Goal: Communication & Community: Participate in discussion

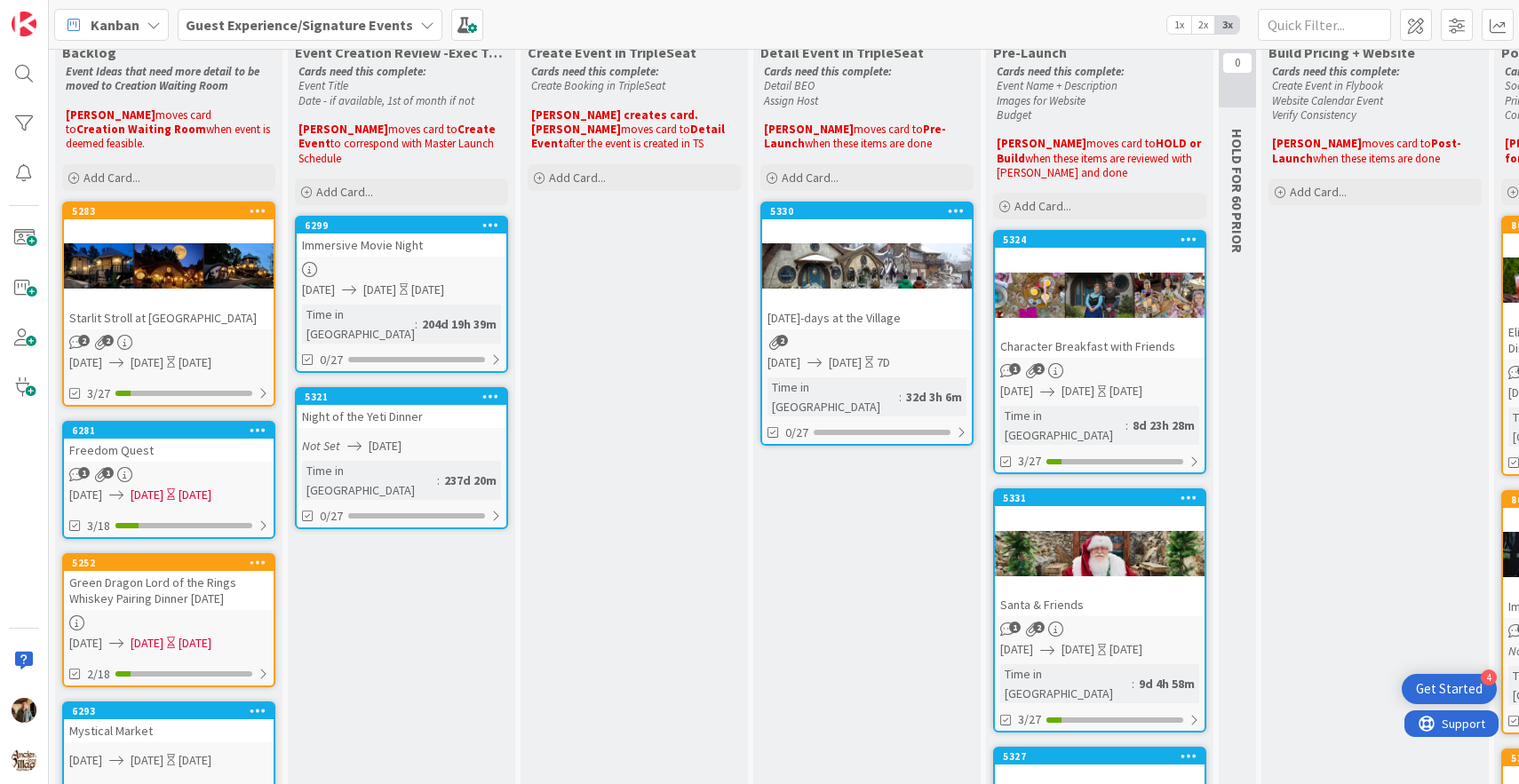
click at [1103, 309] on div at bounding box center [1100, 295] width 210 height 80
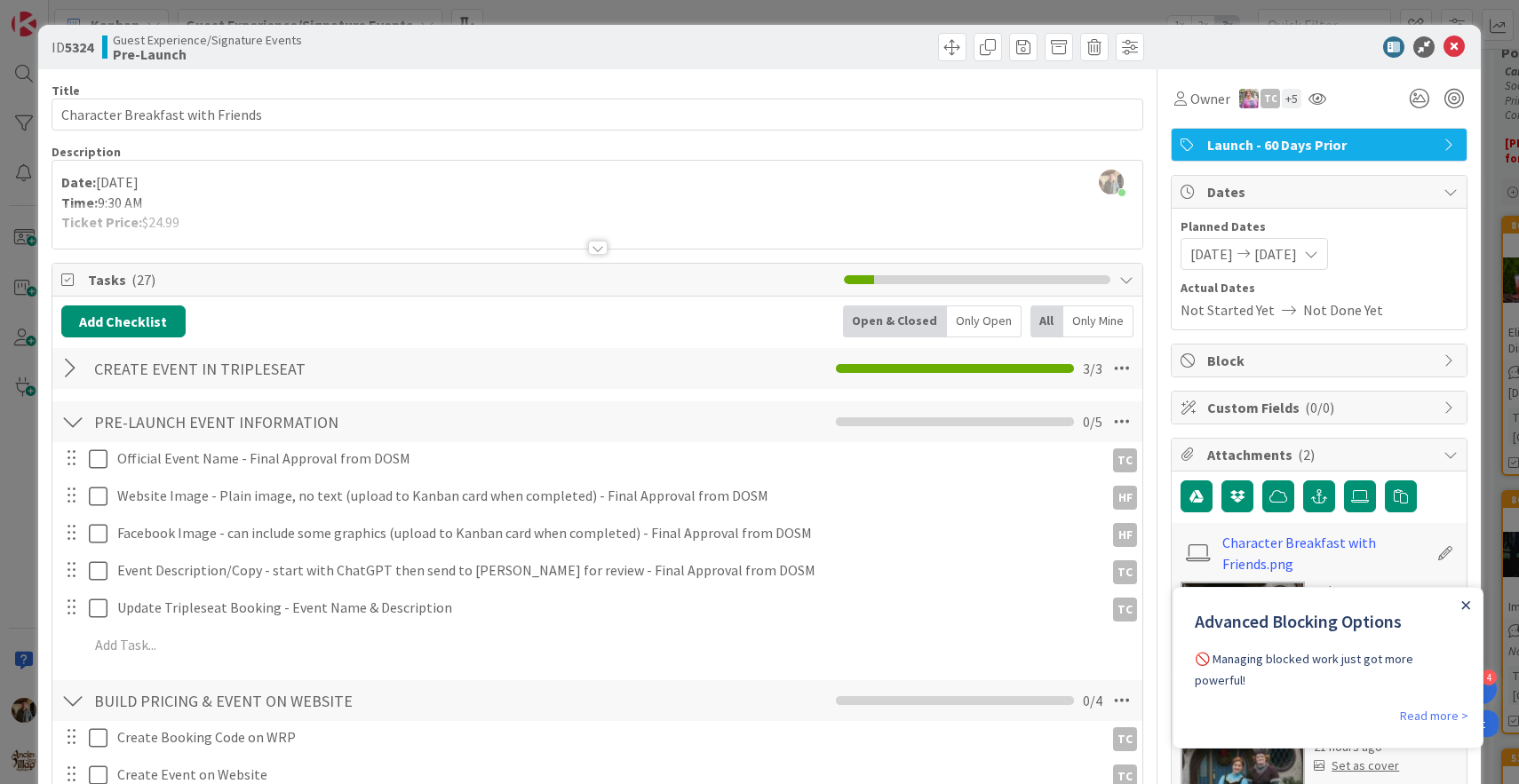
click at [1465, 608] on icon "Close Announcement" at bounding box center [1466, 606] width 9 height 9
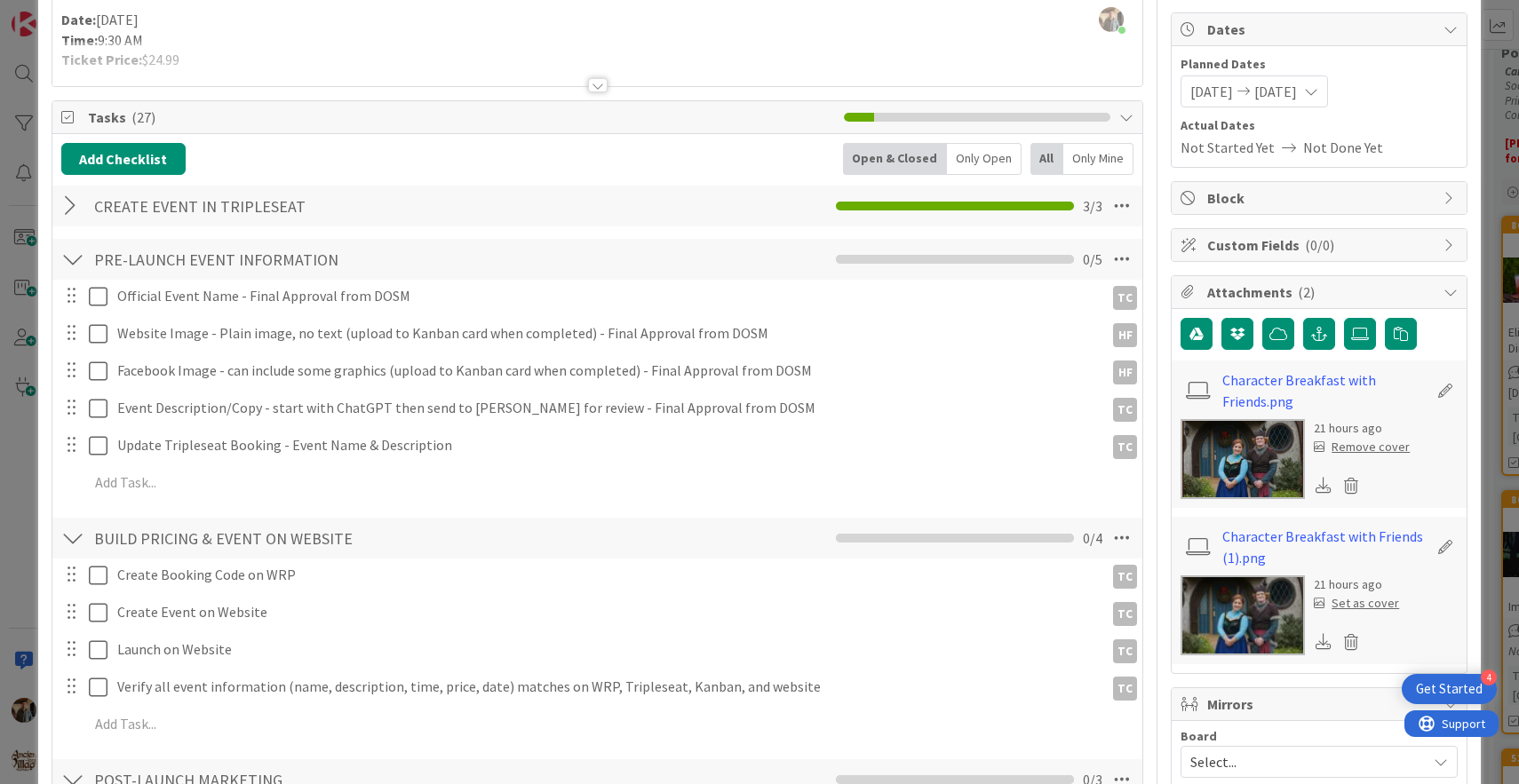
scroll to position [199, 0]
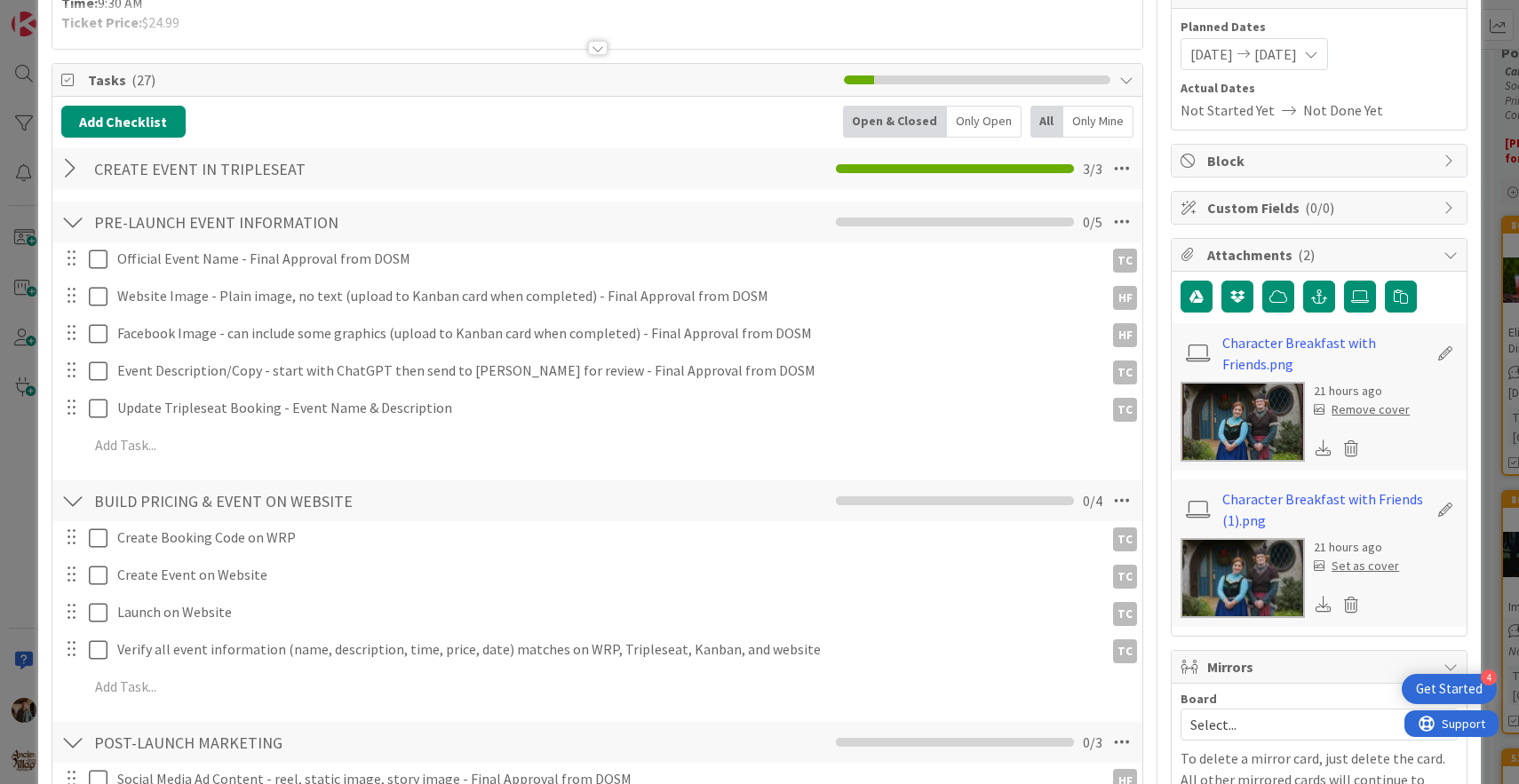
click at [1250, 424] on img at bounding box center [1244, 422] width 124 height 80
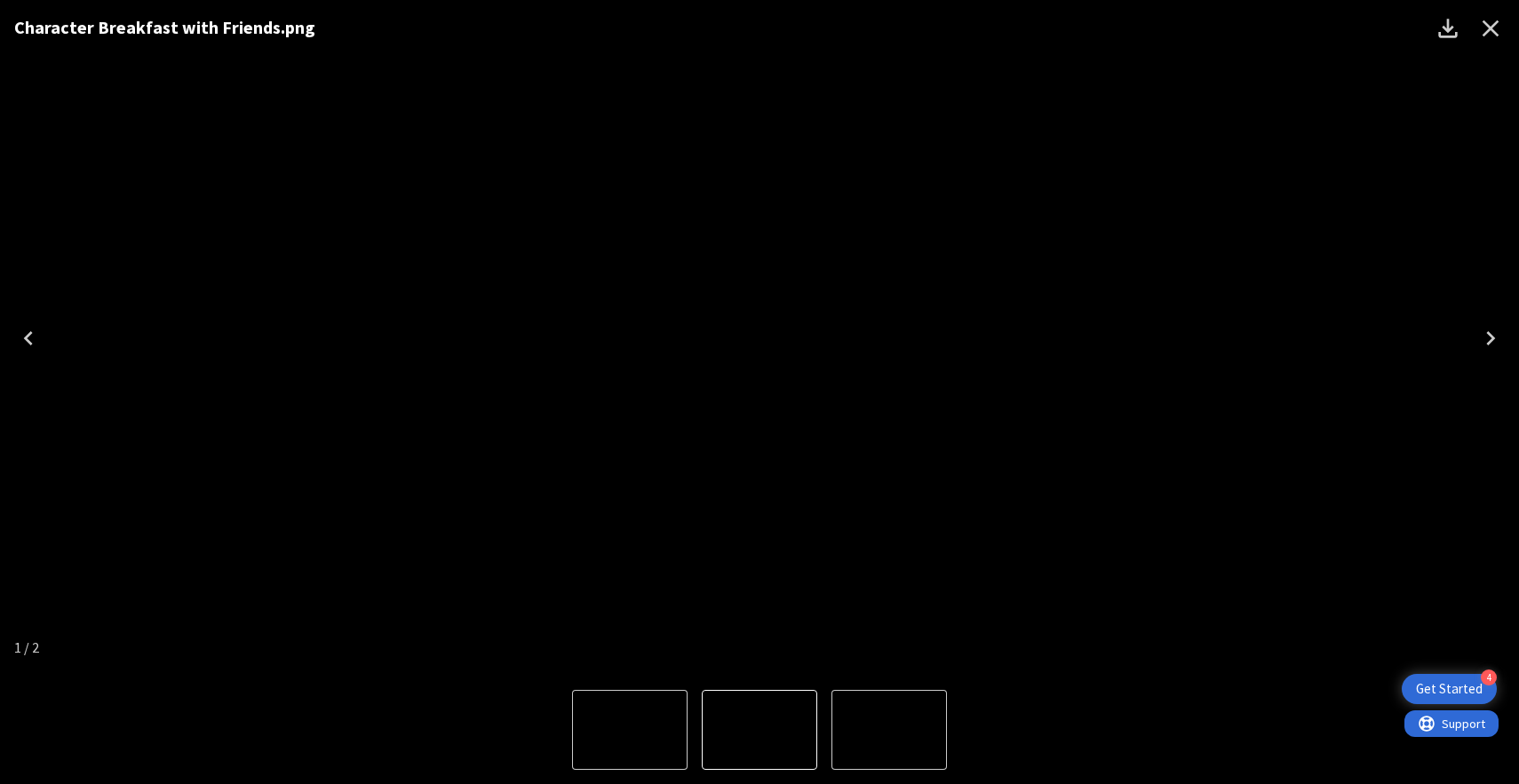
click at [1488, 27] on icon "Close" at bounding box center [1492, 28] width 16 height 16
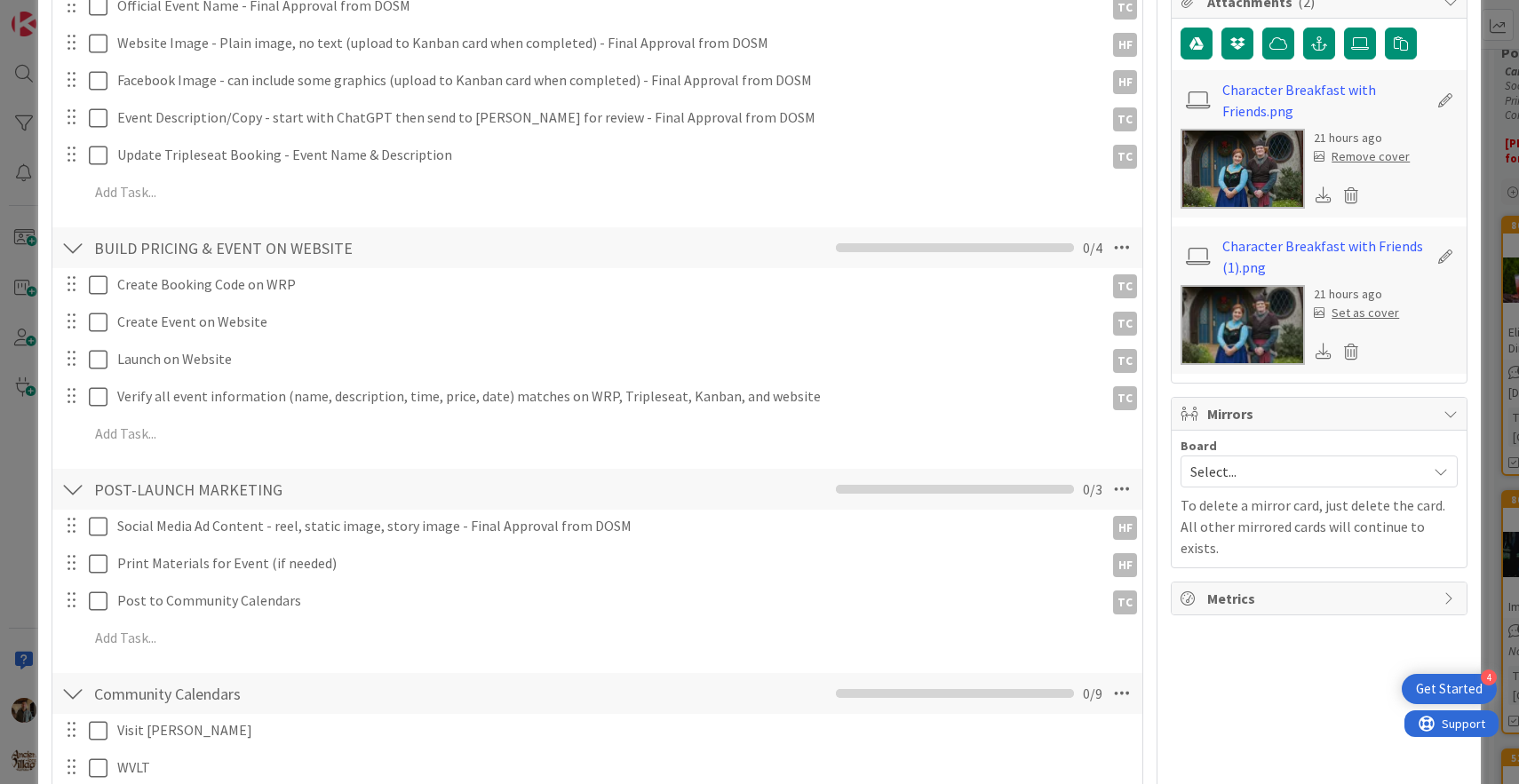
scroll to position [470, 0]
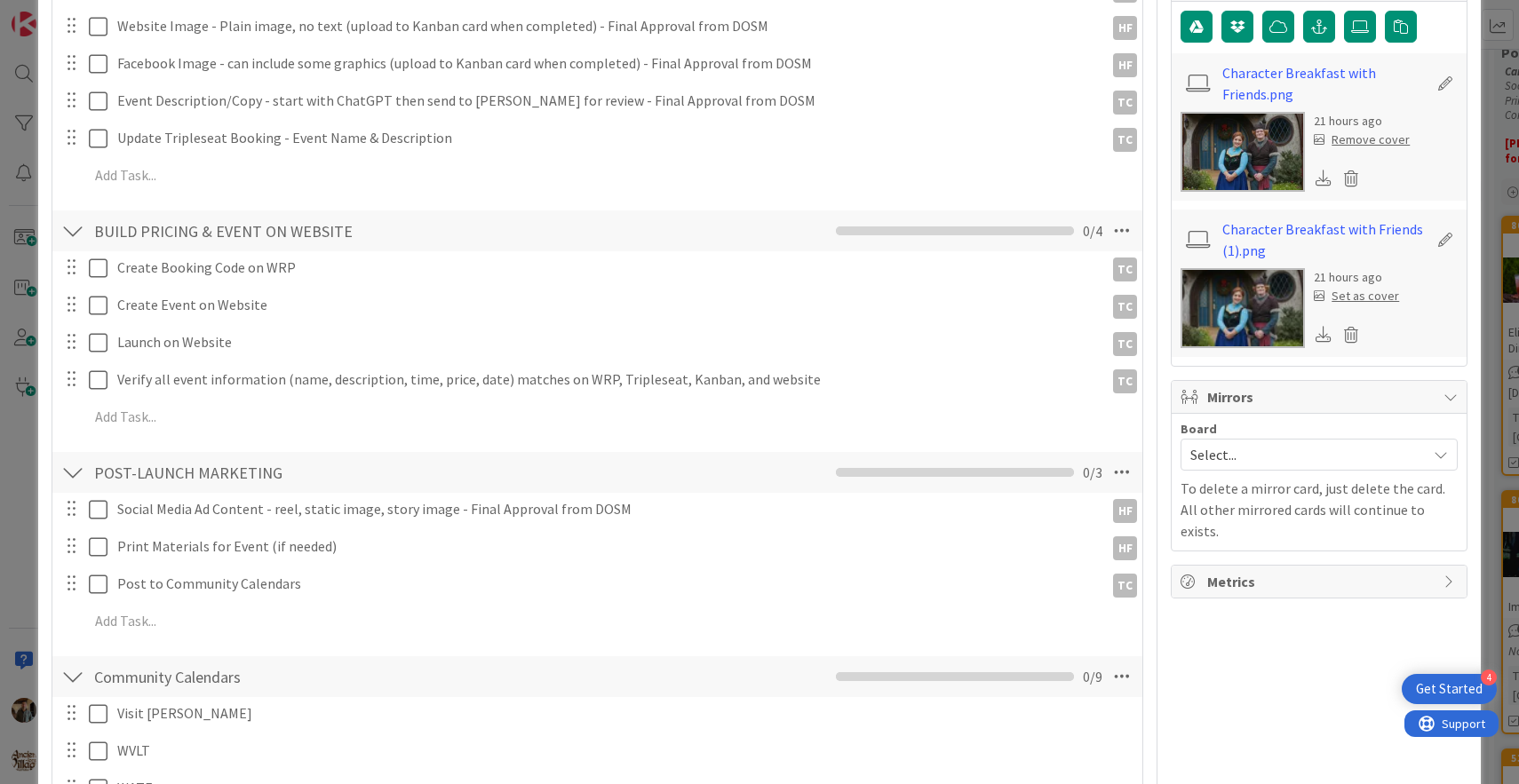
click at [1286, 322] on img at bounding box center [1244, 307] width 124 height 80
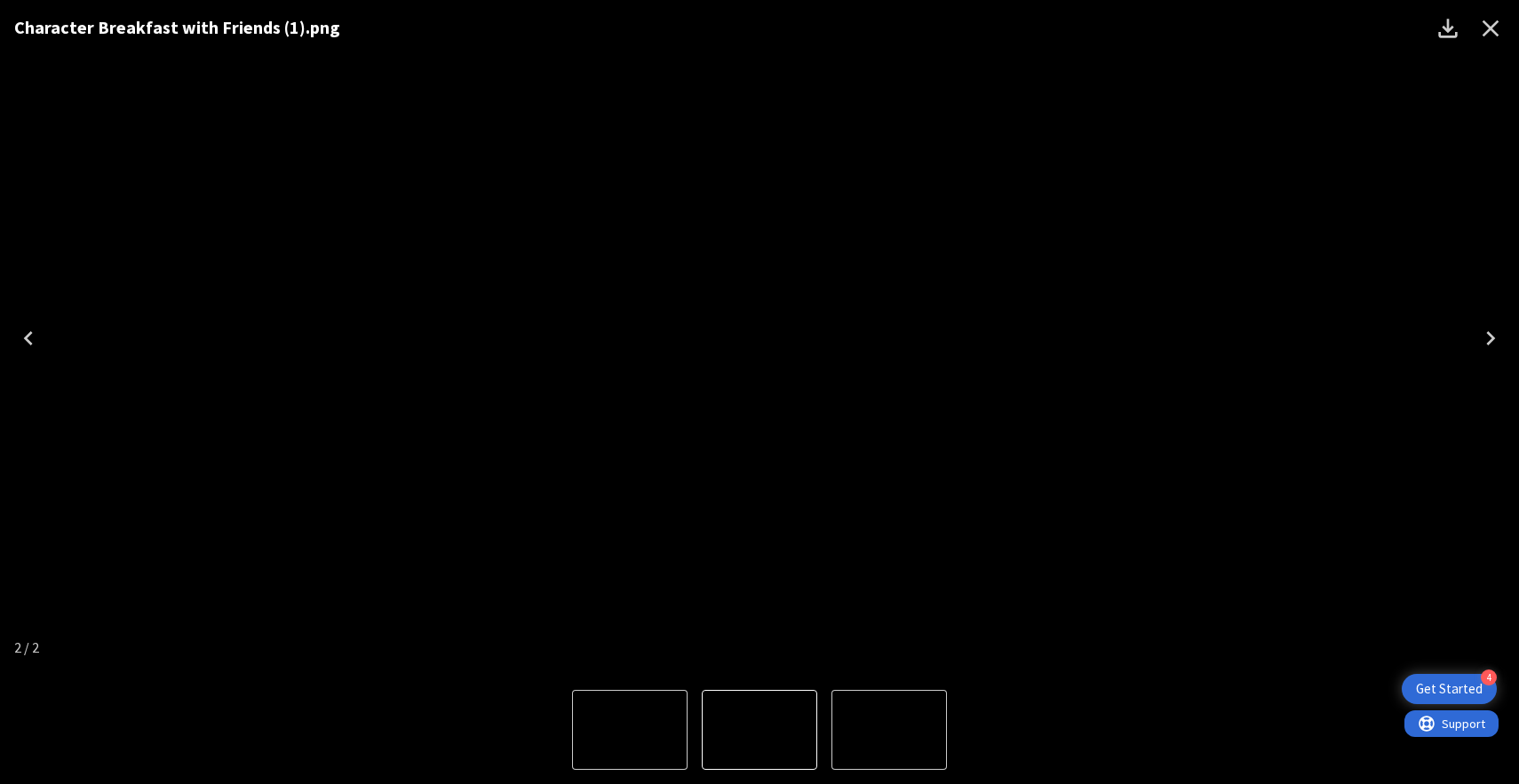
click at [1494, 28] on icon "Close" at bounding box center [1491, 28] width 28 height 28
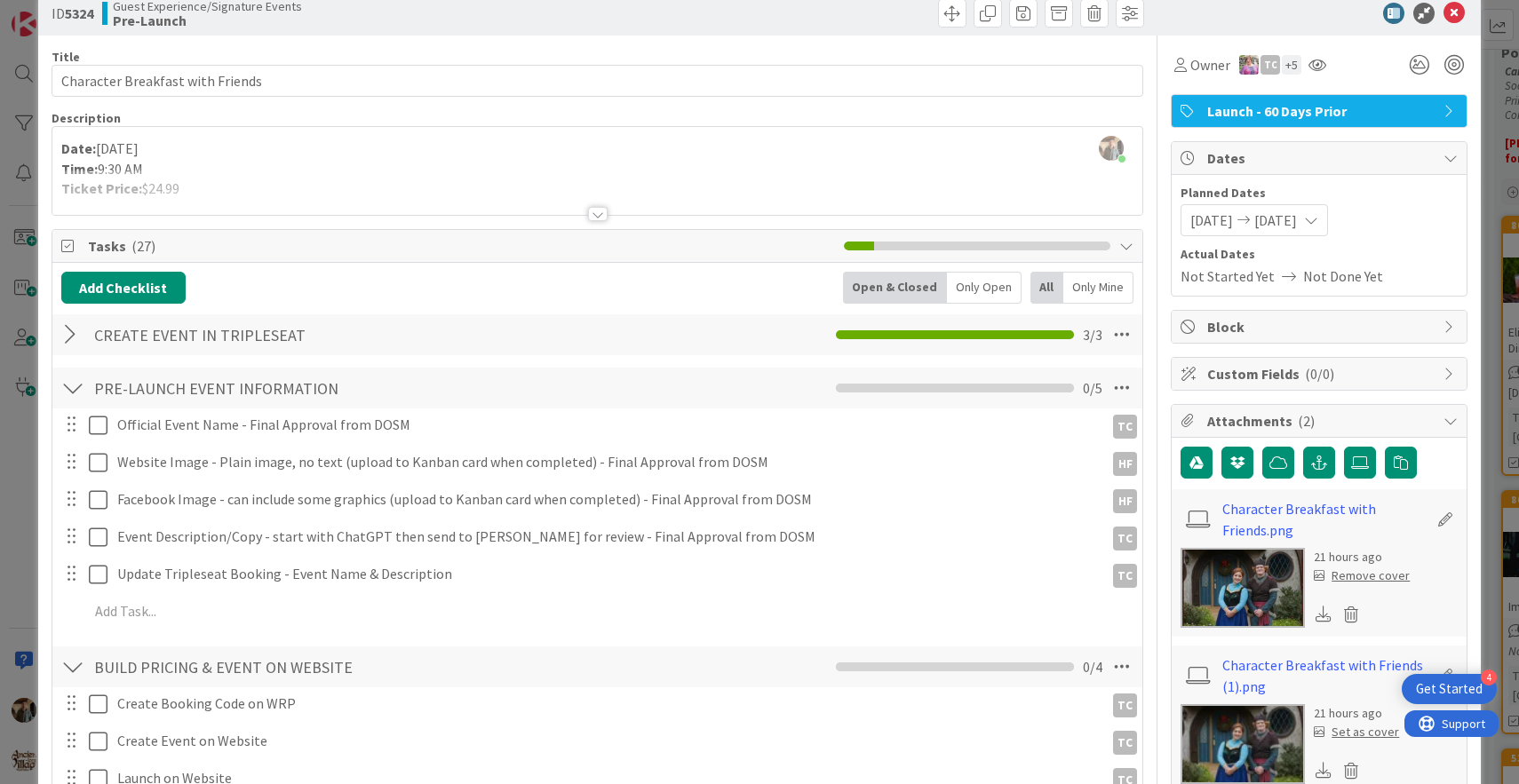
scroll to position [0, 0]
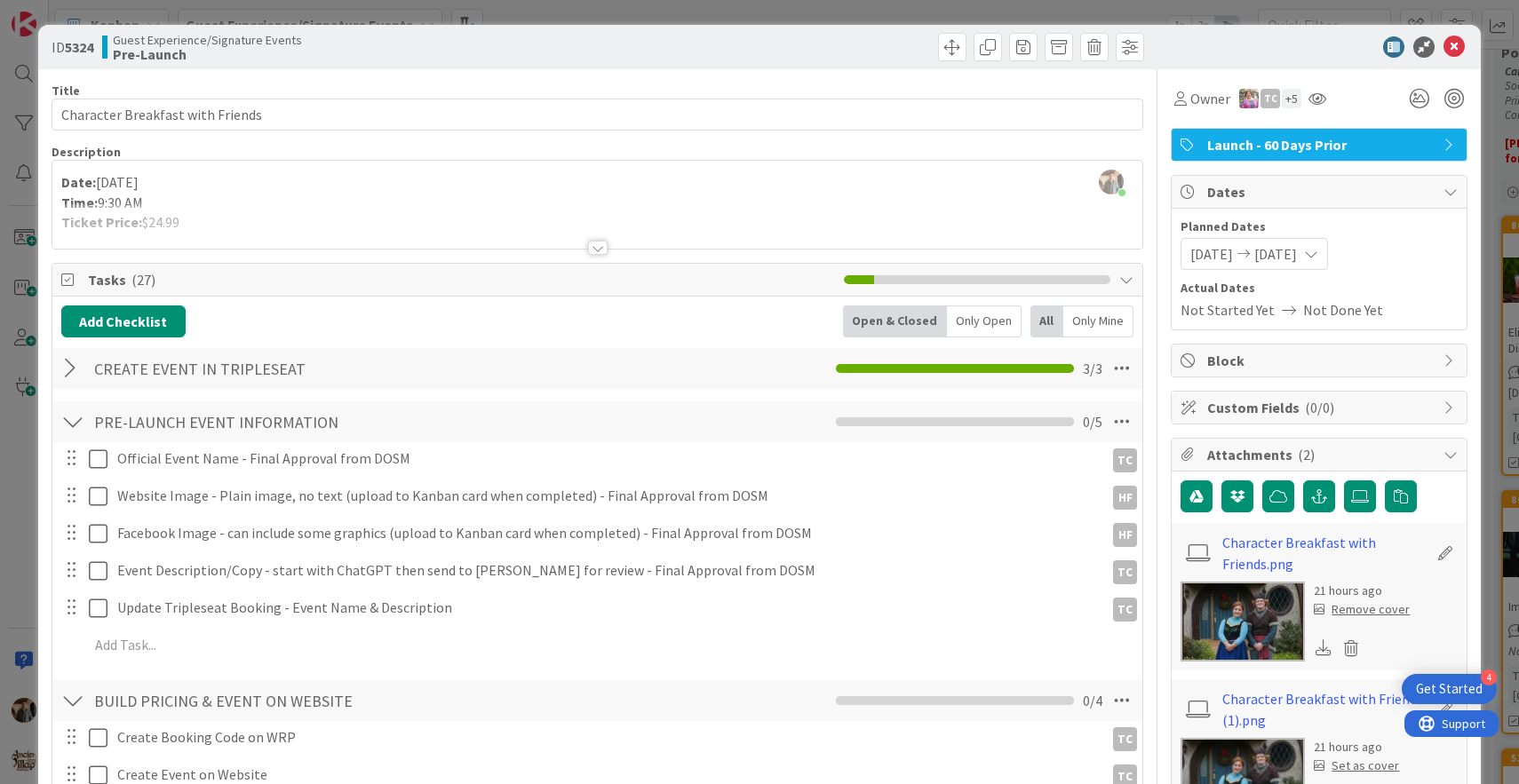
click at [598, 252] on div at bounding box center [598, 248] width 19 height 15
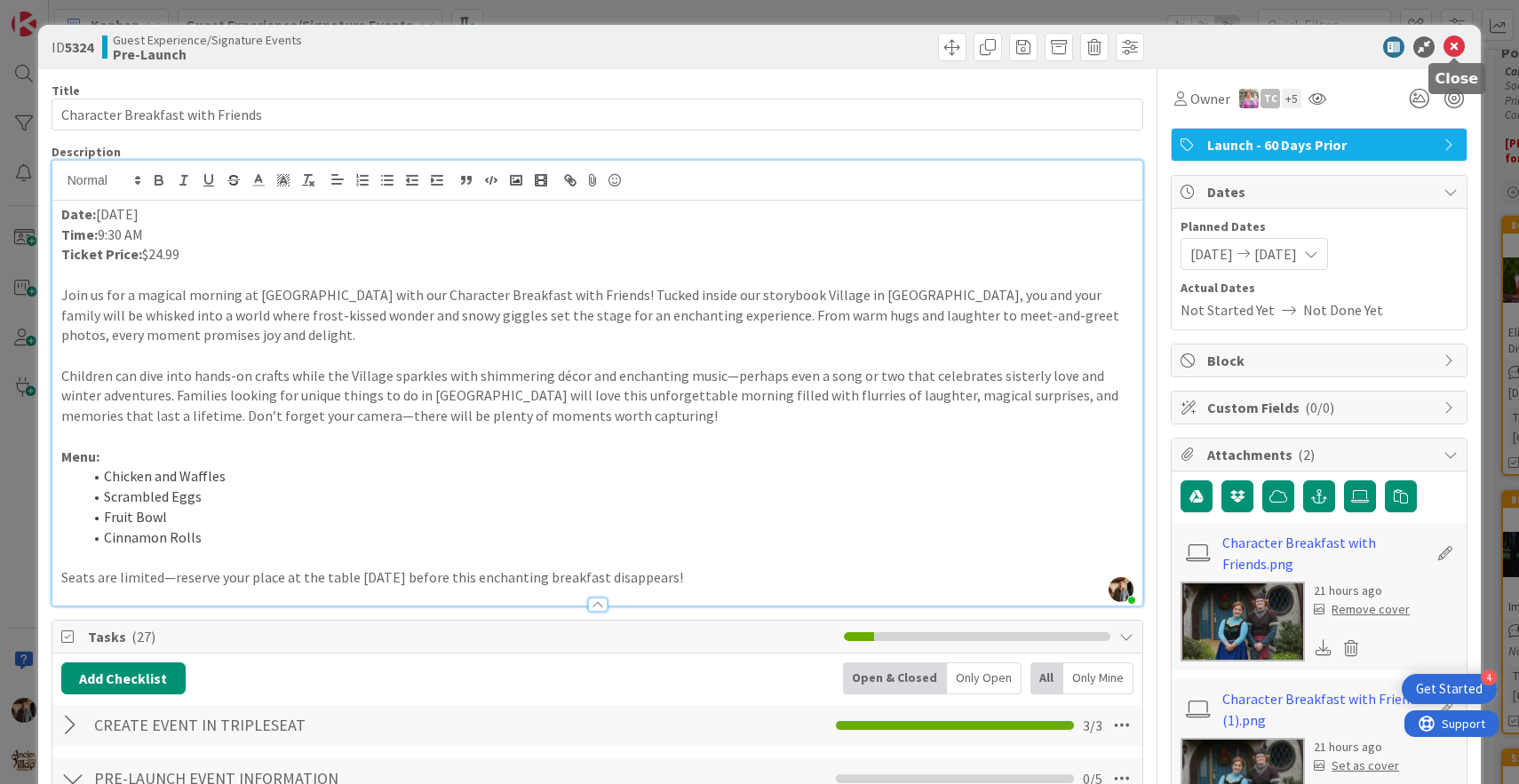
click at [1454, 47] on icon at bounding box center [1454, 47] width 21 height 21
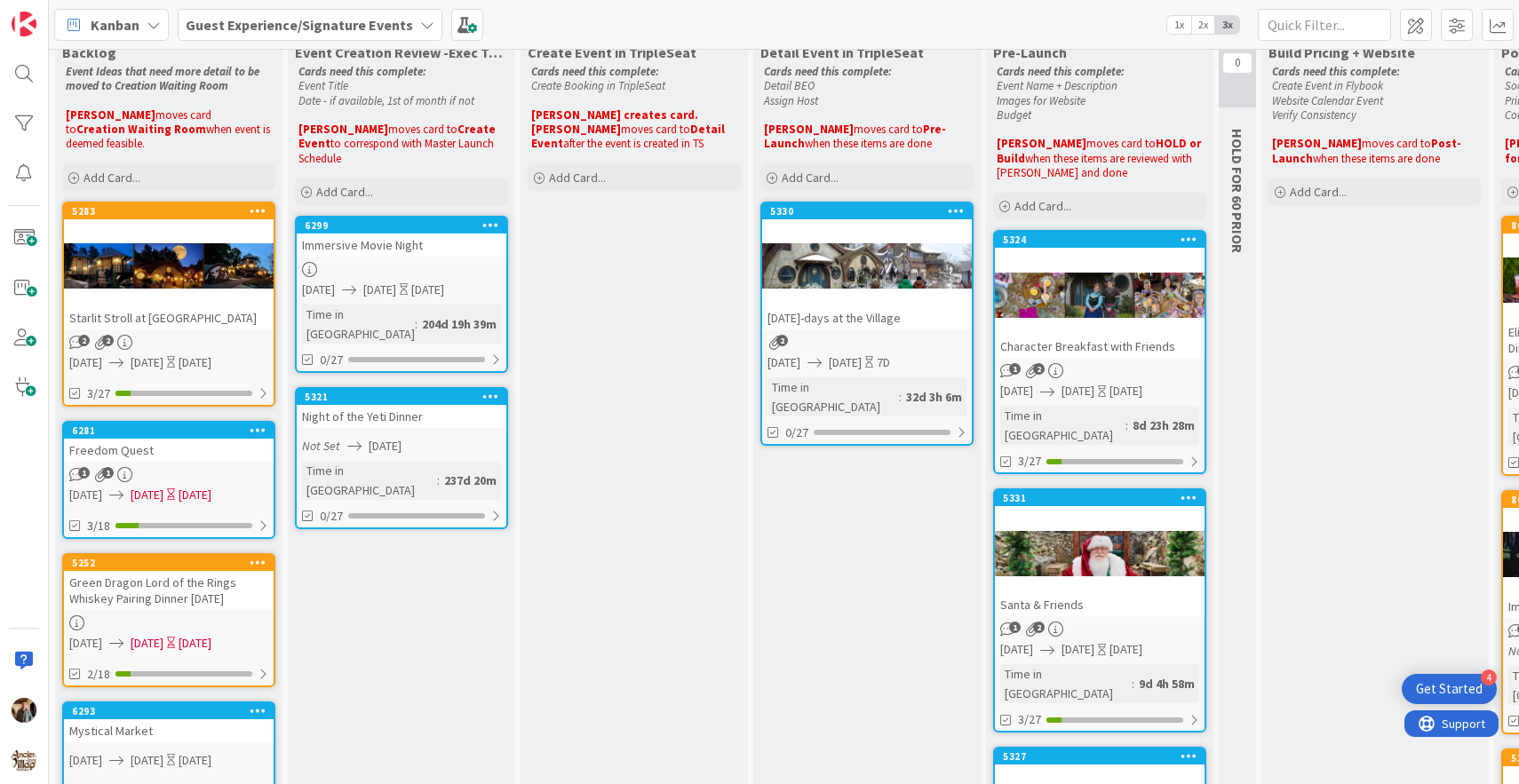
click at [1148, 356] on div "Character Breakfast with Friends" at bounding box center [1100, 346] width 210 height 23
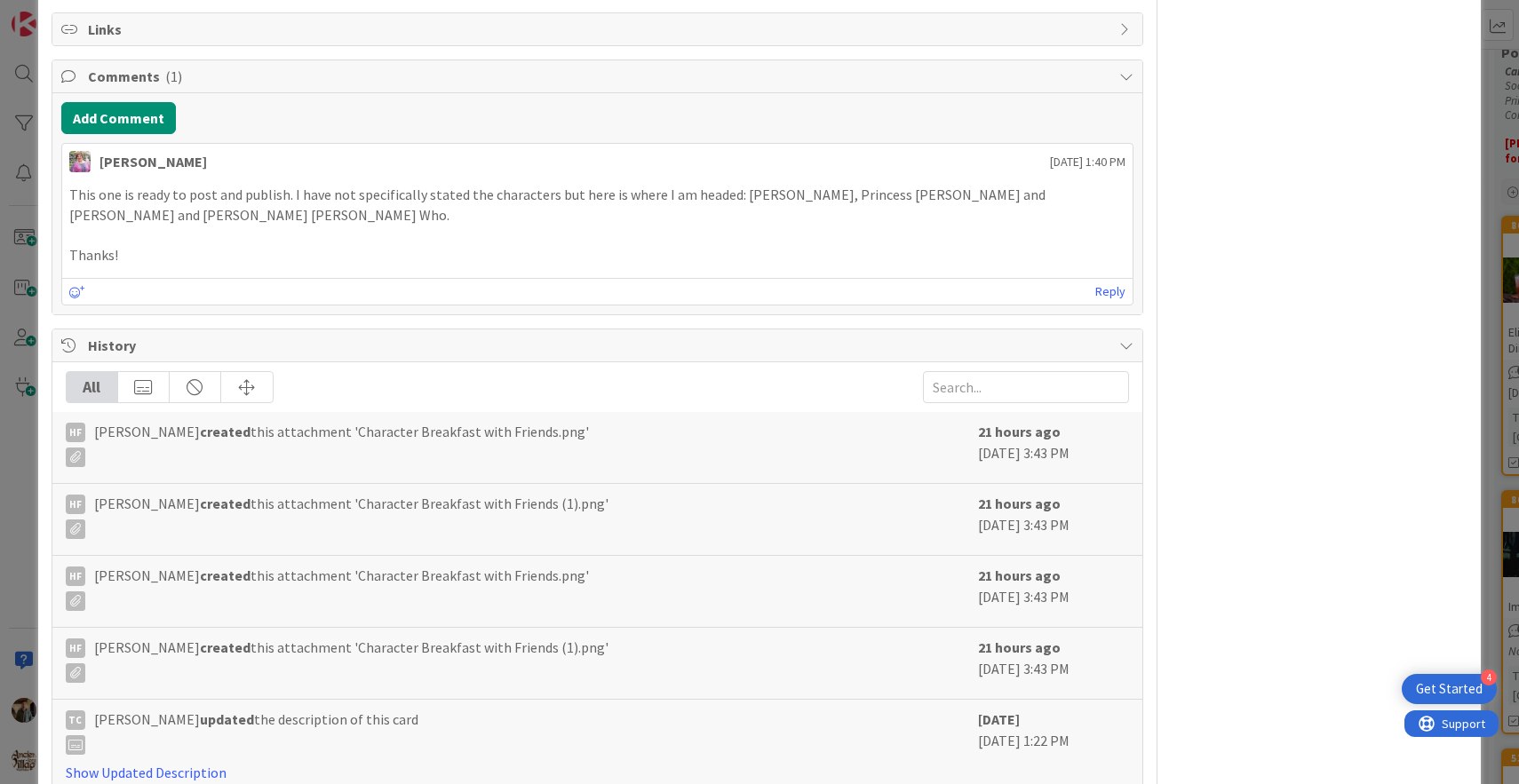
scroll to position [1757, 0]
click at [139, 127] on button "Add Comment" at bounding box center [118, 120] width 114 height 32
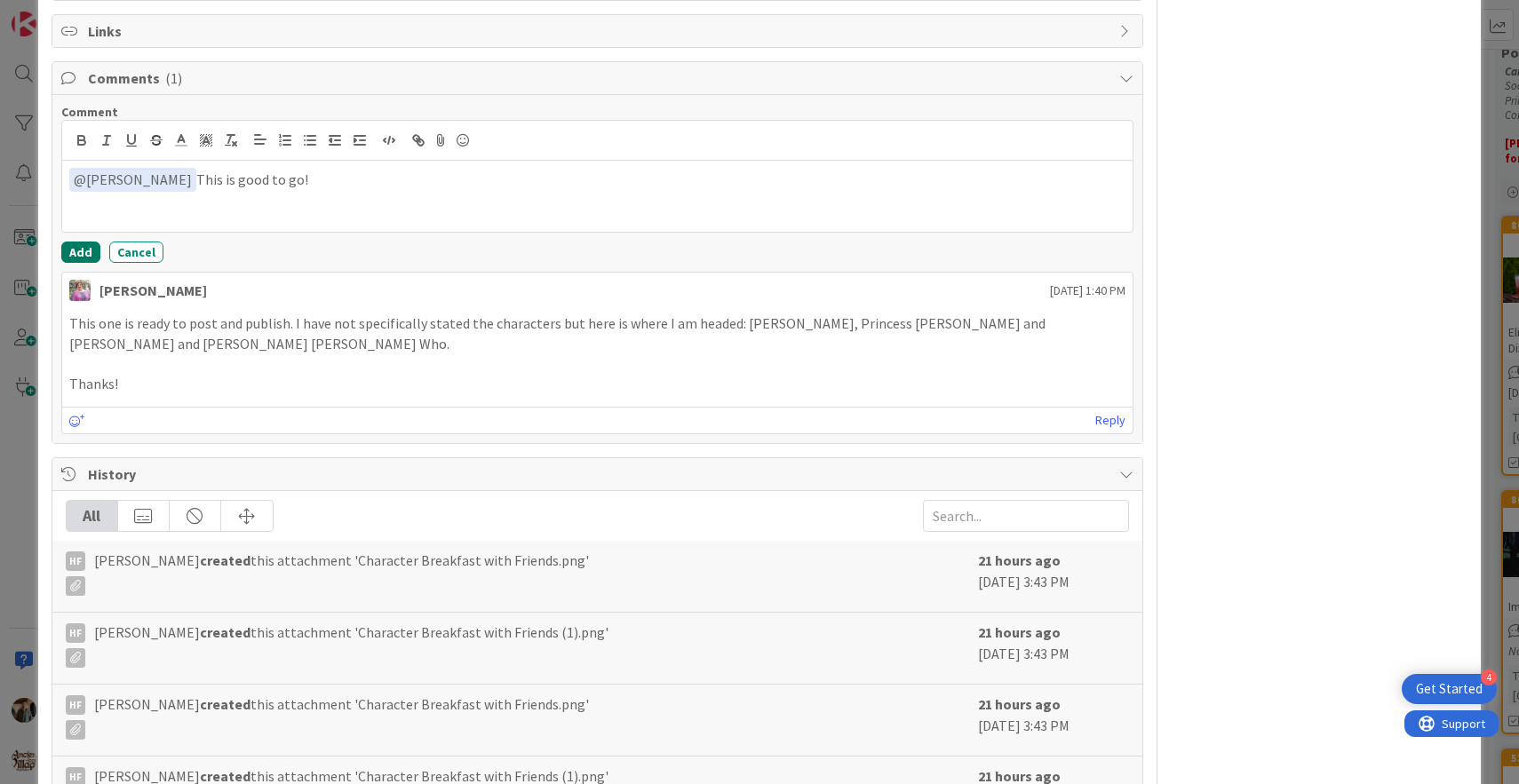
click at [76, 256] on button "Add" at bounding box center [81, 252] width 39 height 21
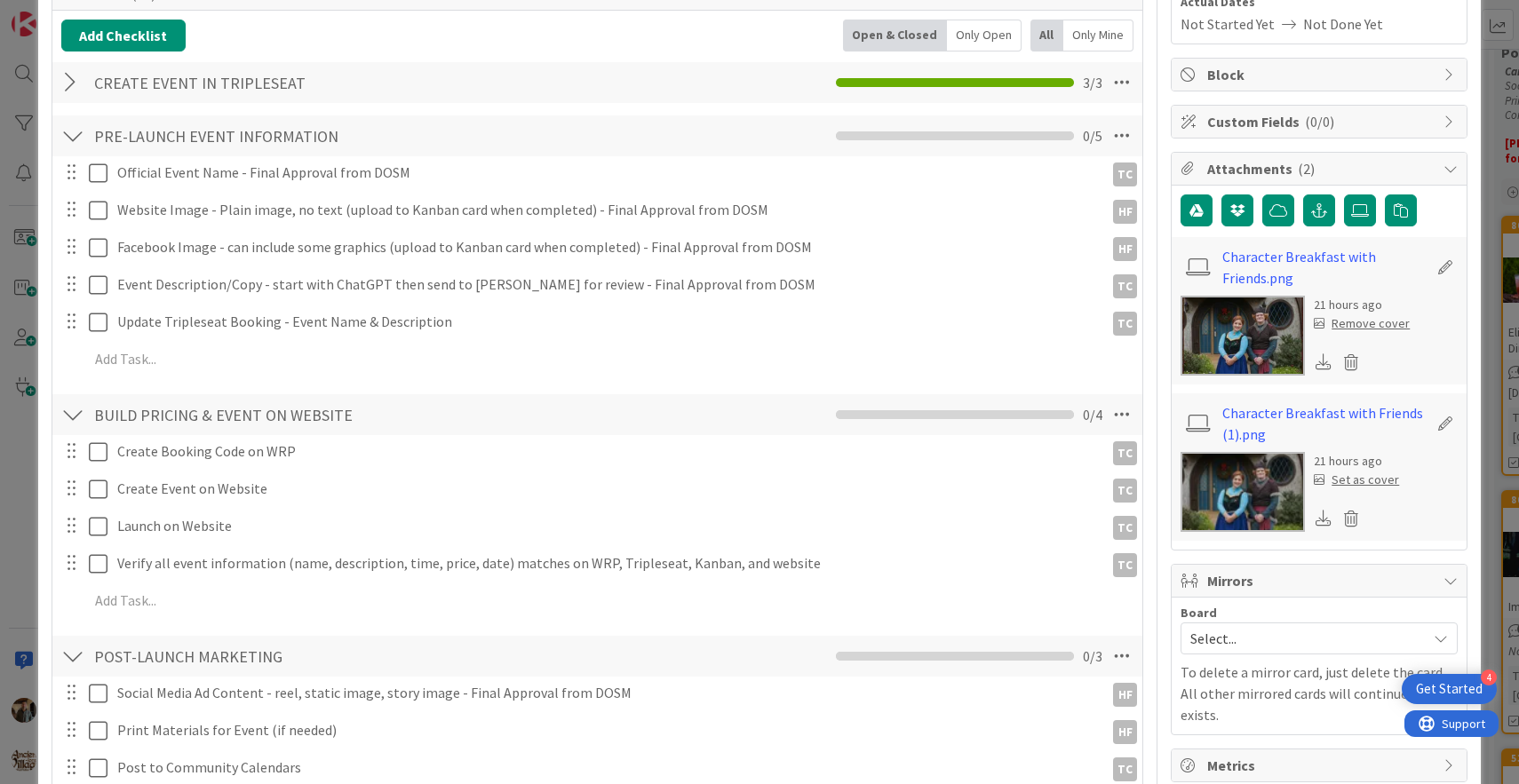
scroll to position [0, 0]
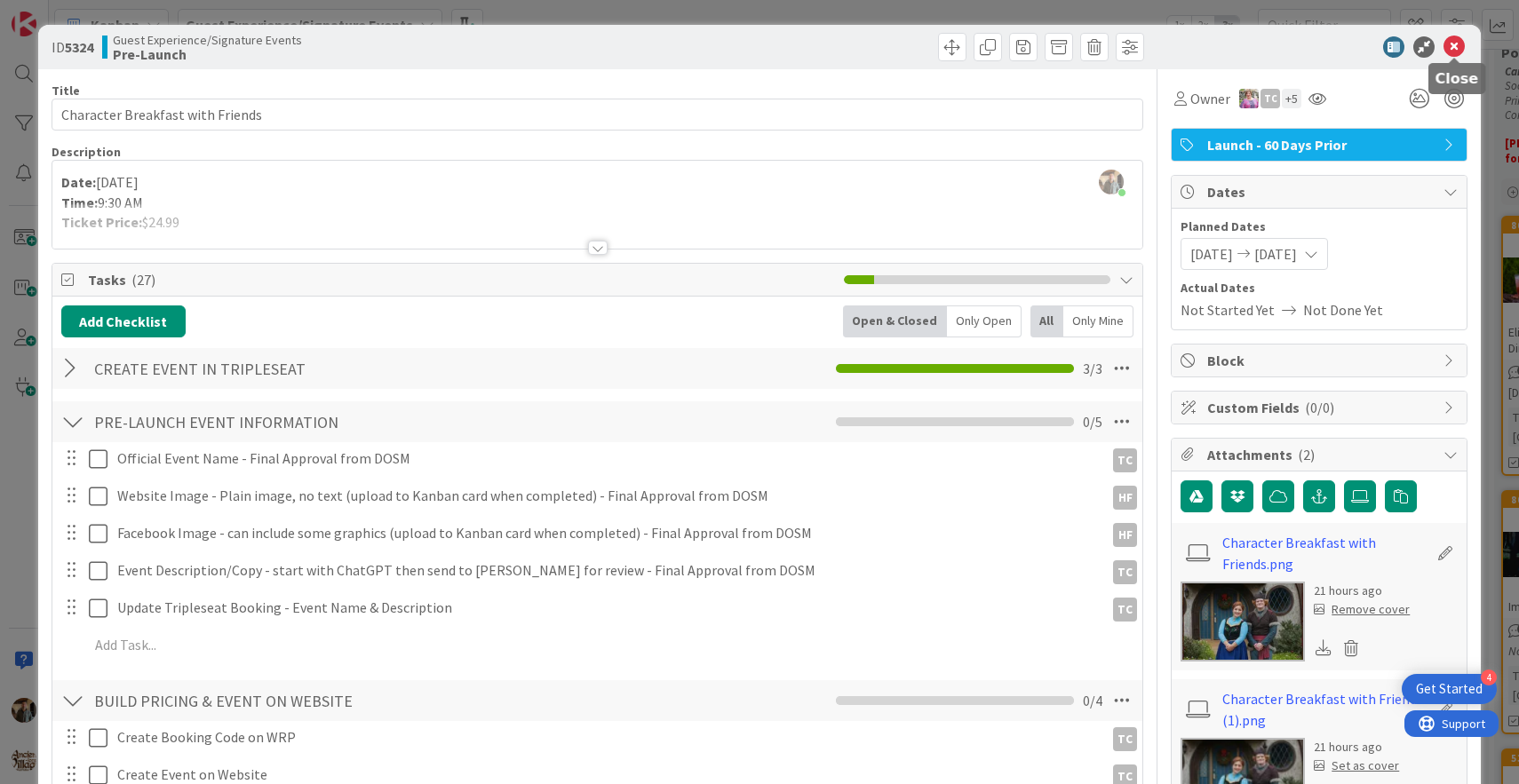
click at [1451, 47] on icon at bounding box center [1454, 47] width 21 height 21
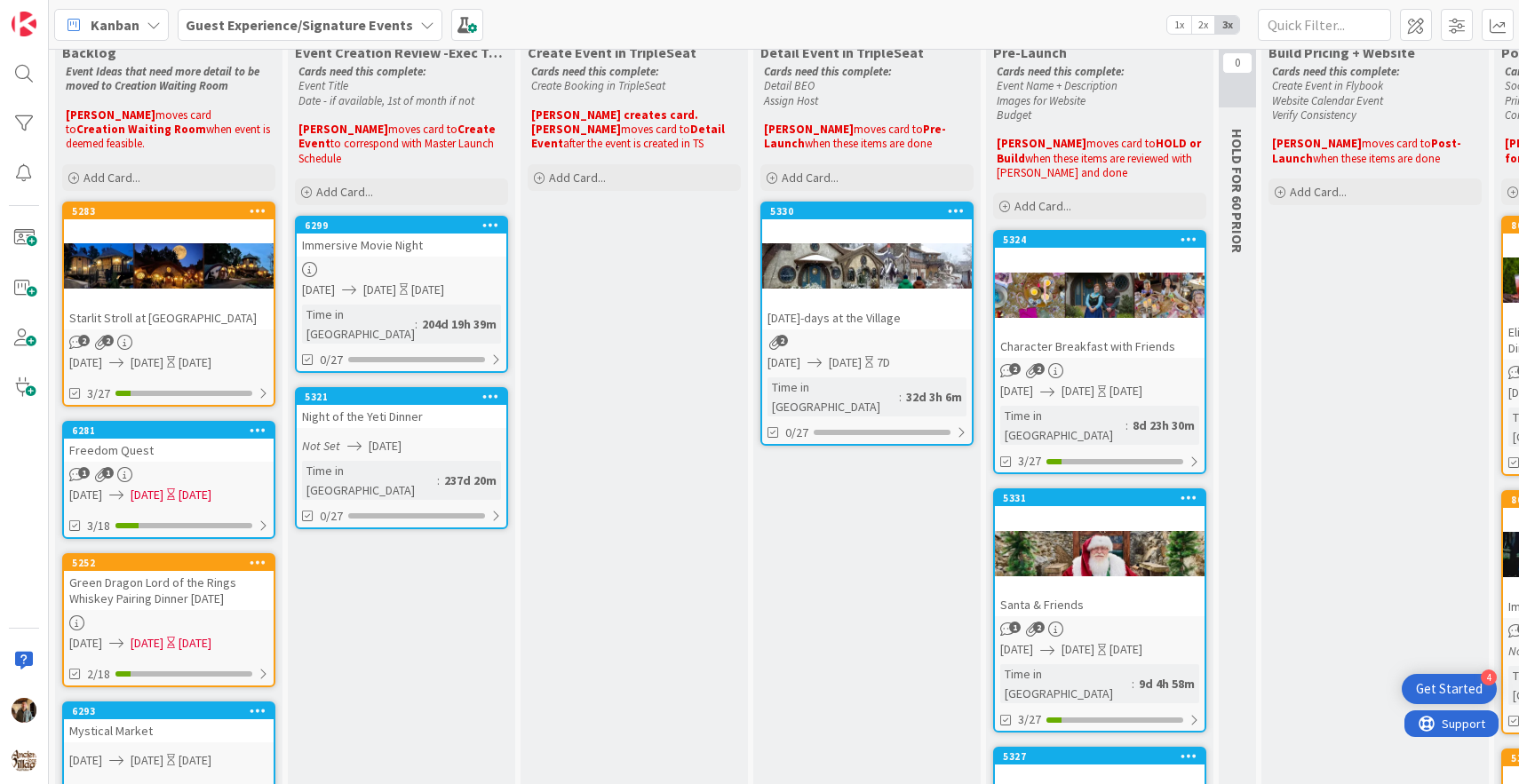
click at [1111, 567] on div at bounding box center [1100, 553] width 210 height 80
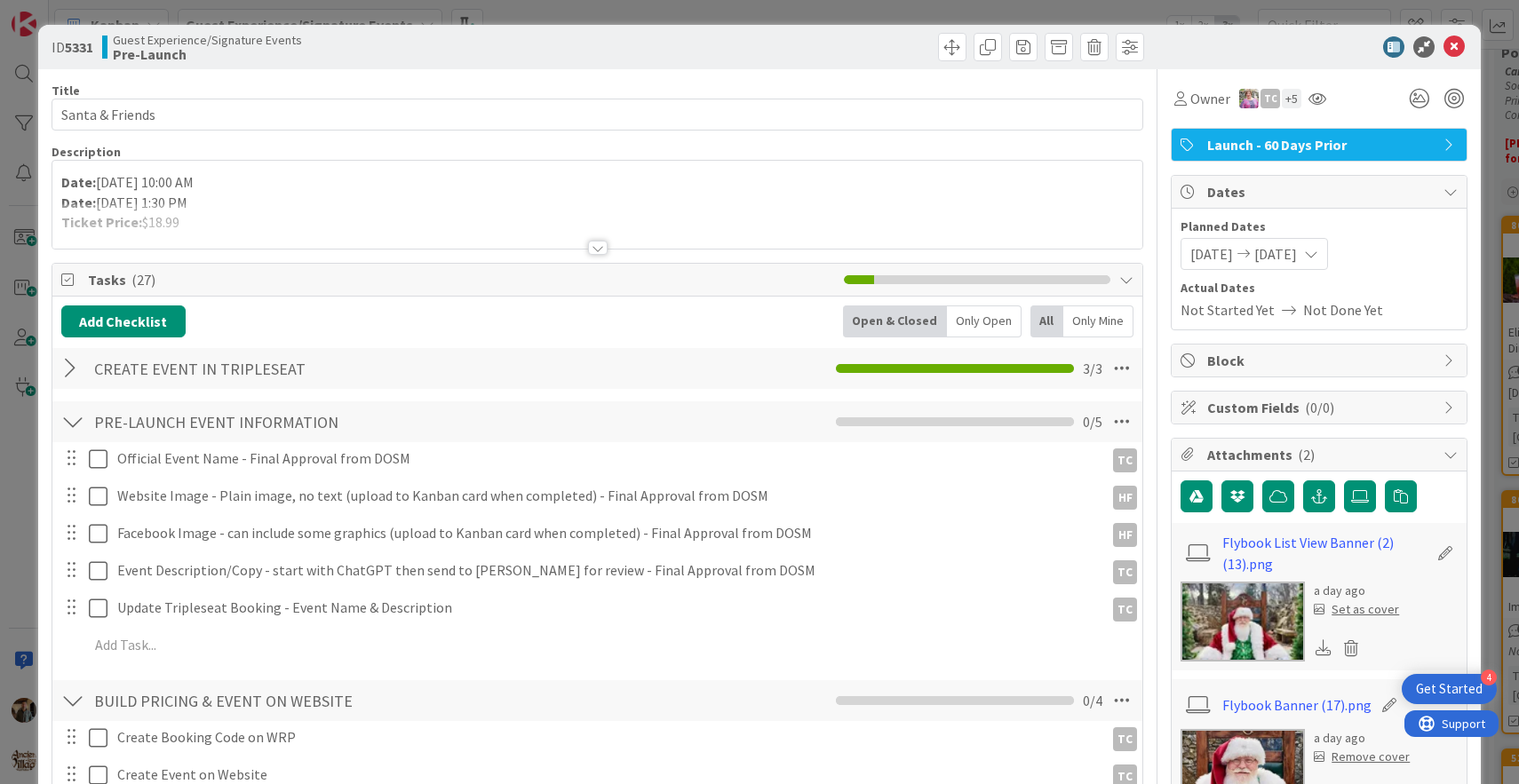
click at [1260, 610] on img at bounding box center [1244, 621] width 124 height 80
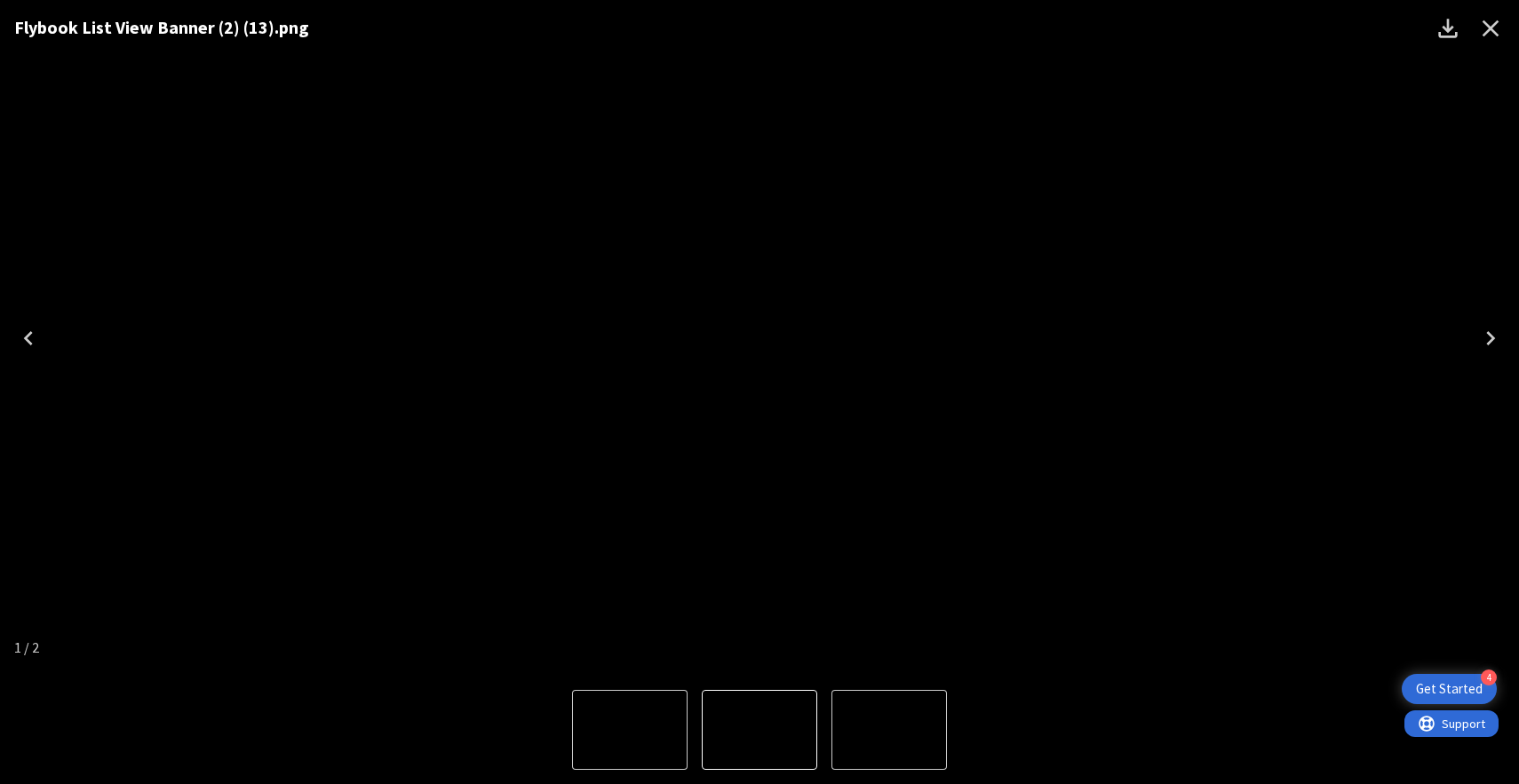
click at [1491, 30] on icon "Close" at bounding box center [1491, 28] width 28 height 28
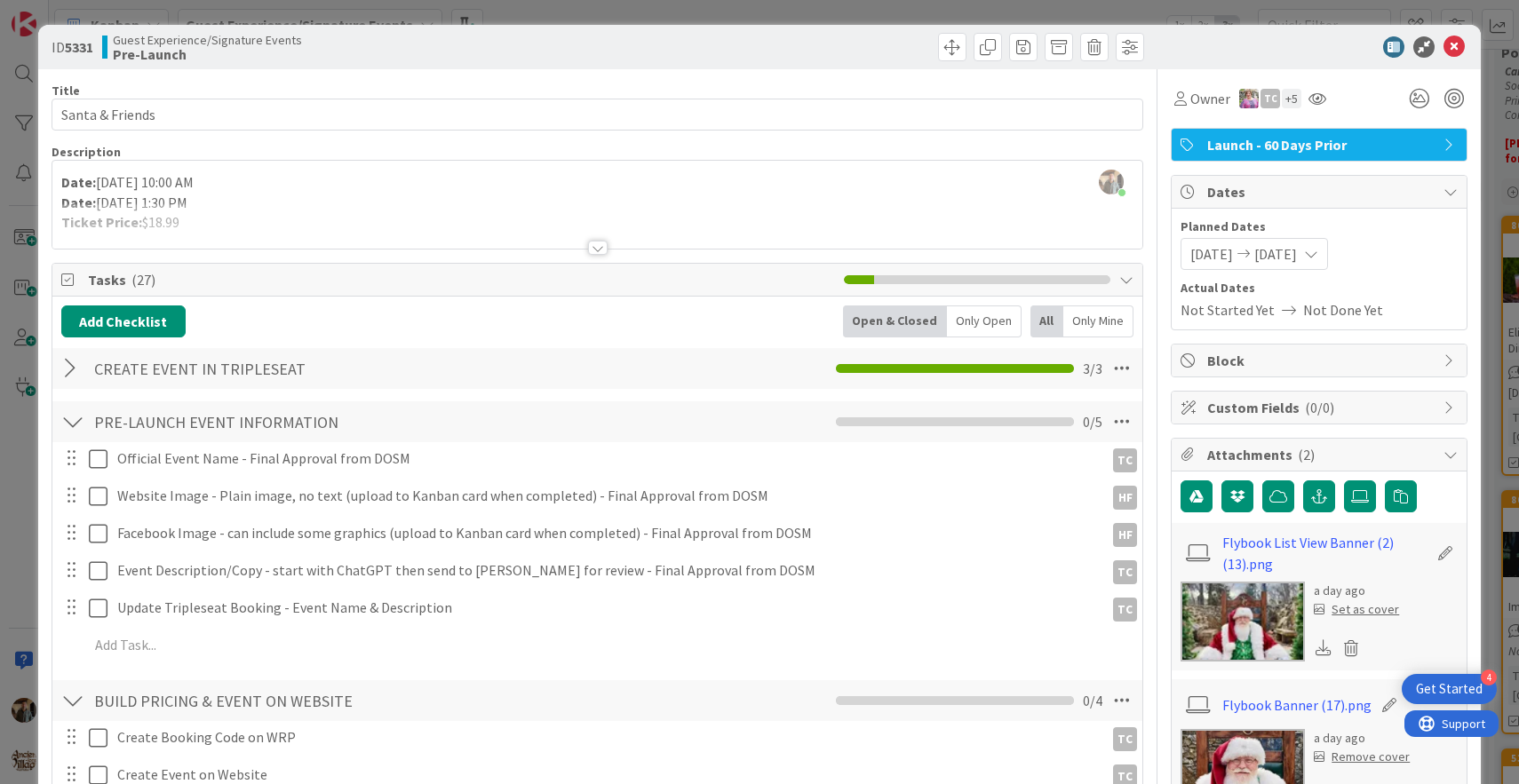
click at [596, 255] on div at bounding box center [598, 248] width 19 height 15
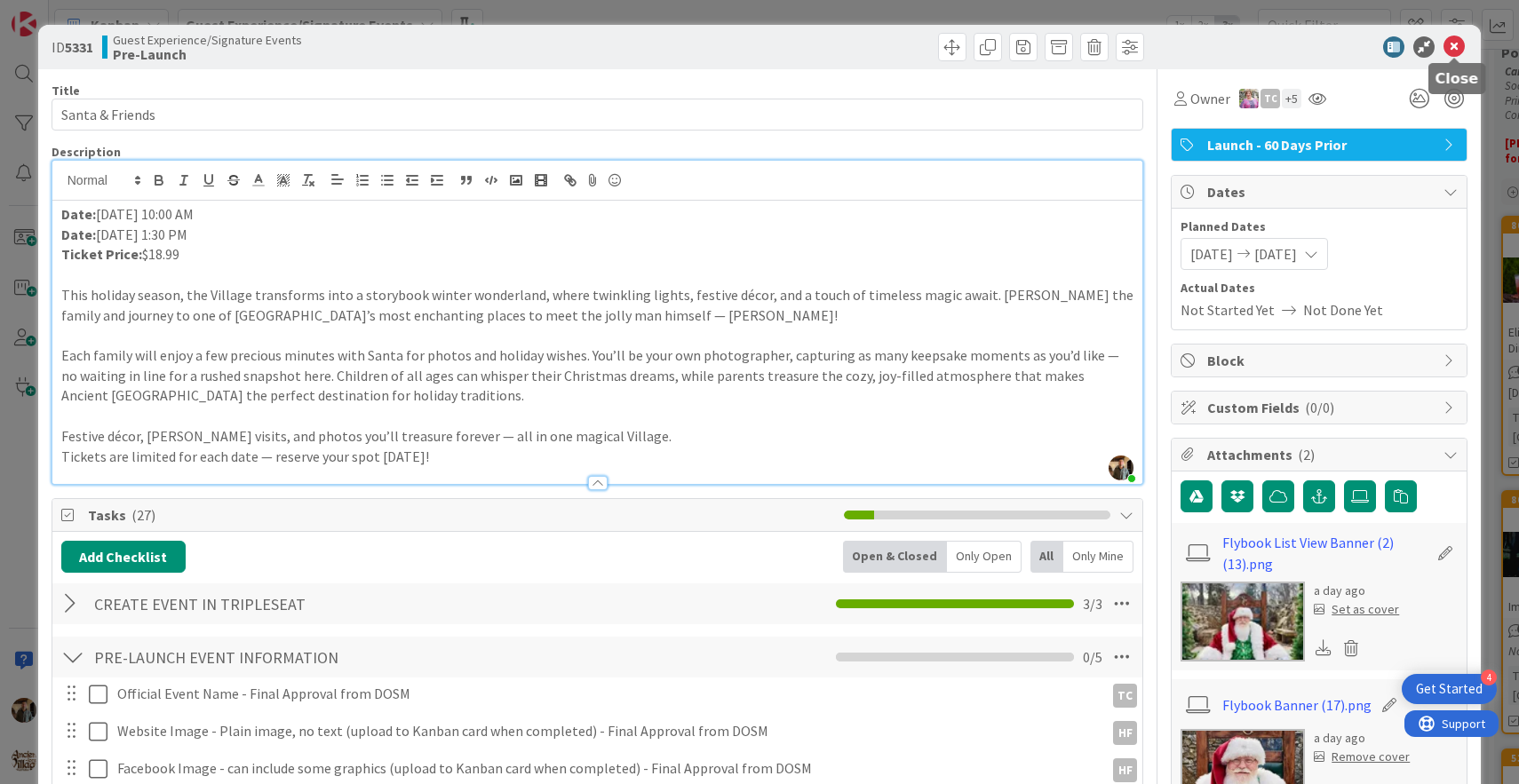
click at [1458, 48] on icon at bounding box center [1454, 47] width 21 height 21
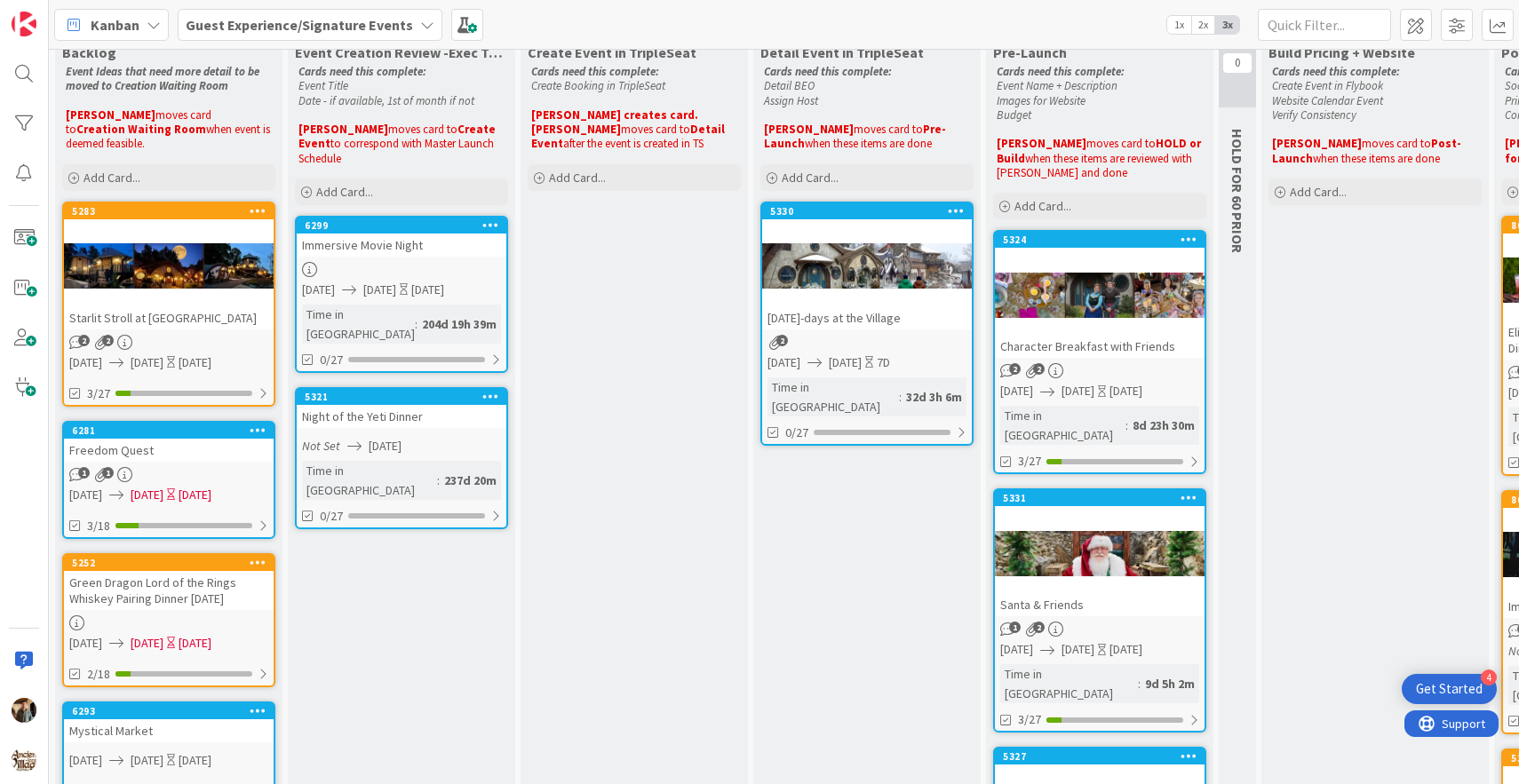
click at [1104, 554] on div at bounding box center [1100, 553] width 210 height 80
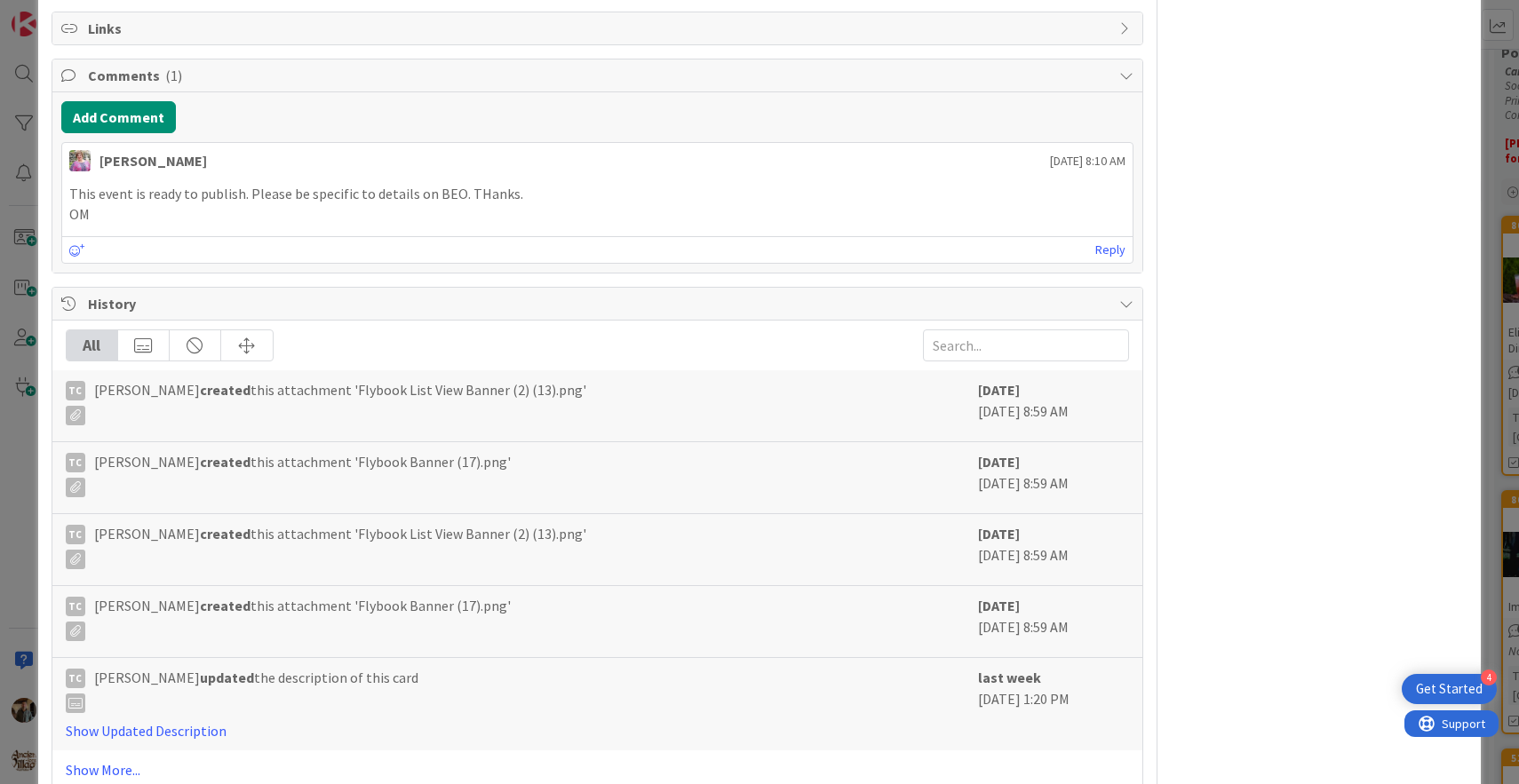
scroll to position [1804, 0]
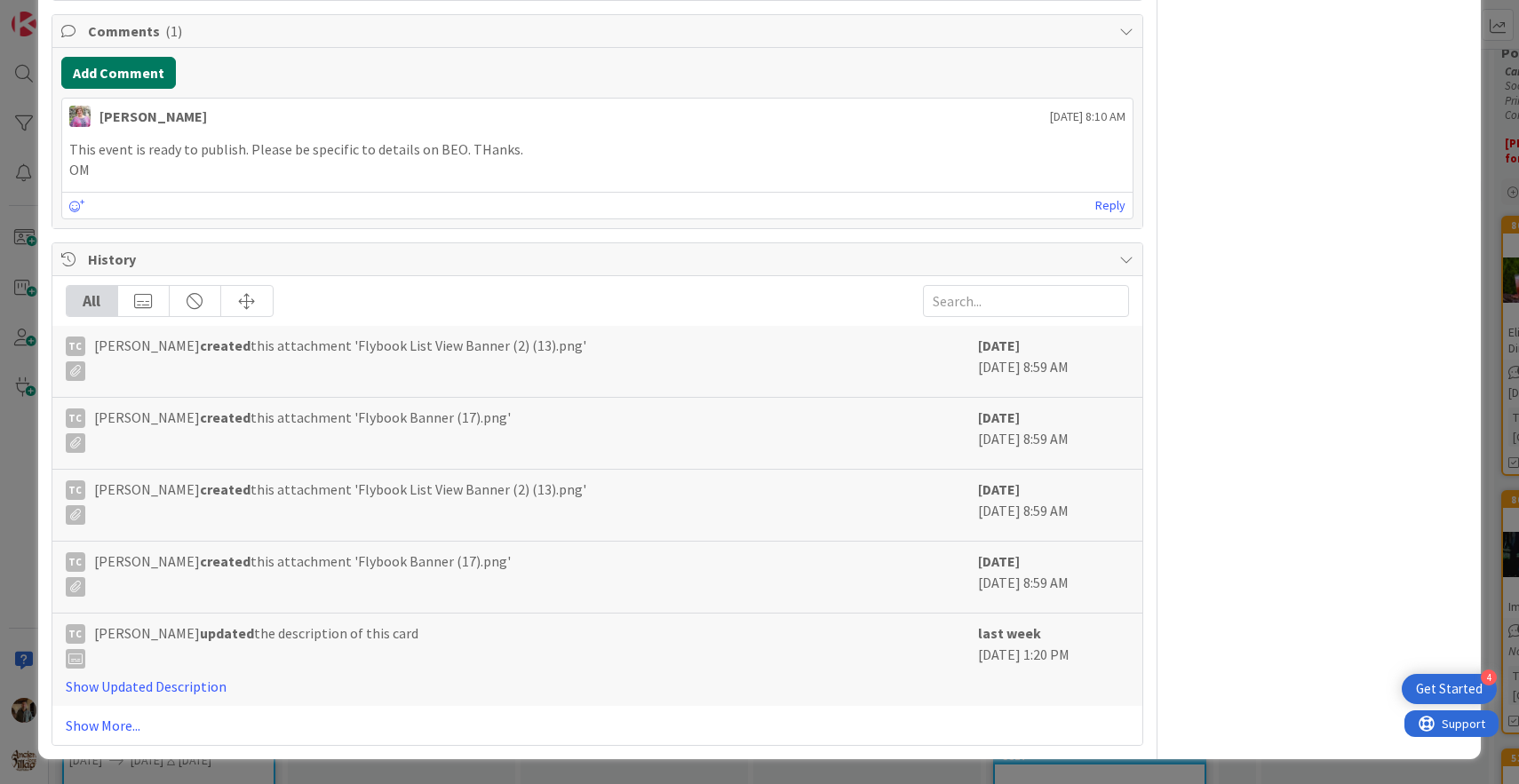
click at [152, 76] on button "Add Comment" at bounding box center [118, 72] width 114 height 32
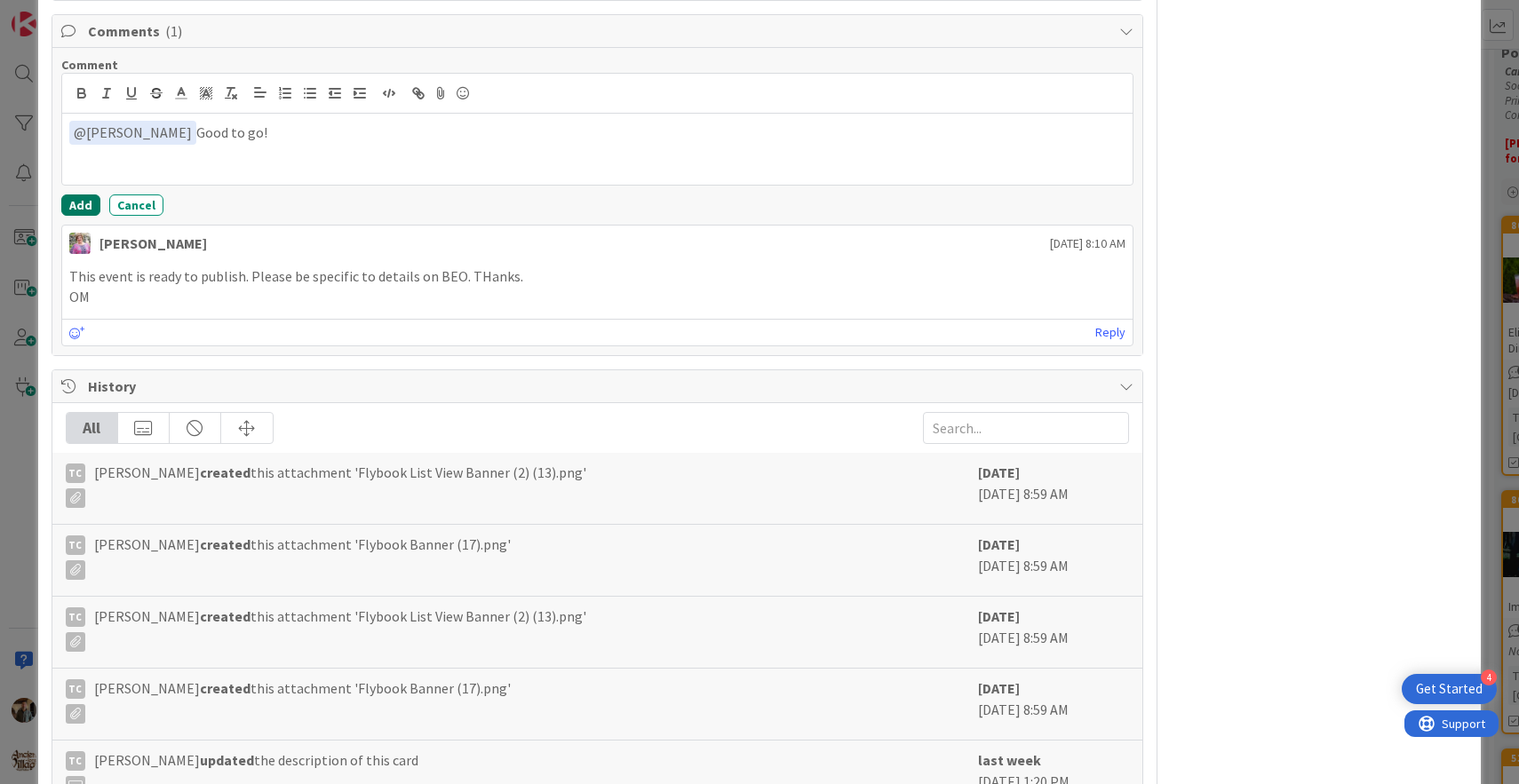
click at [74, 205] on button "Add" at bounding box center [81, 205] width 39 height 21
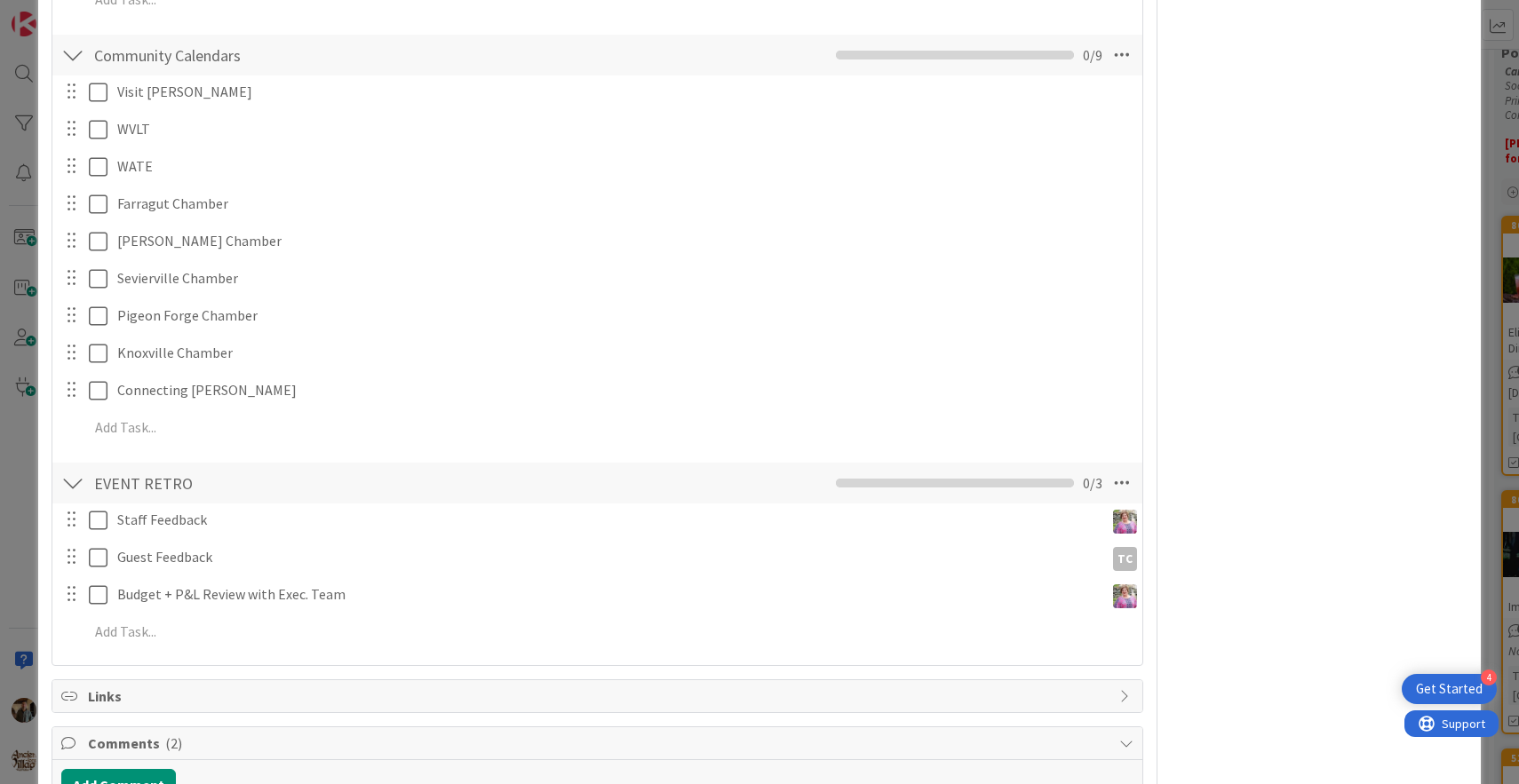
scroll to position [0, 0]
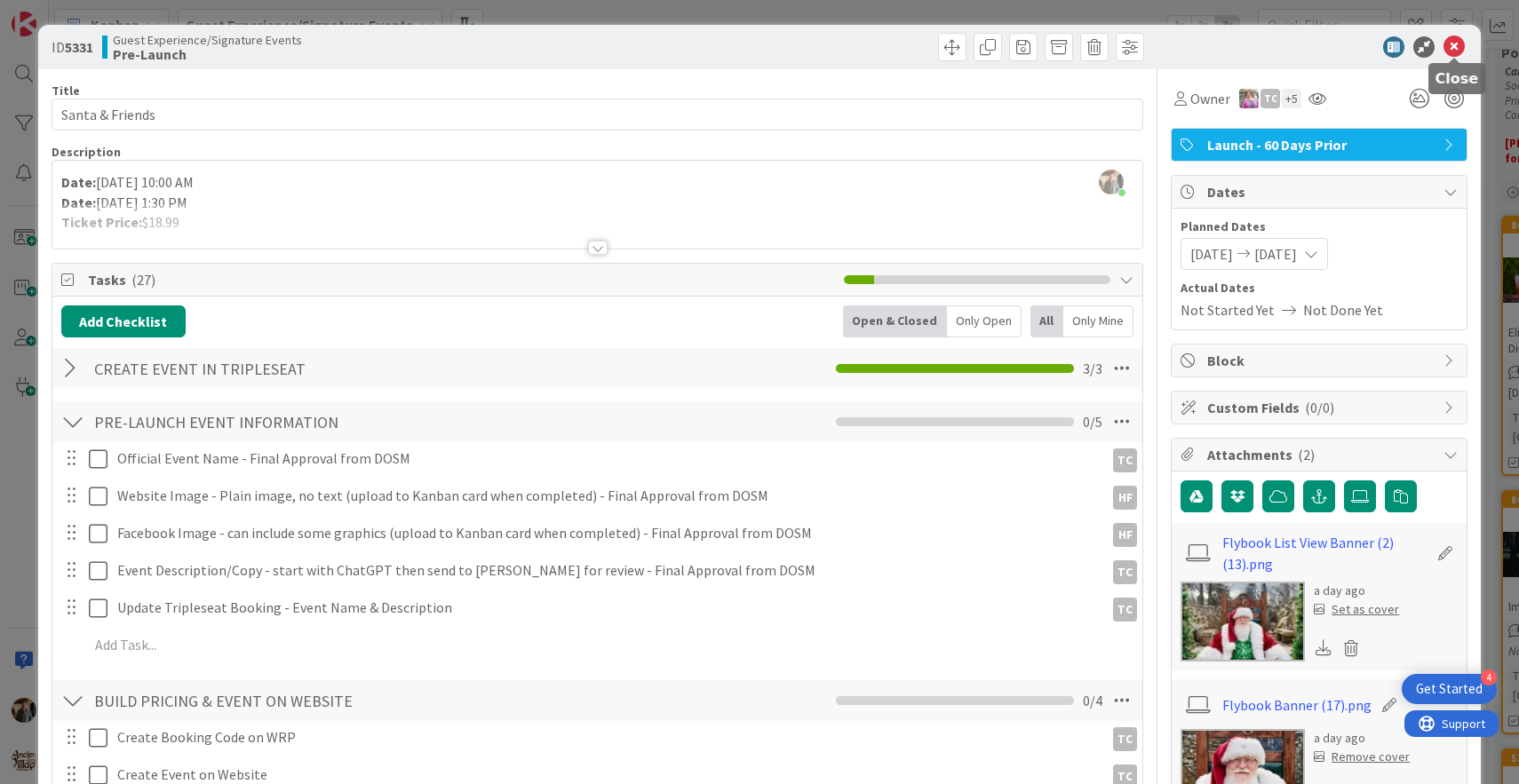
click at [1455, 47] on icon at bounding box center [1454, 47] width 21 height 21
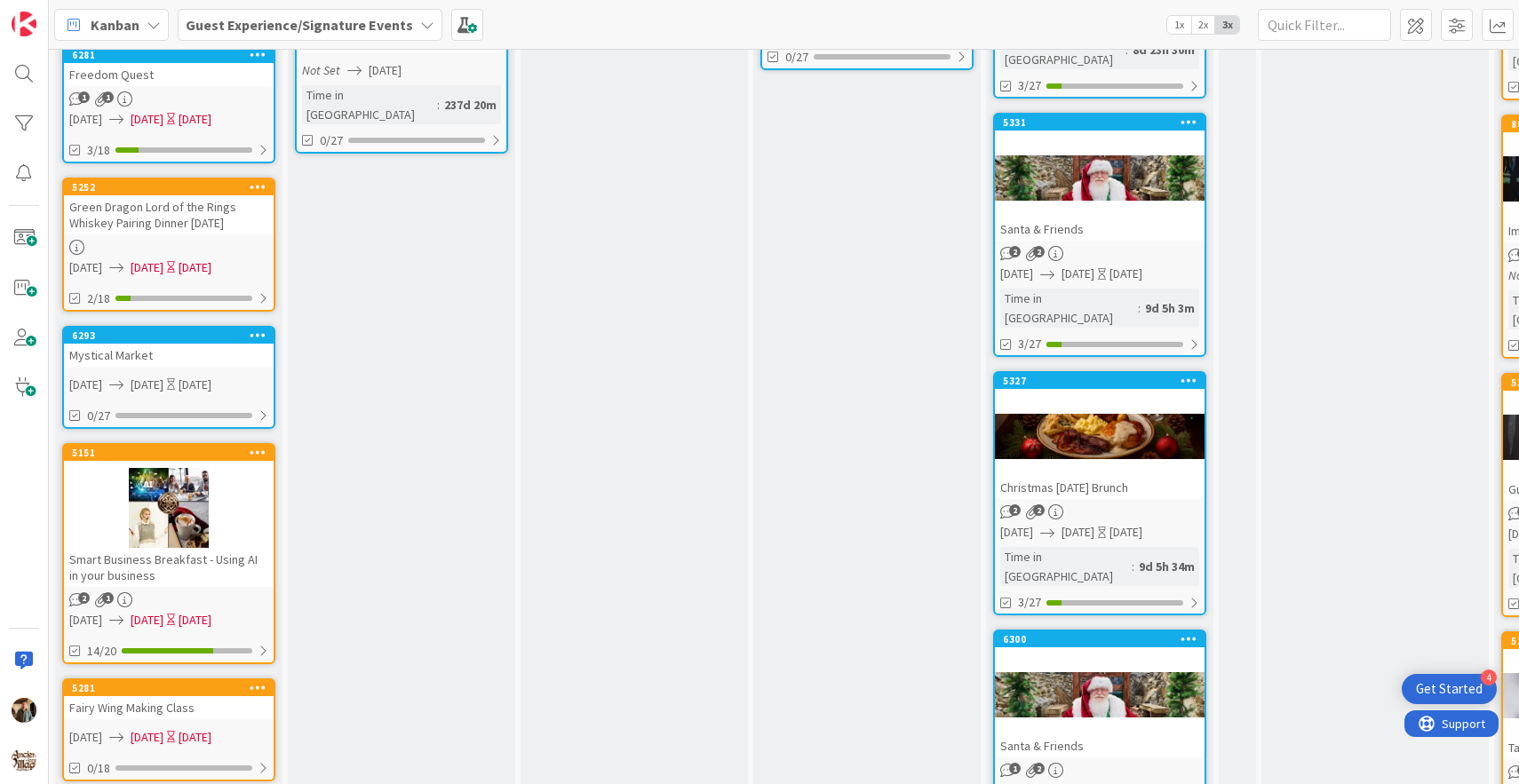
scroll to position [431, 0]
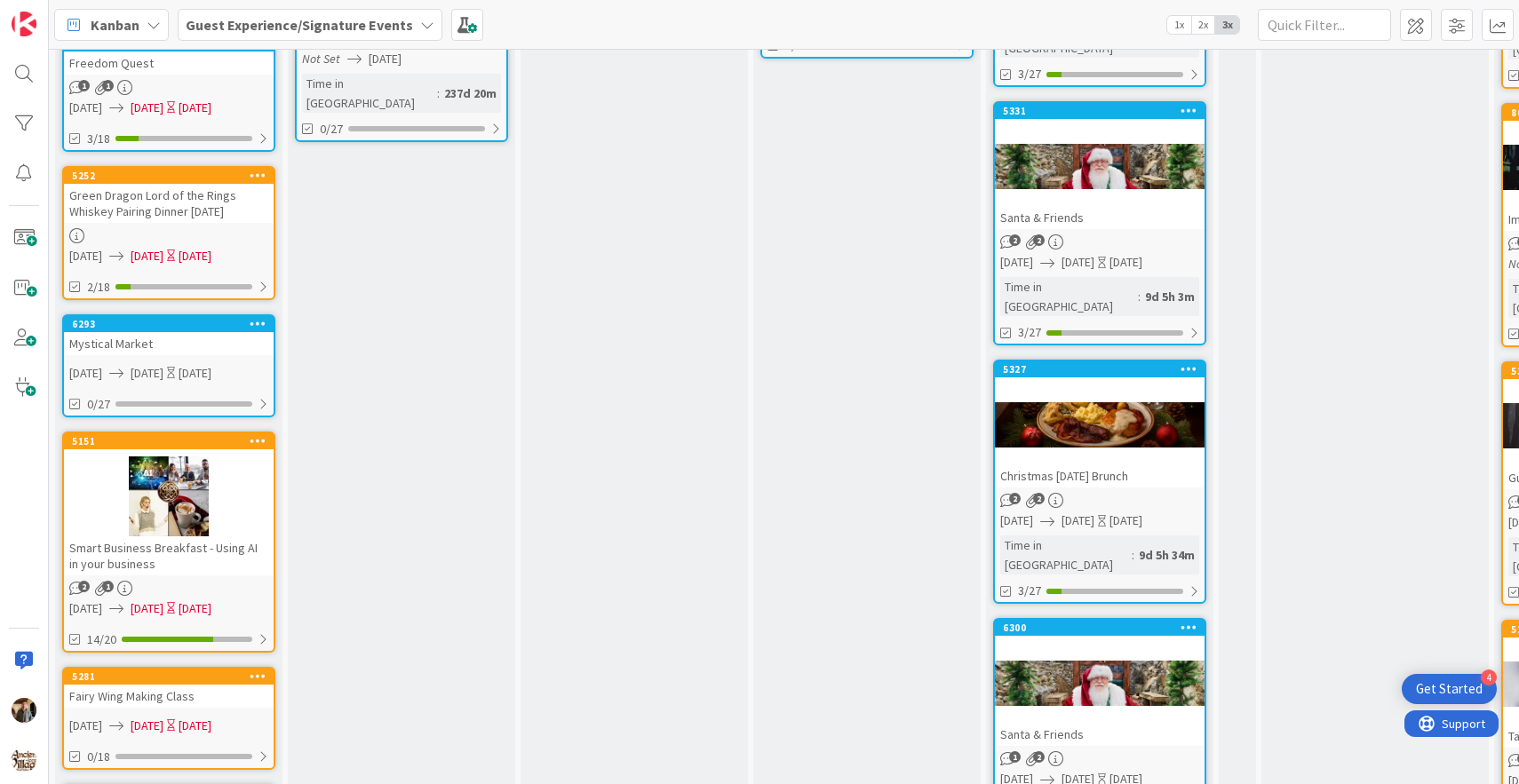
click at [1163, 465] on div "Christmas [DATE] Brunch" at bounding box center [1100, 476] width 210 height 23
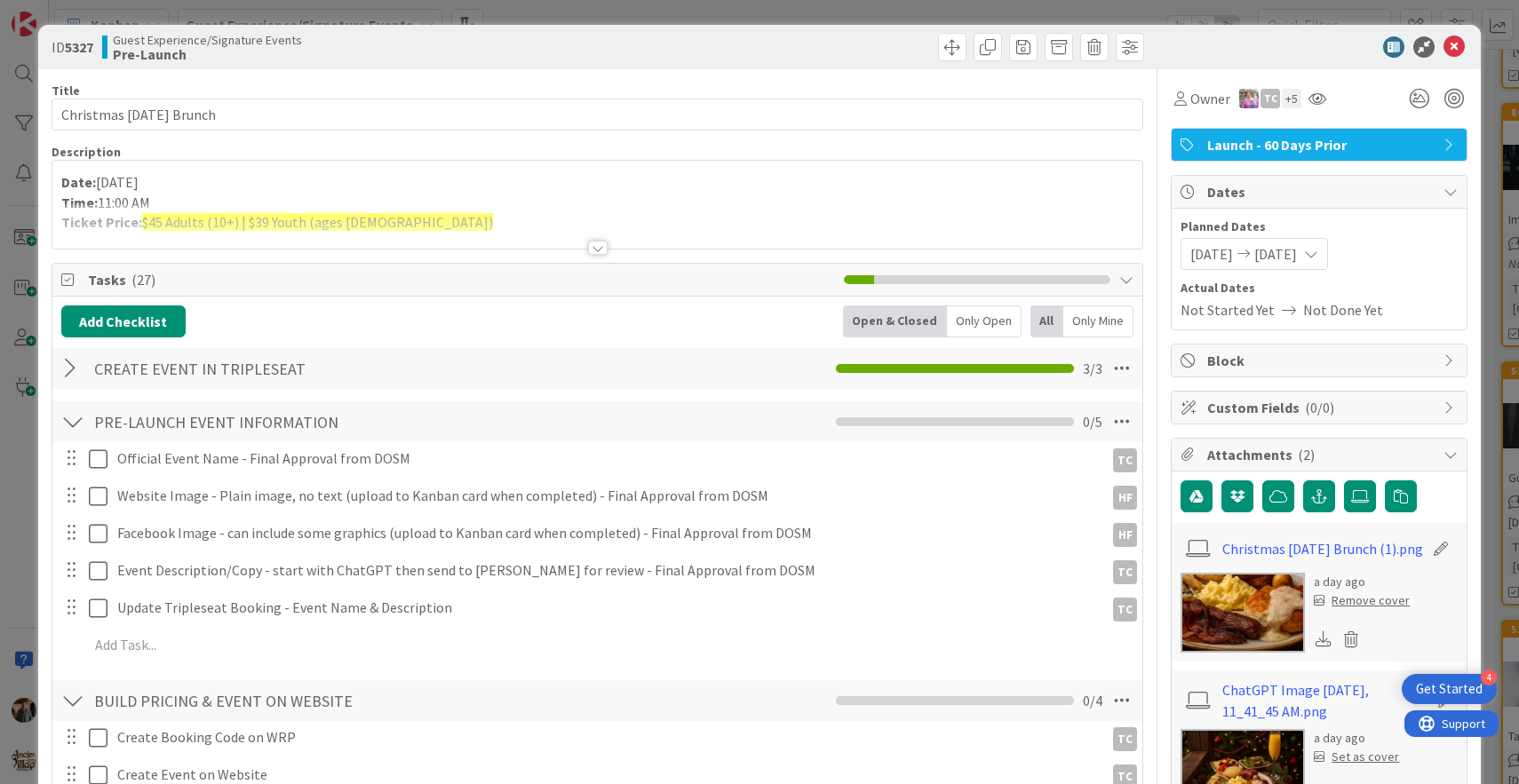
click at [1224, 615] on img at bounding box center [1244, 612] width 124 height 80
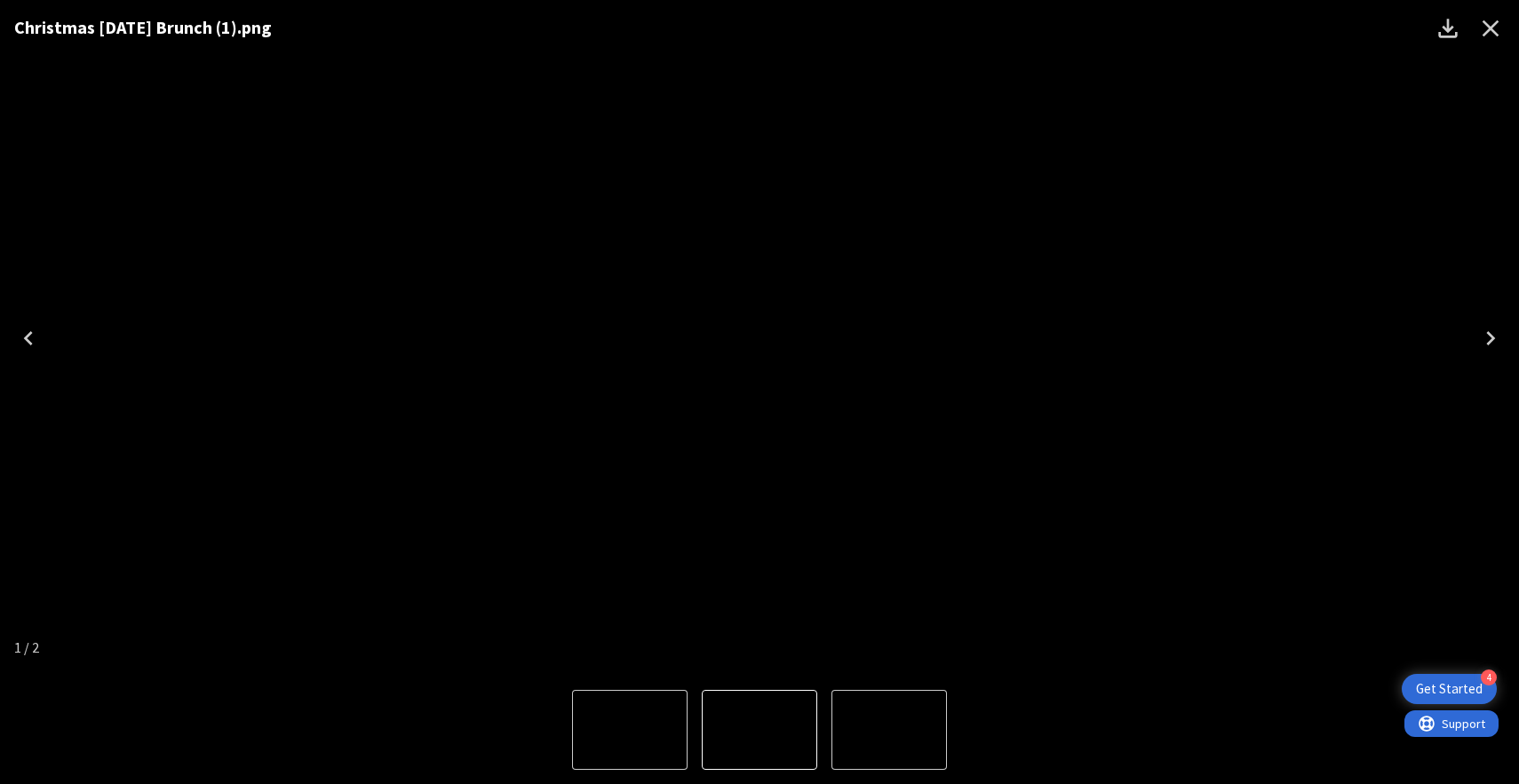
click at [1491, 331] on icon "Next" at bounding box center [1491, 338] width 28 height 28
click at [1492, 19] on icon "Close" at bounding box center [1491, 28] width 28 height 28
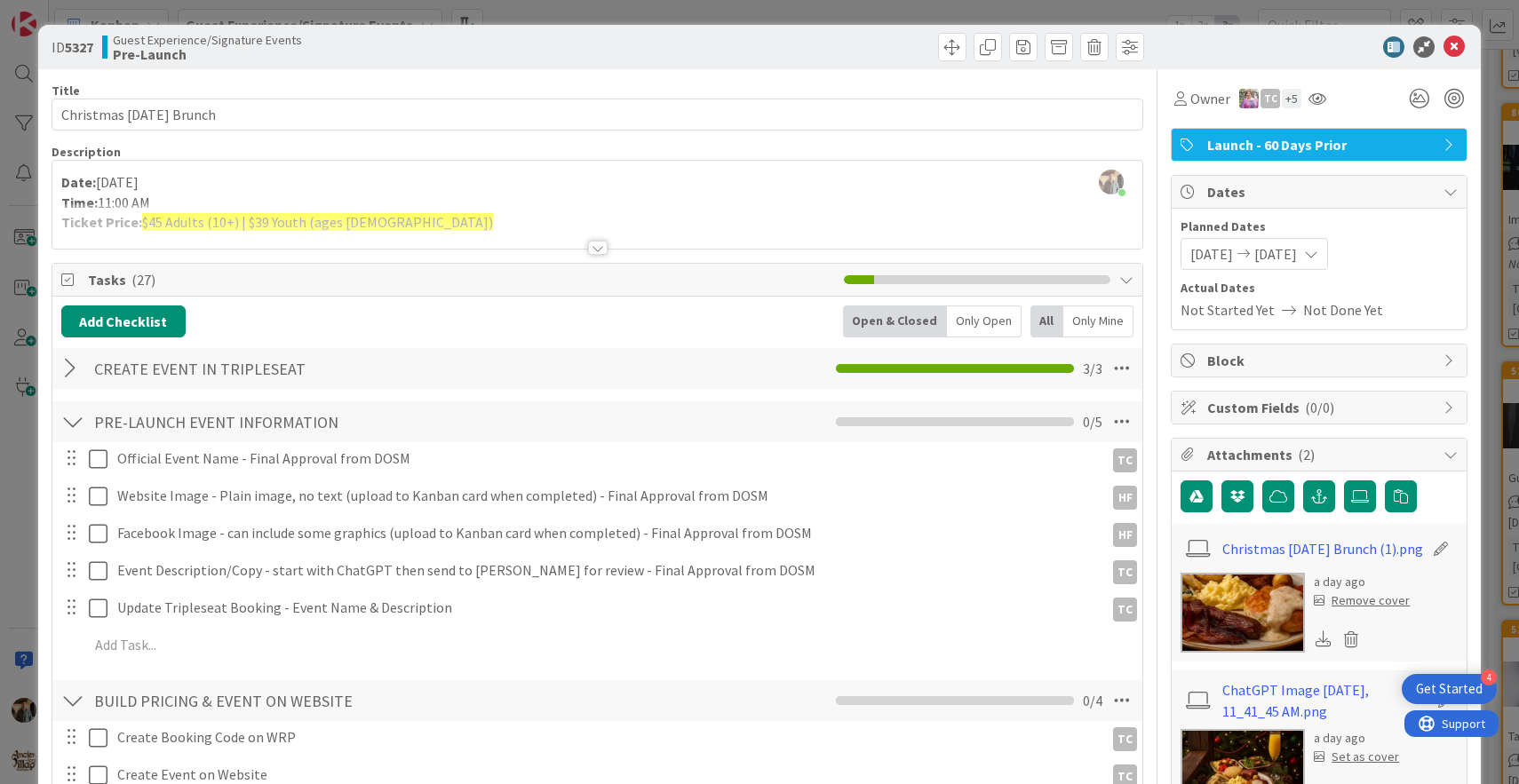
click at [598, 247] on div at bounding box center [598, 248] width 19 height 15
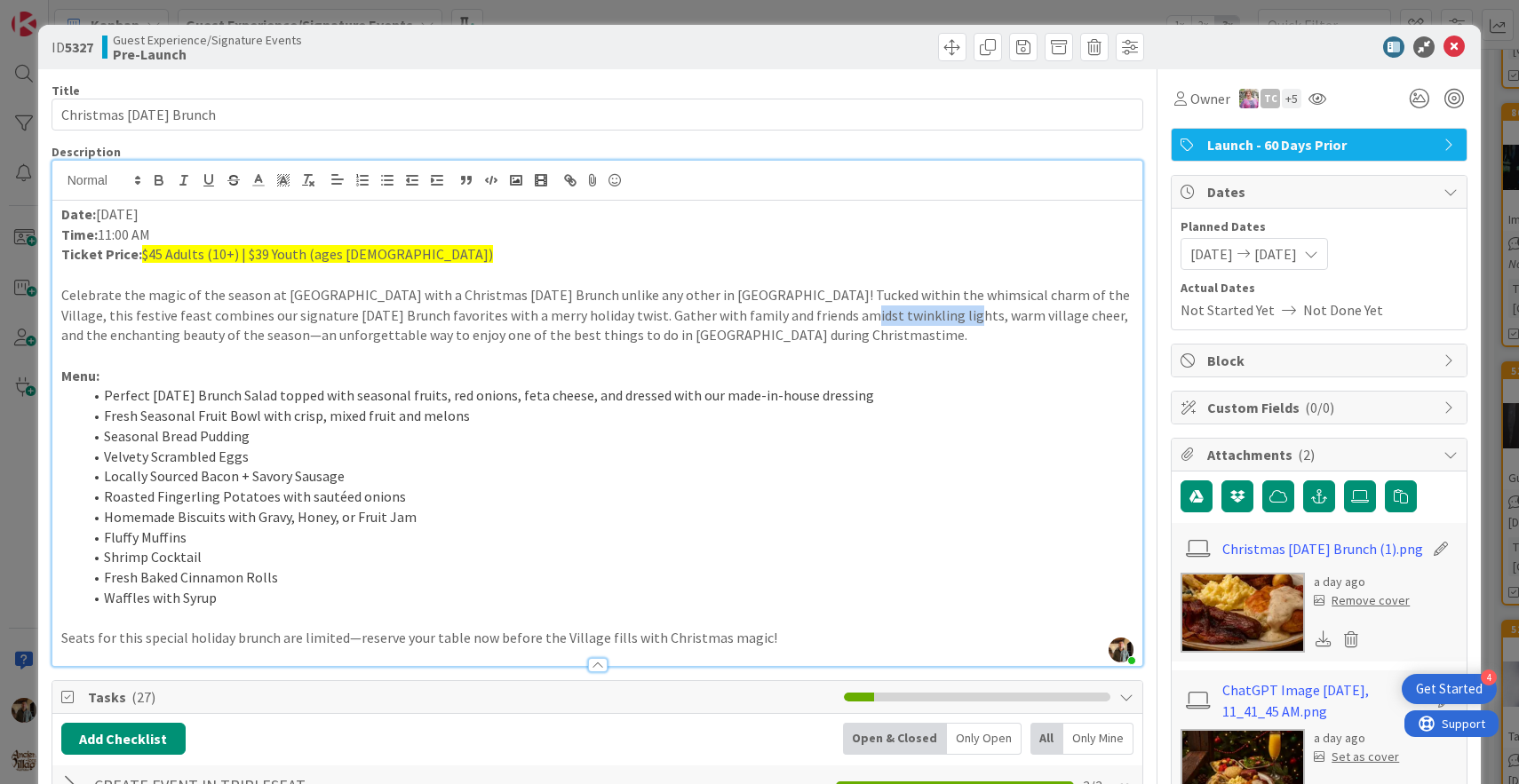
drag, startPoint x: 864, startPoint y: 321, endPoint x: 769, endPoint y: 318, distance: 95.0
click at [769, 317] on p "Celebrate the magic of the season at [GEOGRAPHIC_DATA] with a Christmas [DATE] …" at bounding box center [598, 316] width 1073 height 60
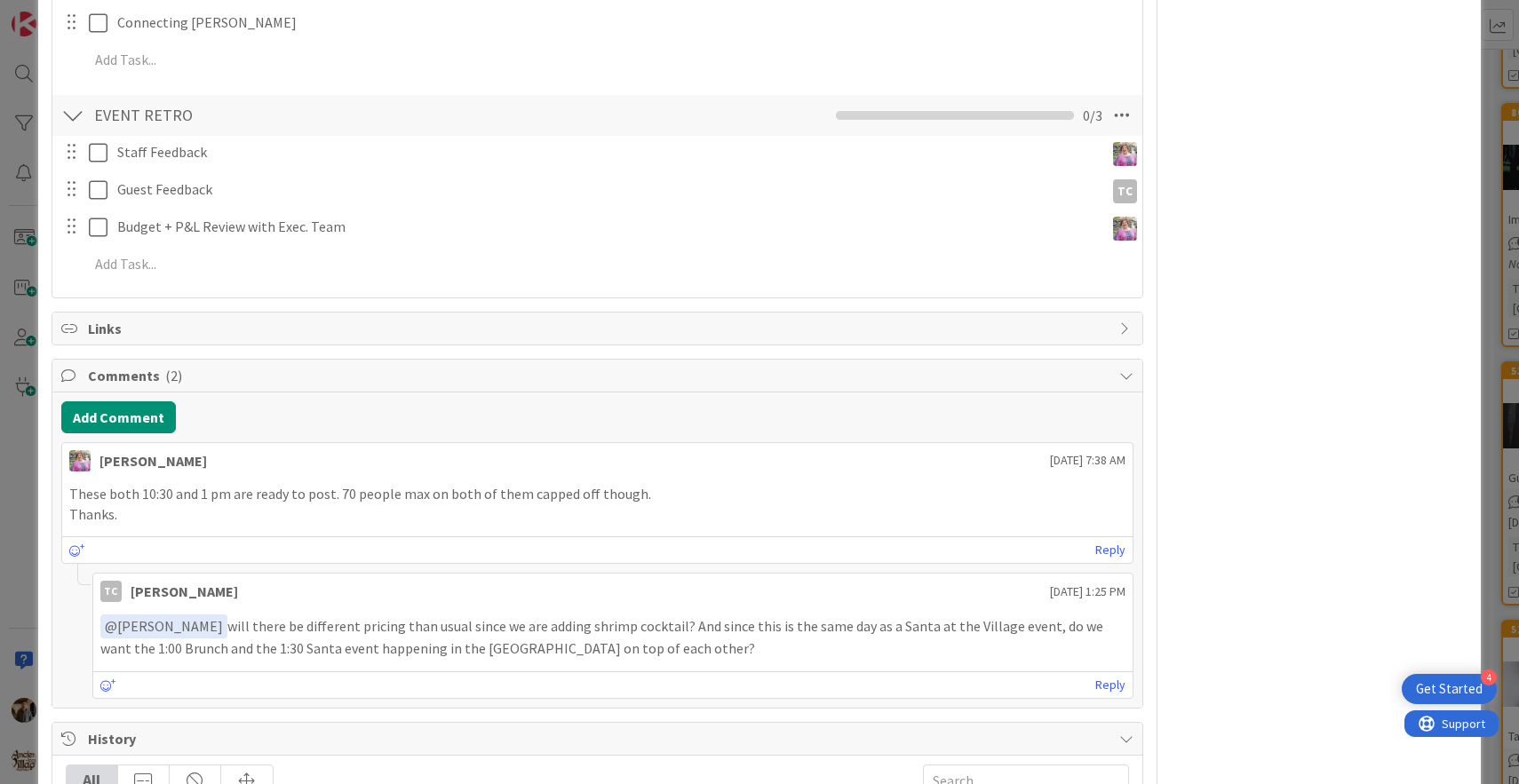
scroll to position [1892, 0]
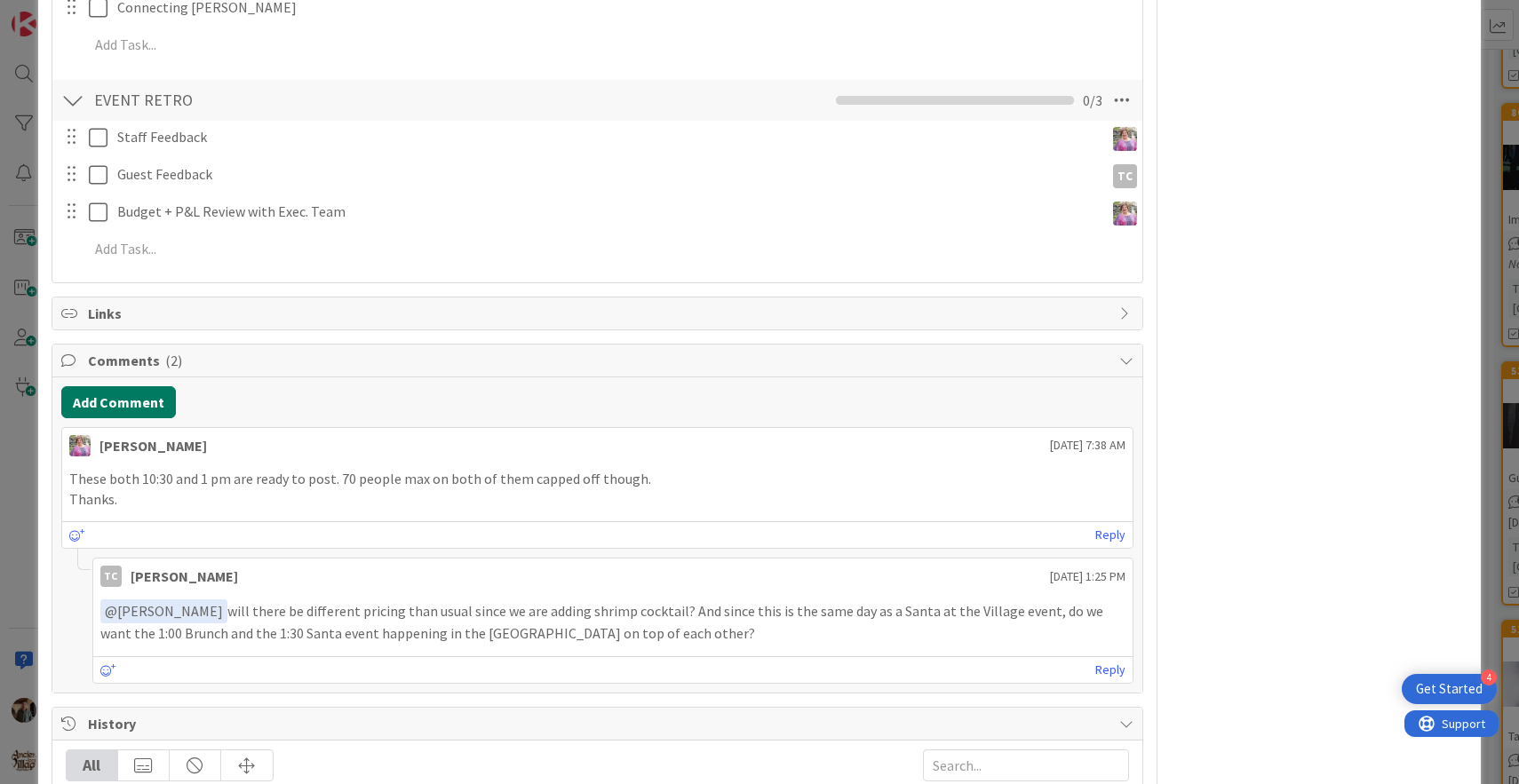
click at [142, 407] on button "Add Comment" at bounding box center [118, 402] width 114 height 32
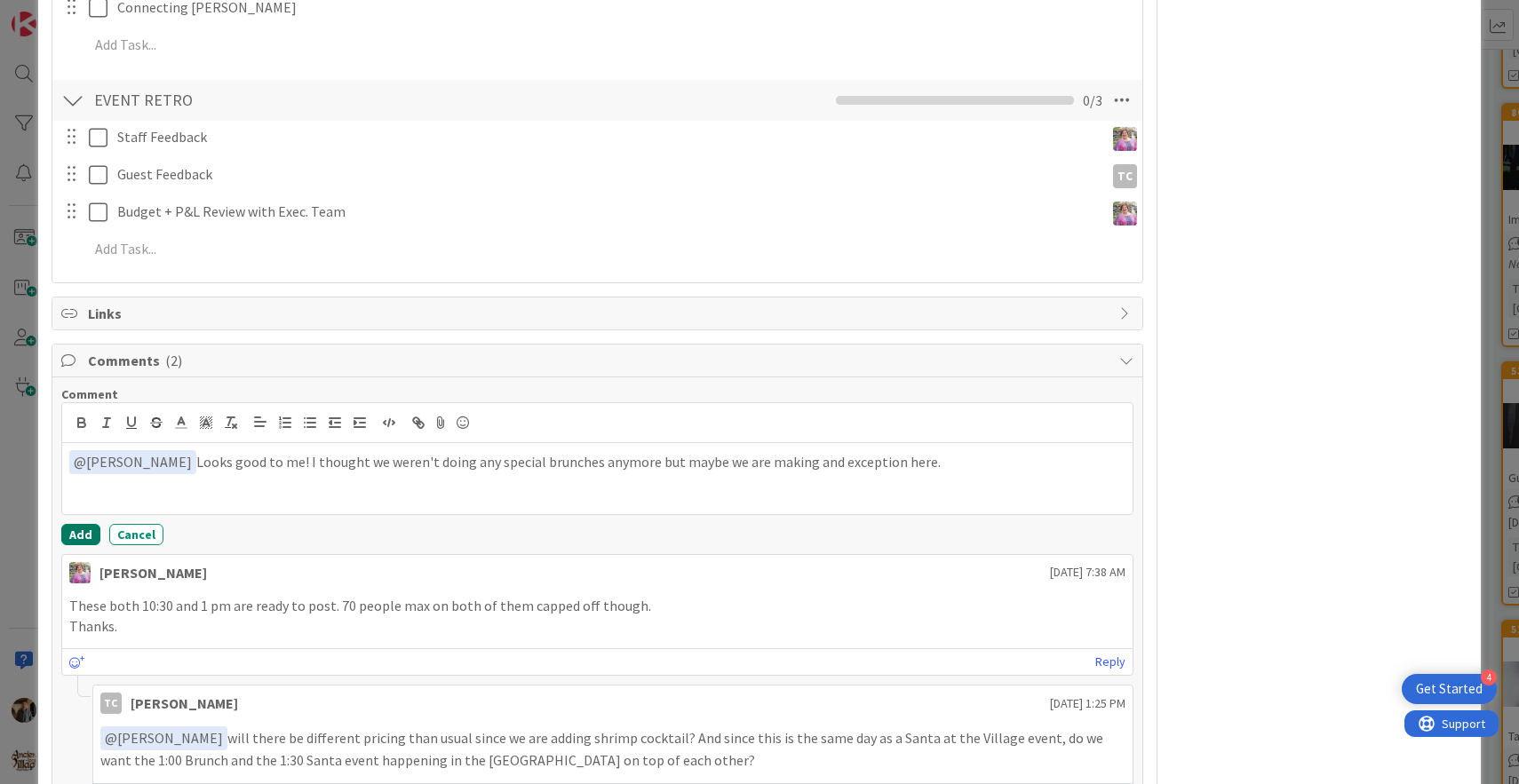
click at [86, 532] on button "Add" at bounding box center [81, 534] width 39 height 21
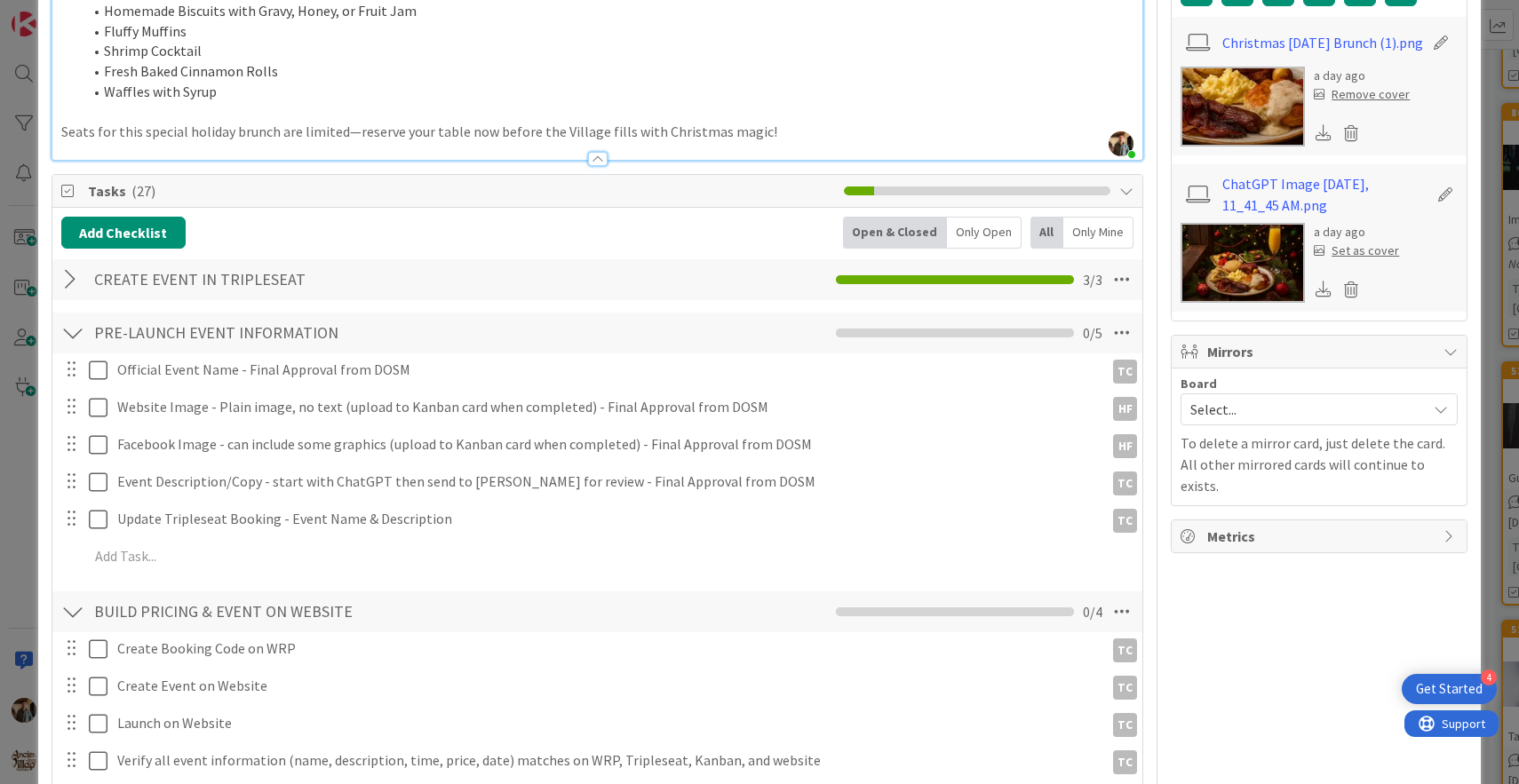
scroll to position [0, 0]
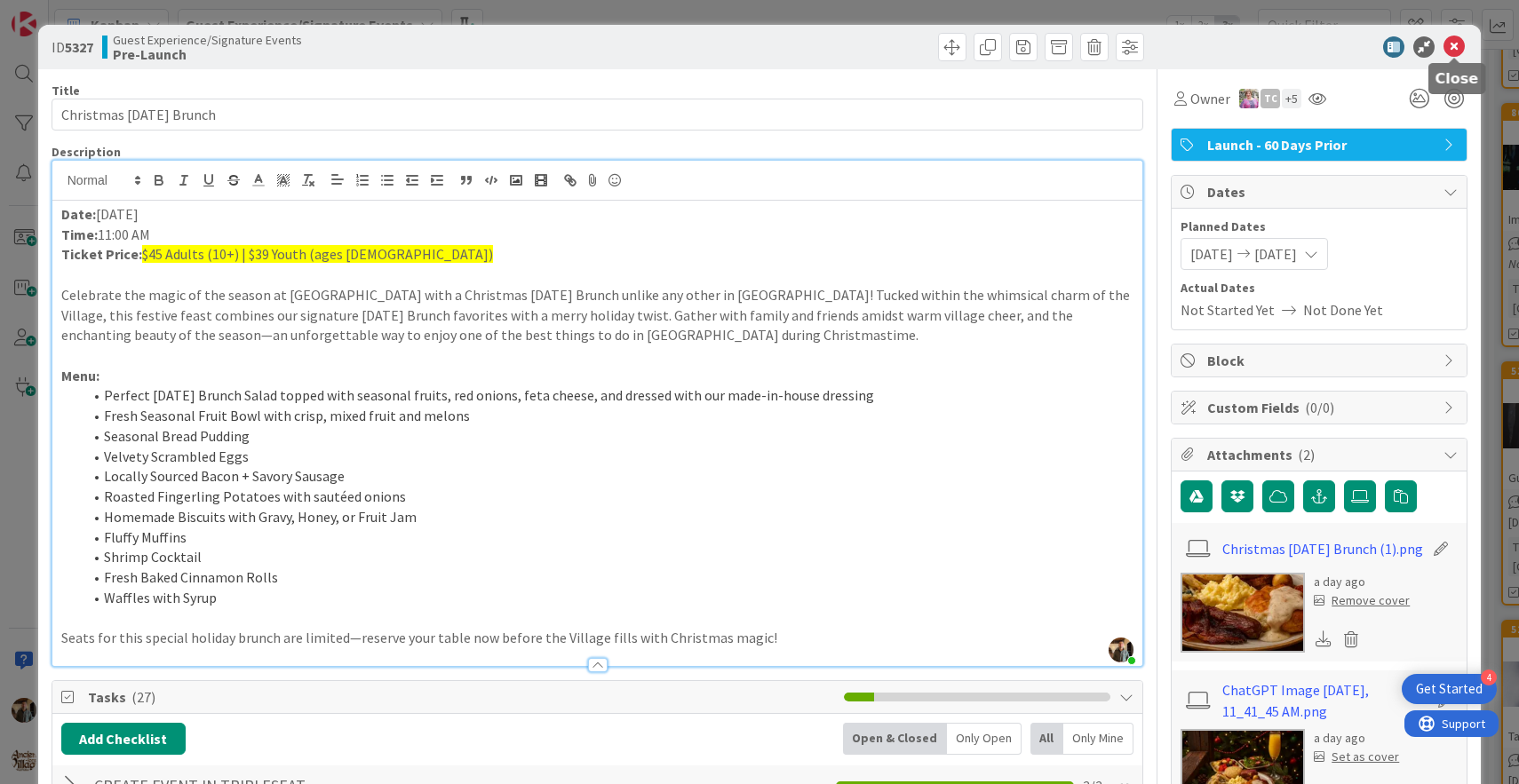
click at [1459, 47] on icon at bounding box center [1454, 47] width 21 height 21
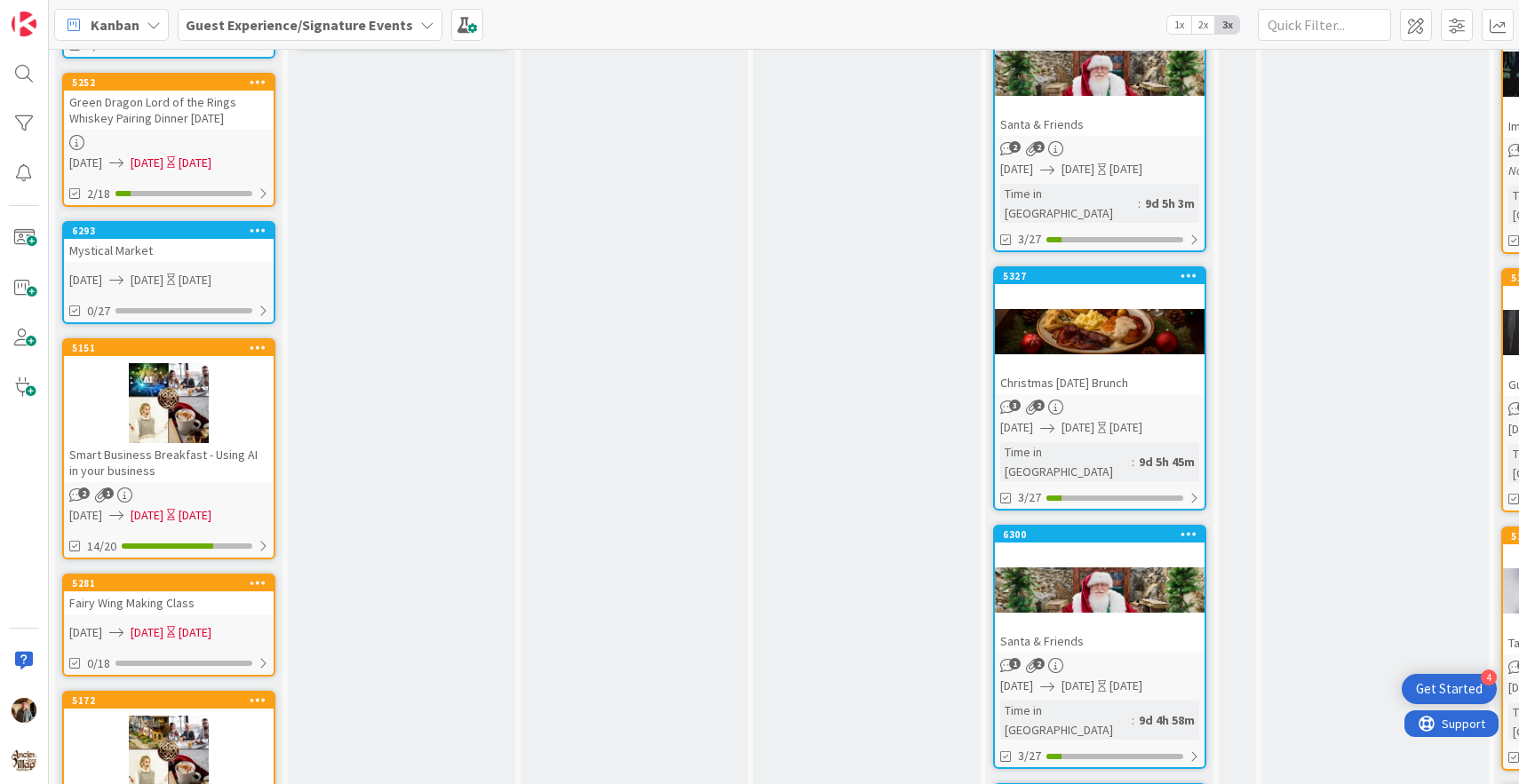
scroll to position [553, 0]
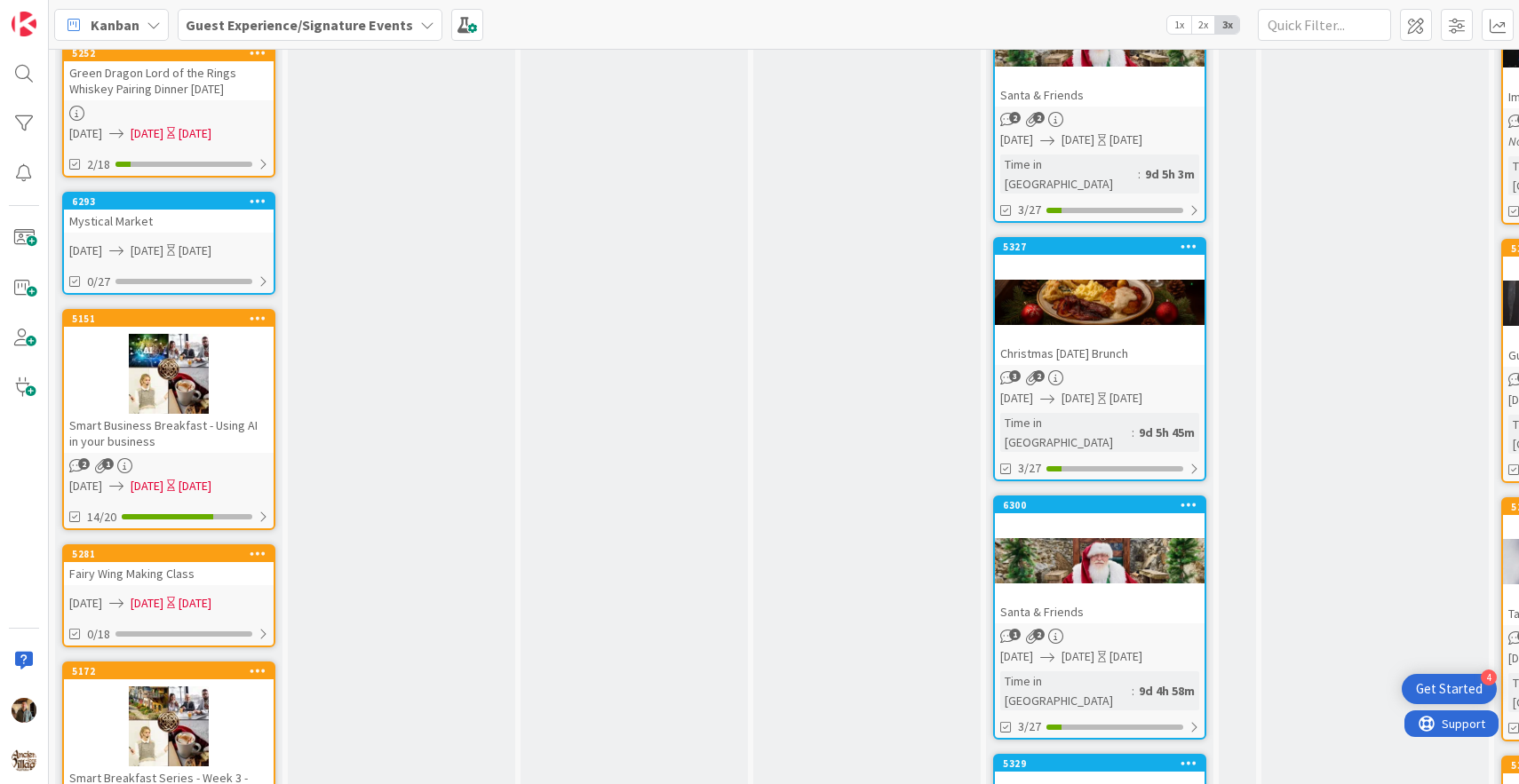
click at [1107, 600] on div "Santa & Friends" at bounding box center [1100, 611] width 210 height 23
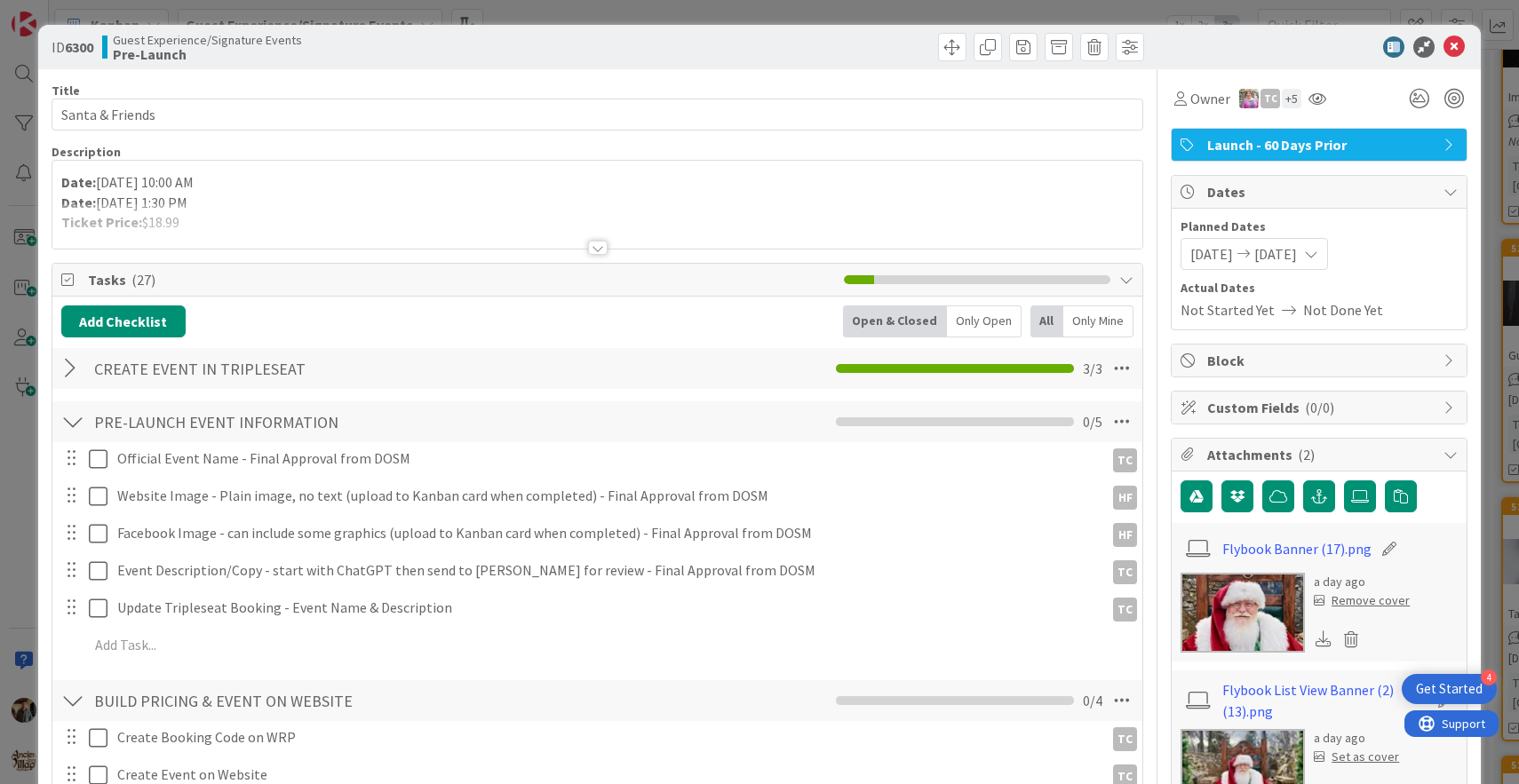
click at [598, 242] on div at bounding box center [598, 248] width 19 height 15
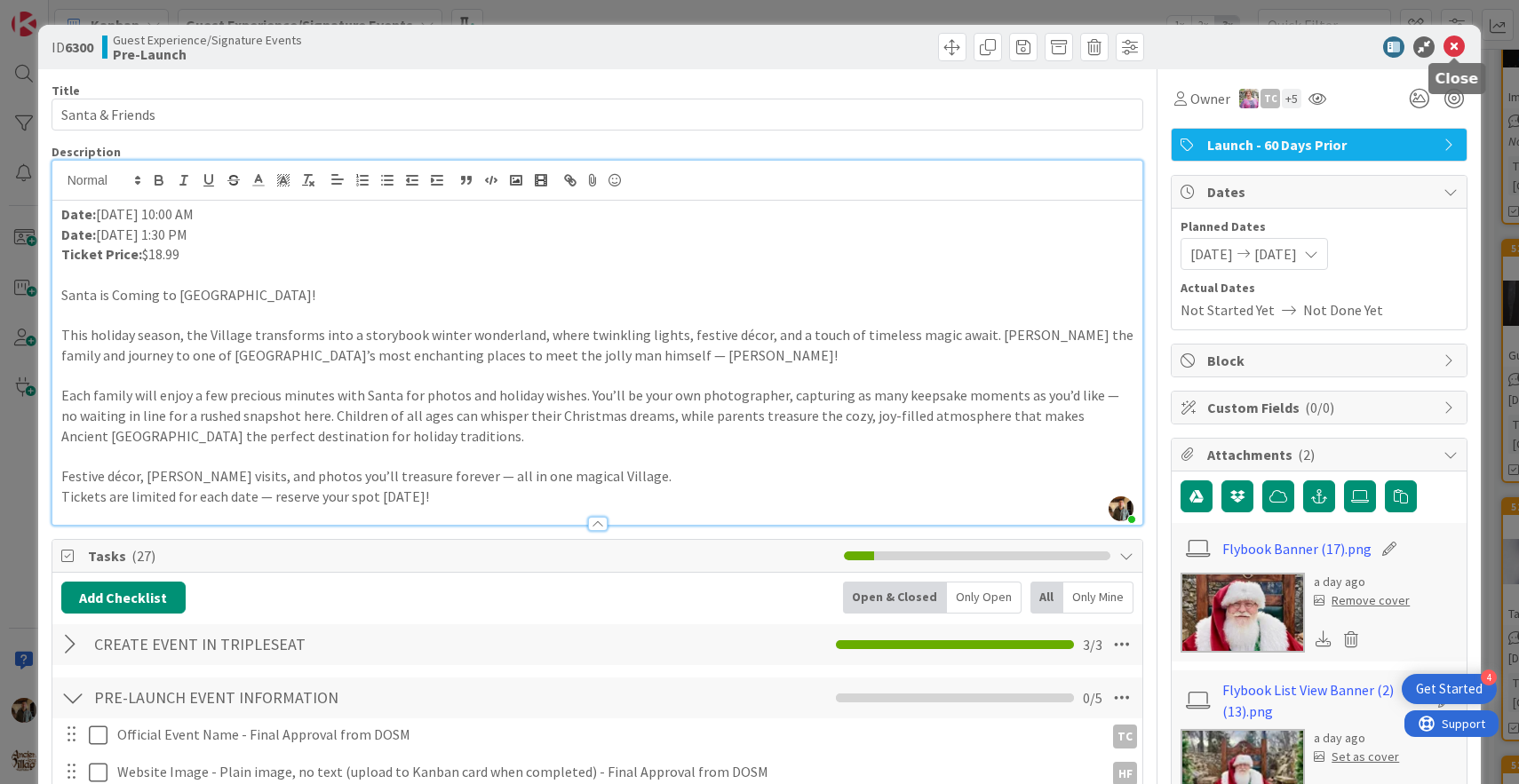
click at [1453, 53] on icon at bounding box center [1454, 47] width 21 height 21
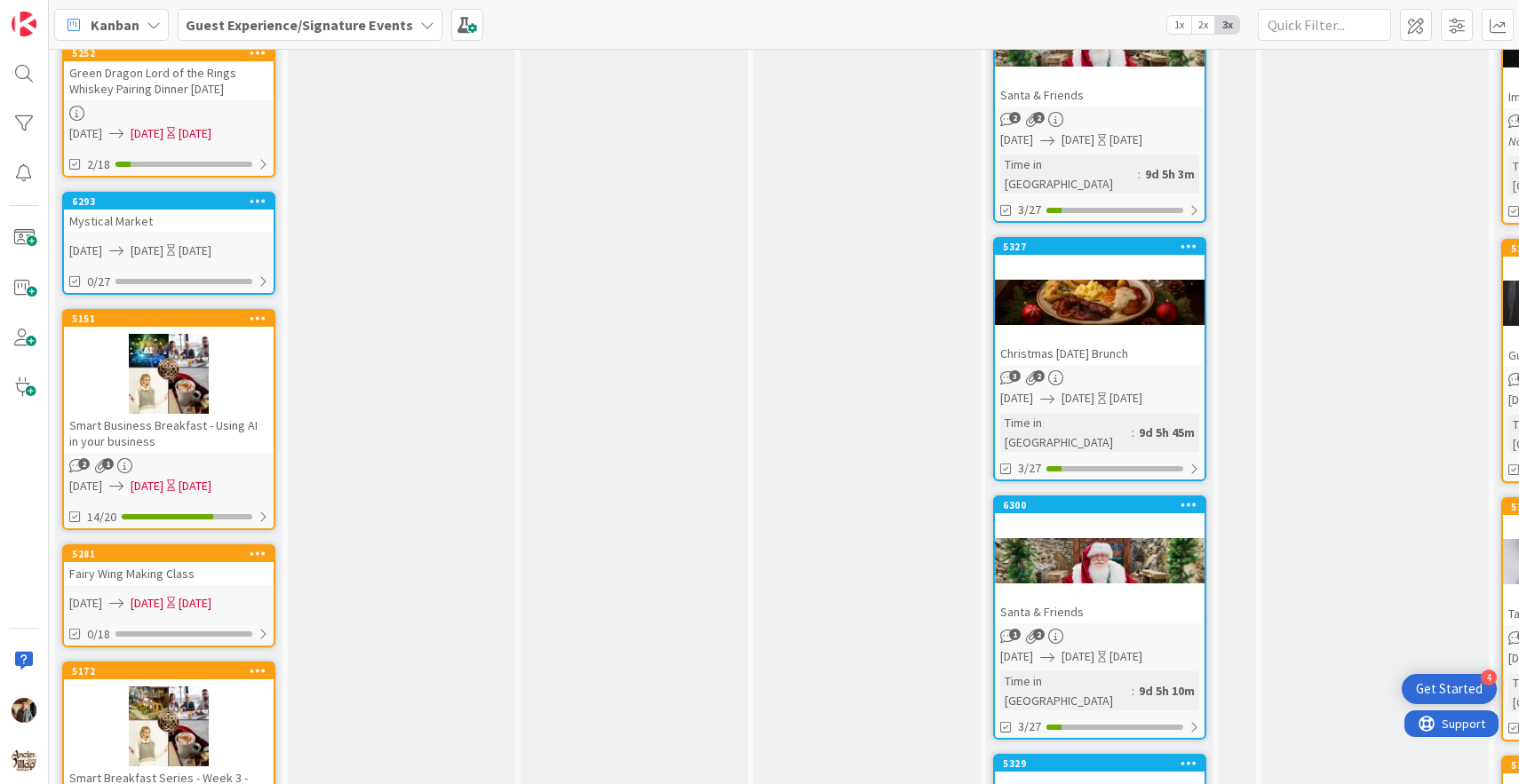
click at [1105, 600] on div "Santa & Friends" at bounding box center [1100, 611] width 210 height 23
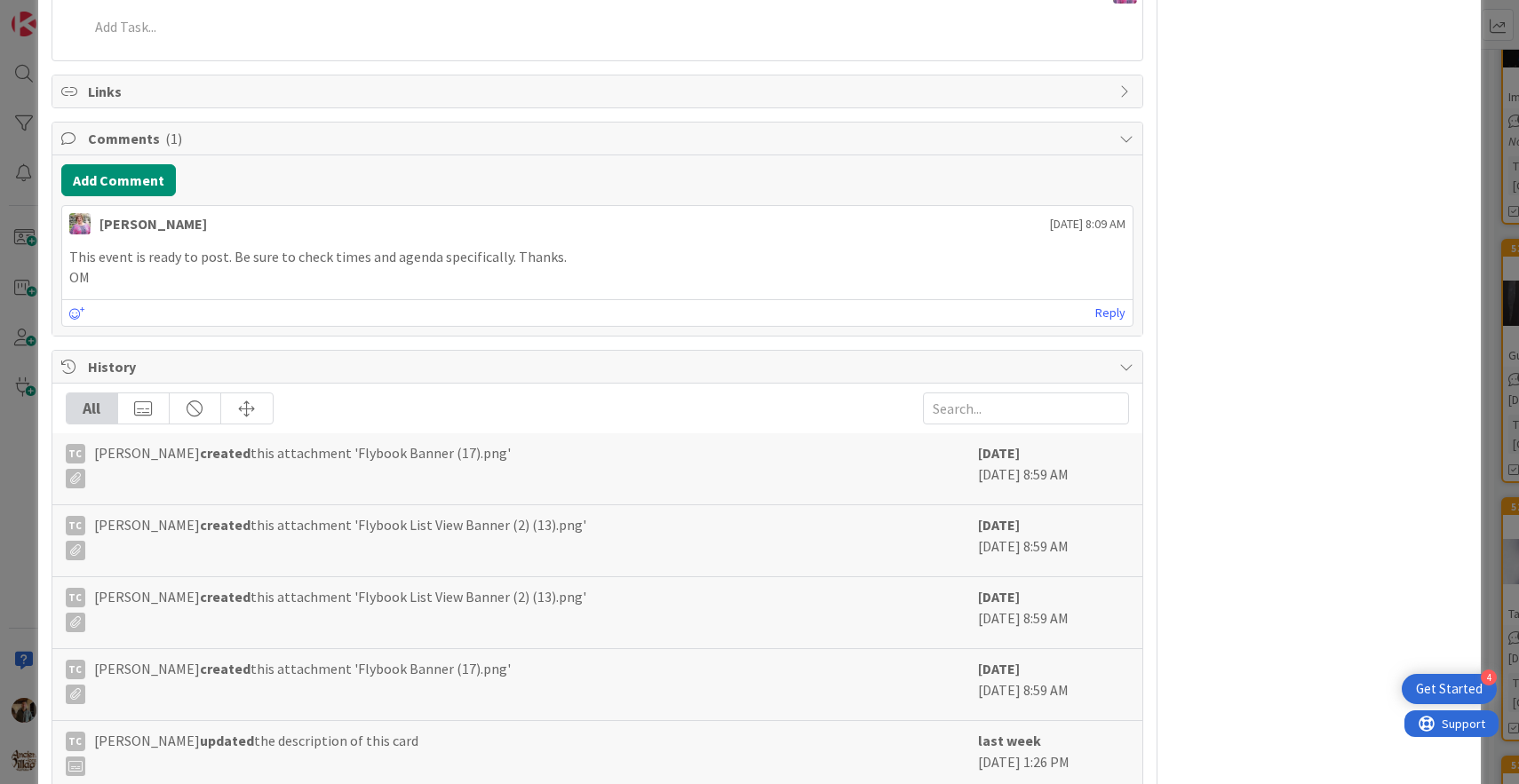
scroll to position [1559, 0]
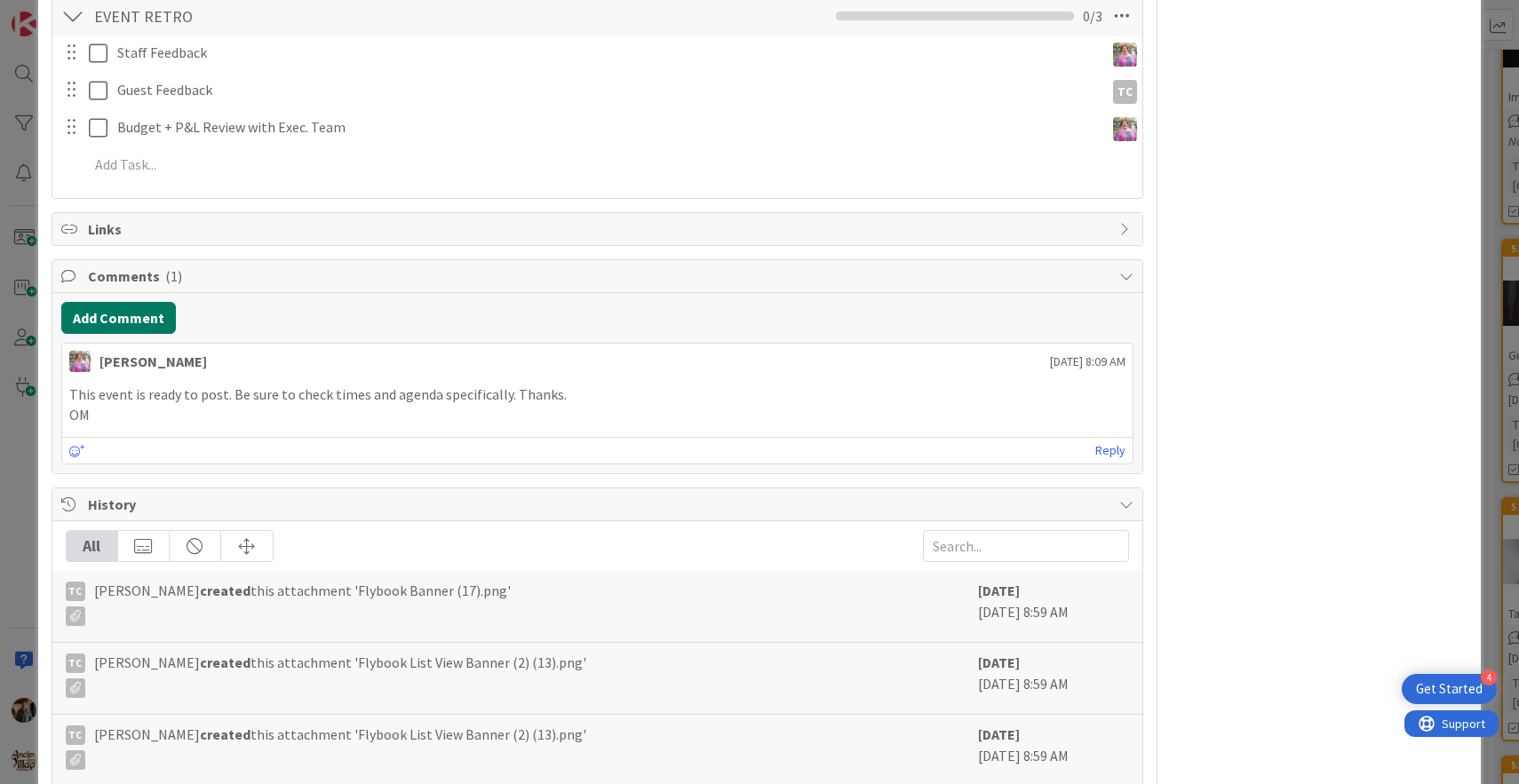
click at [159, 318] on button "Add Comment" at bounding box center [118, 317] width 114 height 32
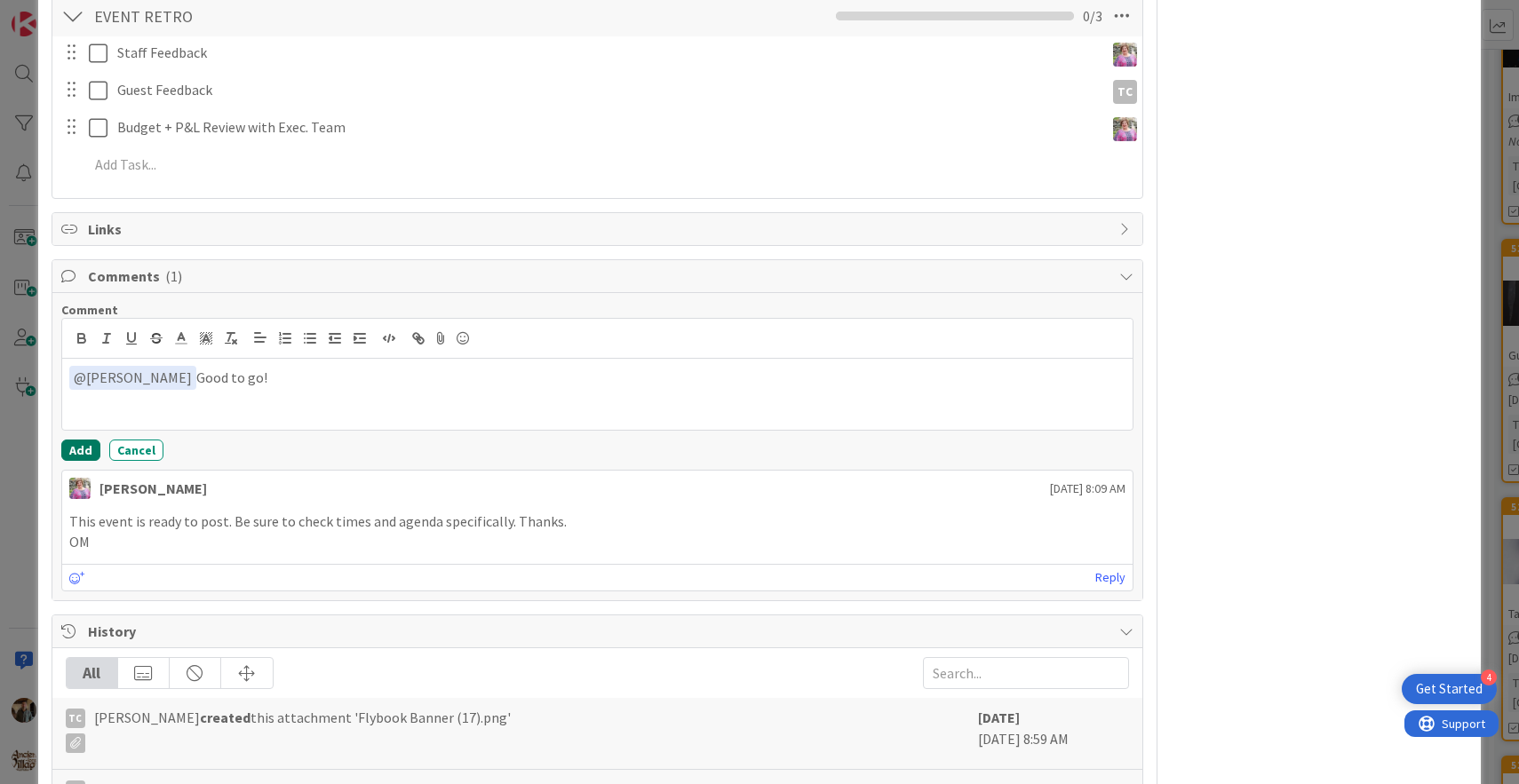
click at [81, 451] on button "Add" at bounding box center [81, 450] width 39 height 21
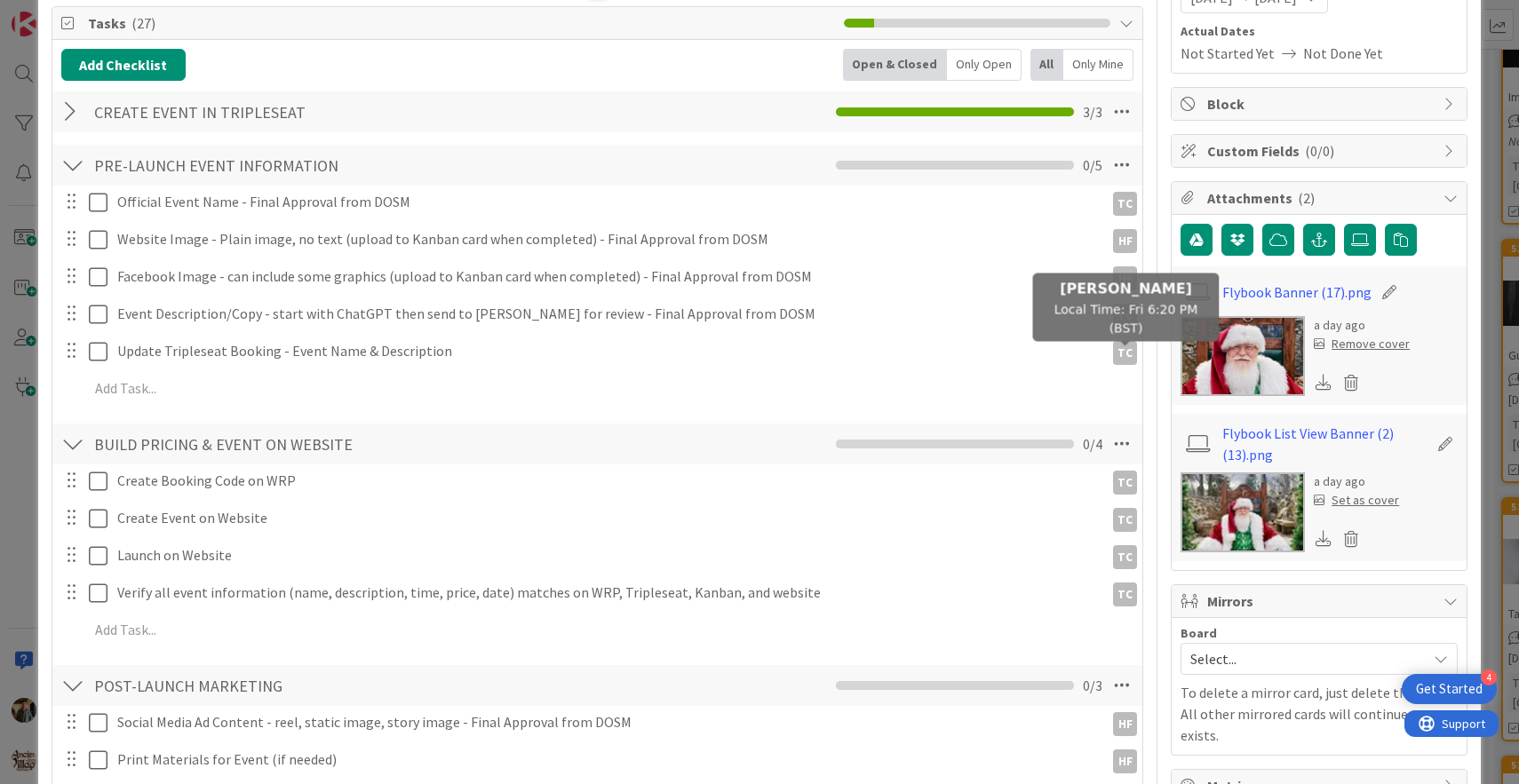
scroll to position [0, 0]
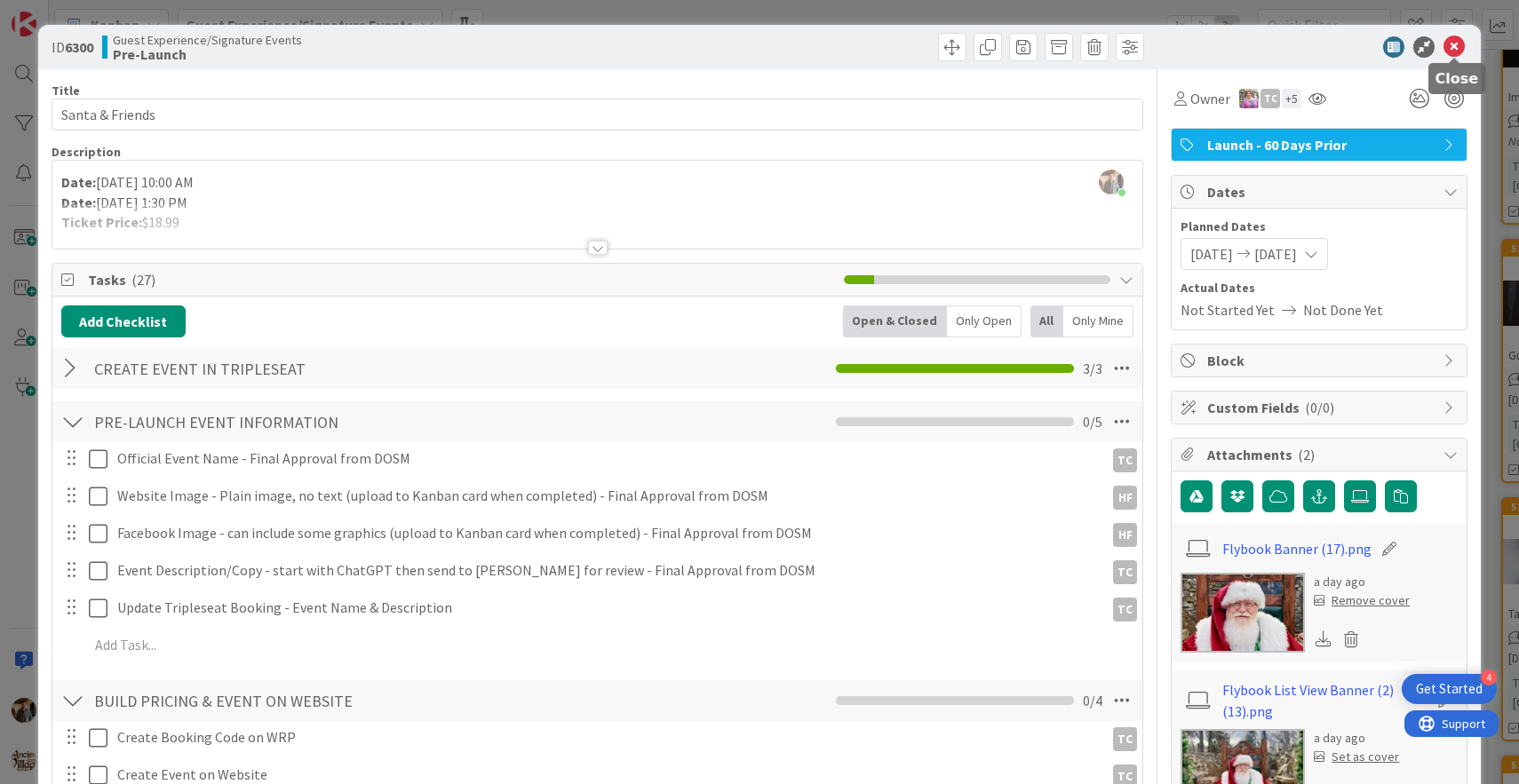
click at [1460, 48] on icon at bounding box center [1454, 47] width 21 height 21
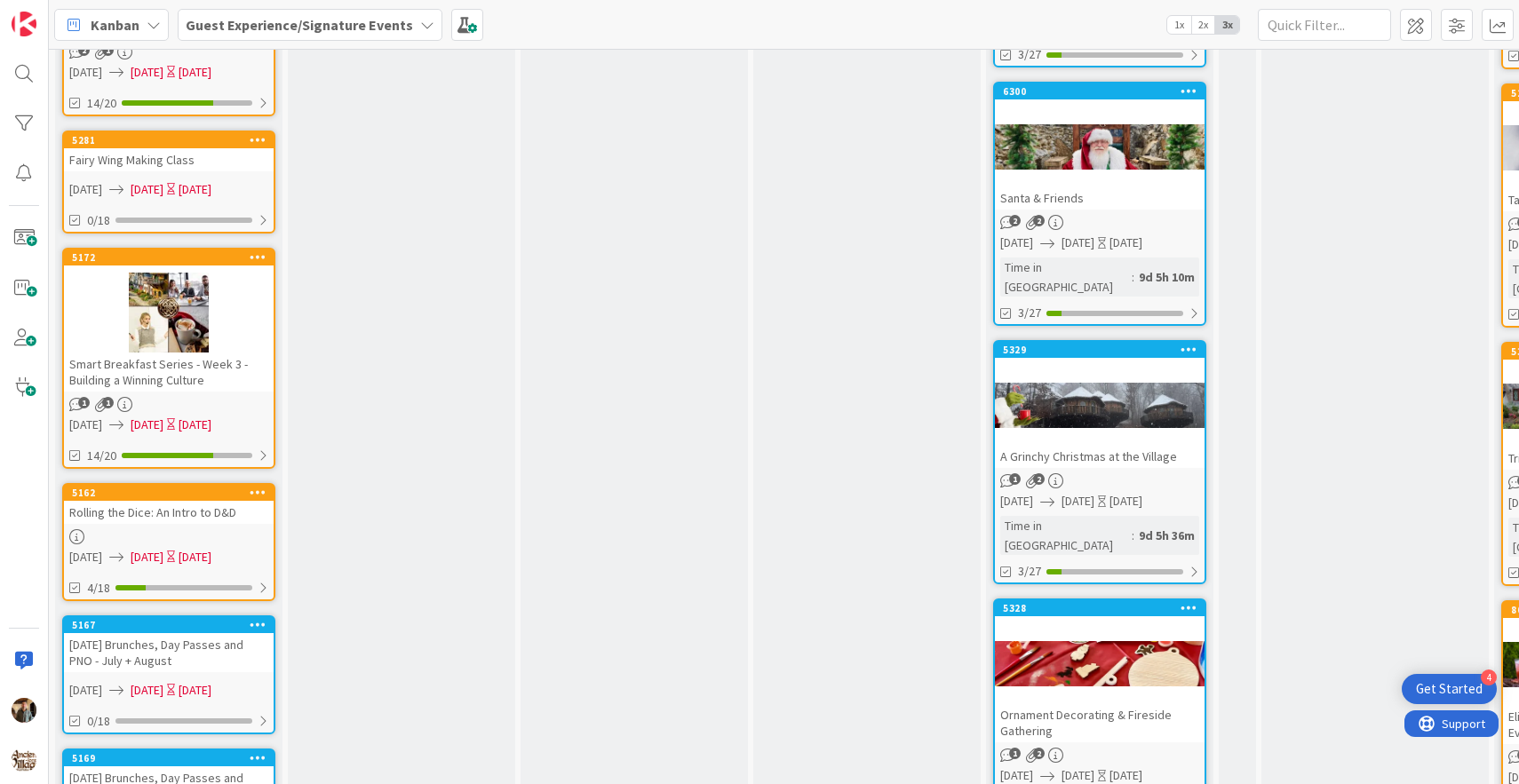
click at [1122, 445] on div "A Grinchy Christmas at the Village" at bounding box center [1100, 456] width 210 height 23
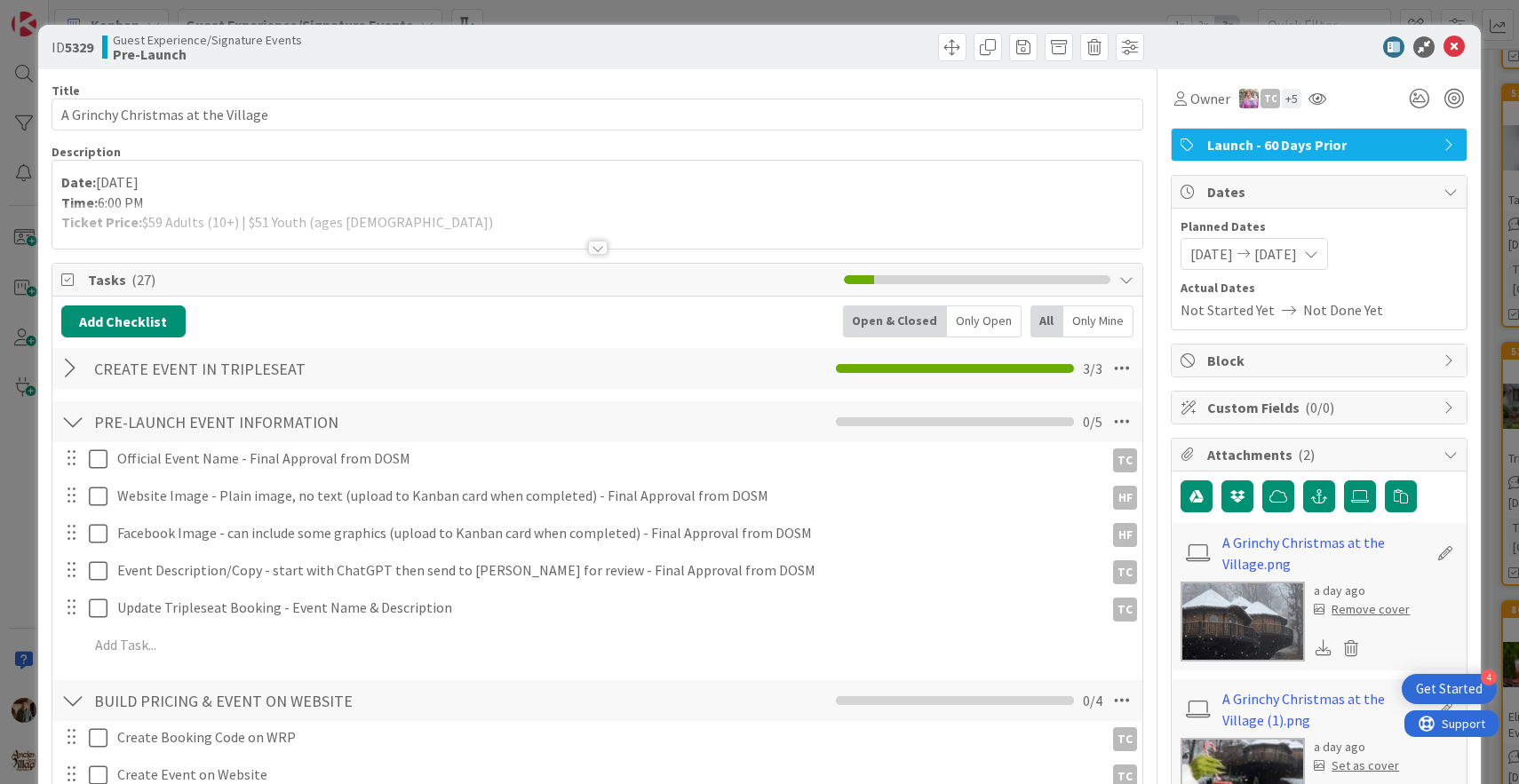
click at [1263, 605] on img at bounding box center [1244, 621] width 124 height 80
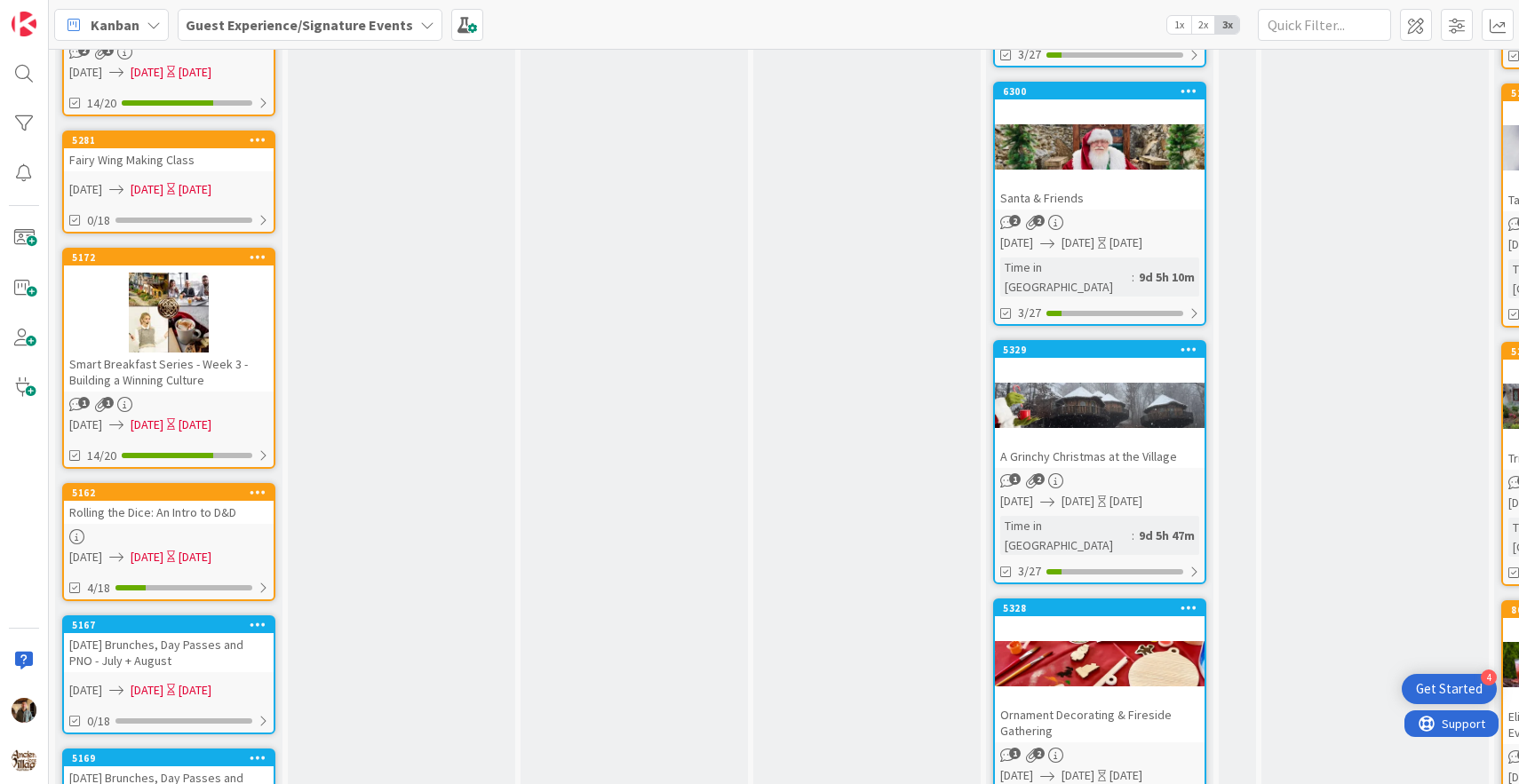
click at [1143, 365] on div at bounding box center [1100, 404] width 210 height 80
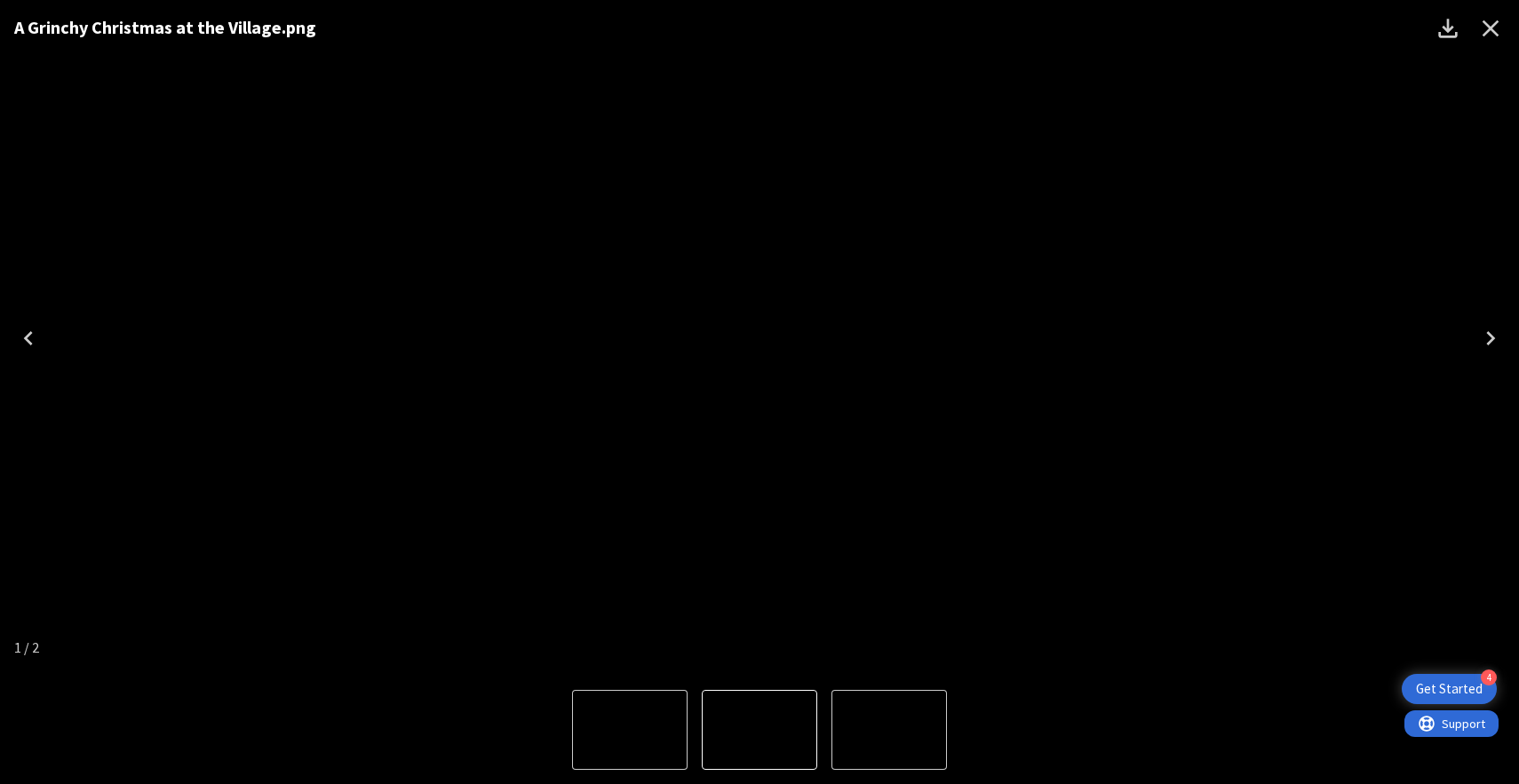
click at [1492, 29] on icon "Close" at bounding box center [1492, 28] width 16 height 16
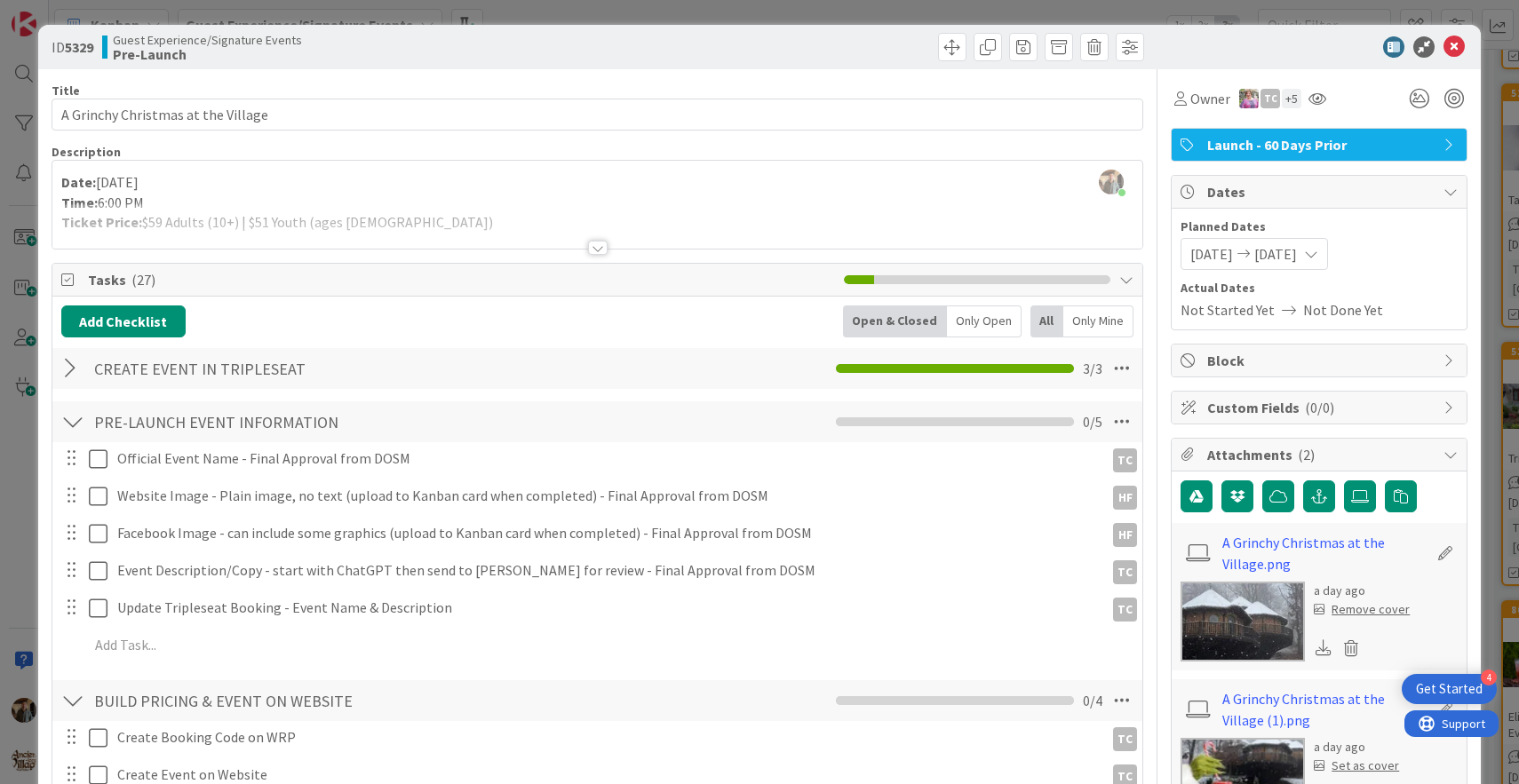
click at [600, 249] on div at bounding box center [598, 248] width 19 height 15
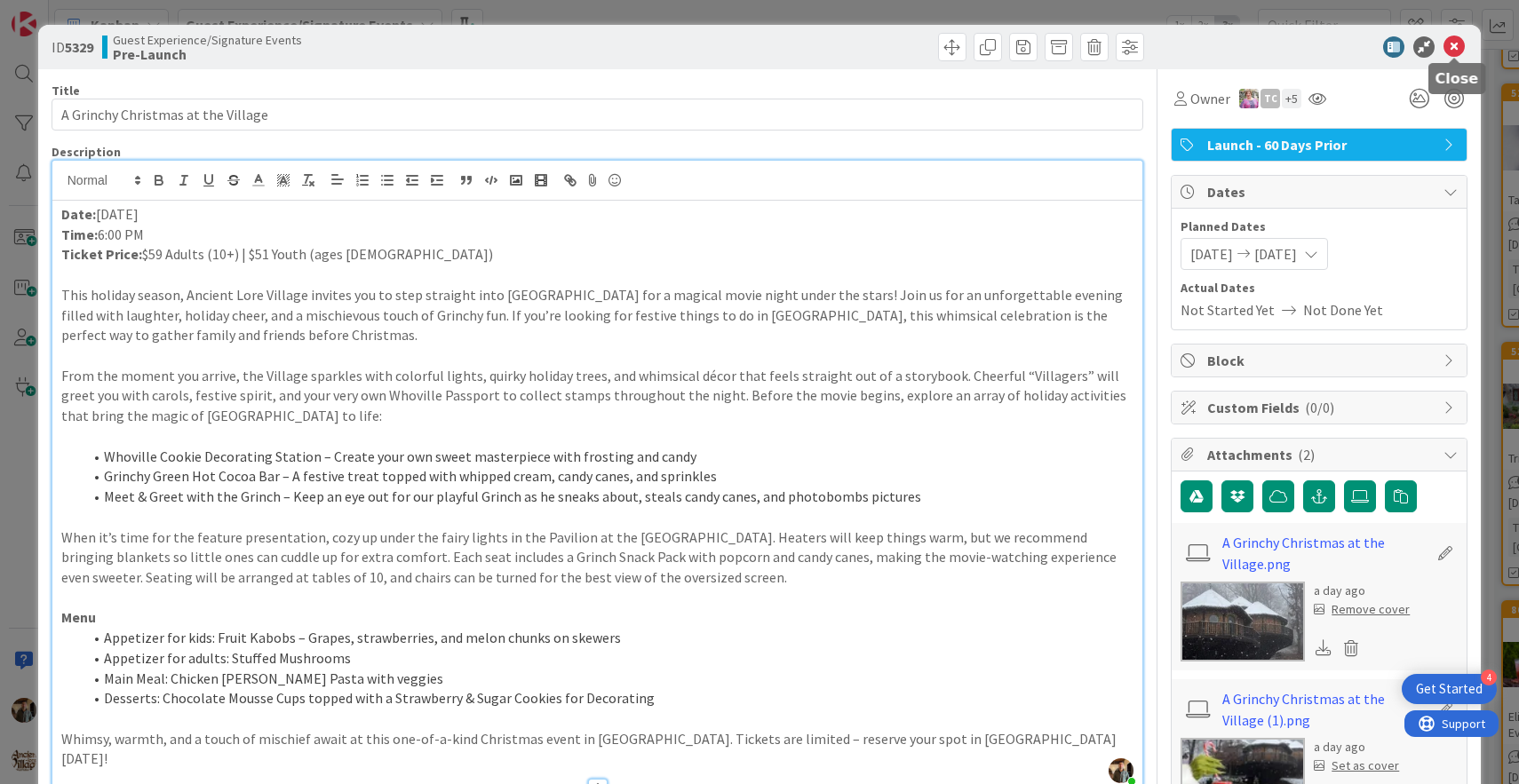
click at [1456, 48] on icon at bounding box center [1454, 47] width 21 height 21
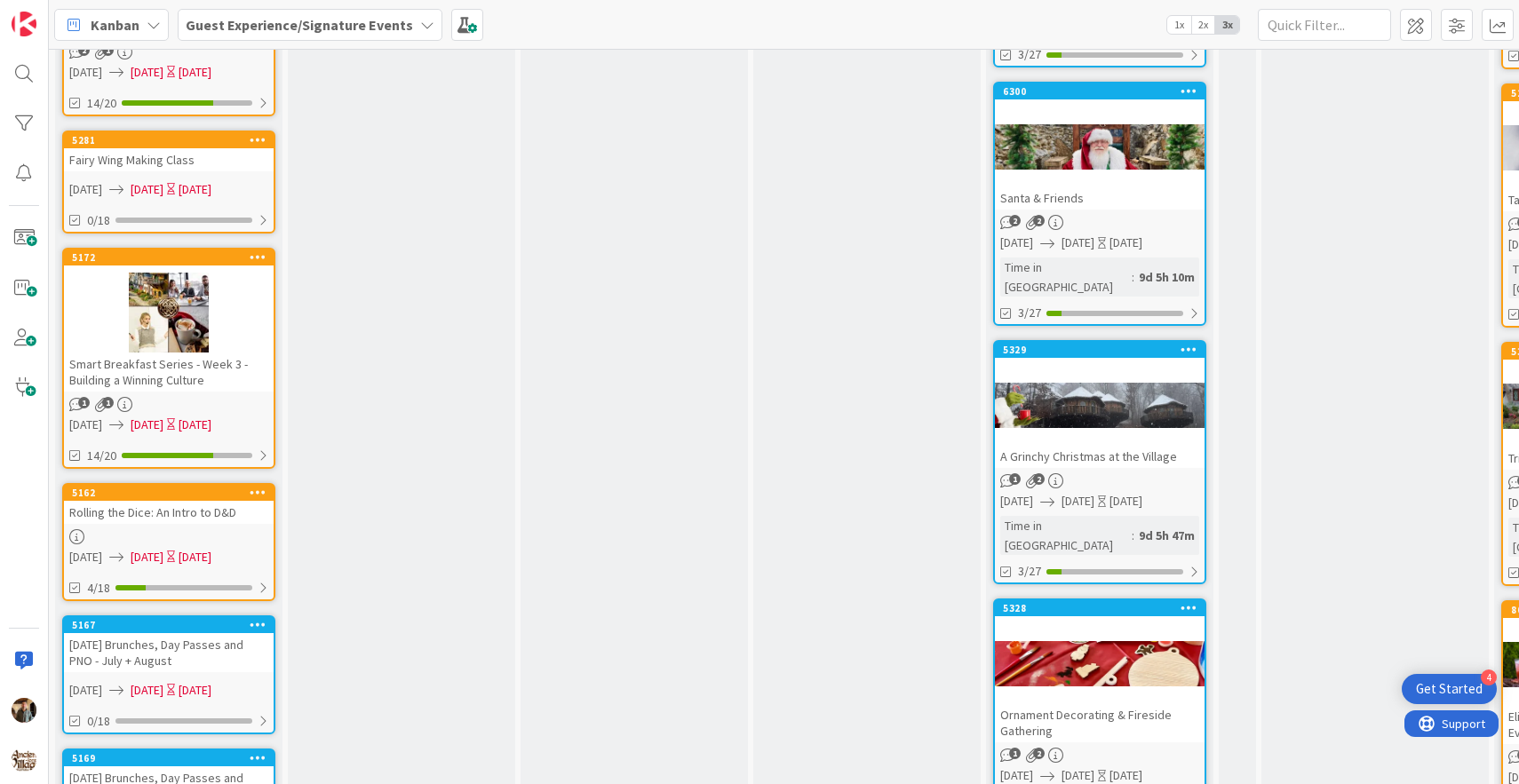
click at [1134, 445] on div "A Grinchy Christmas at the Village" at bounding box center [1100, 456] width 210 height 23
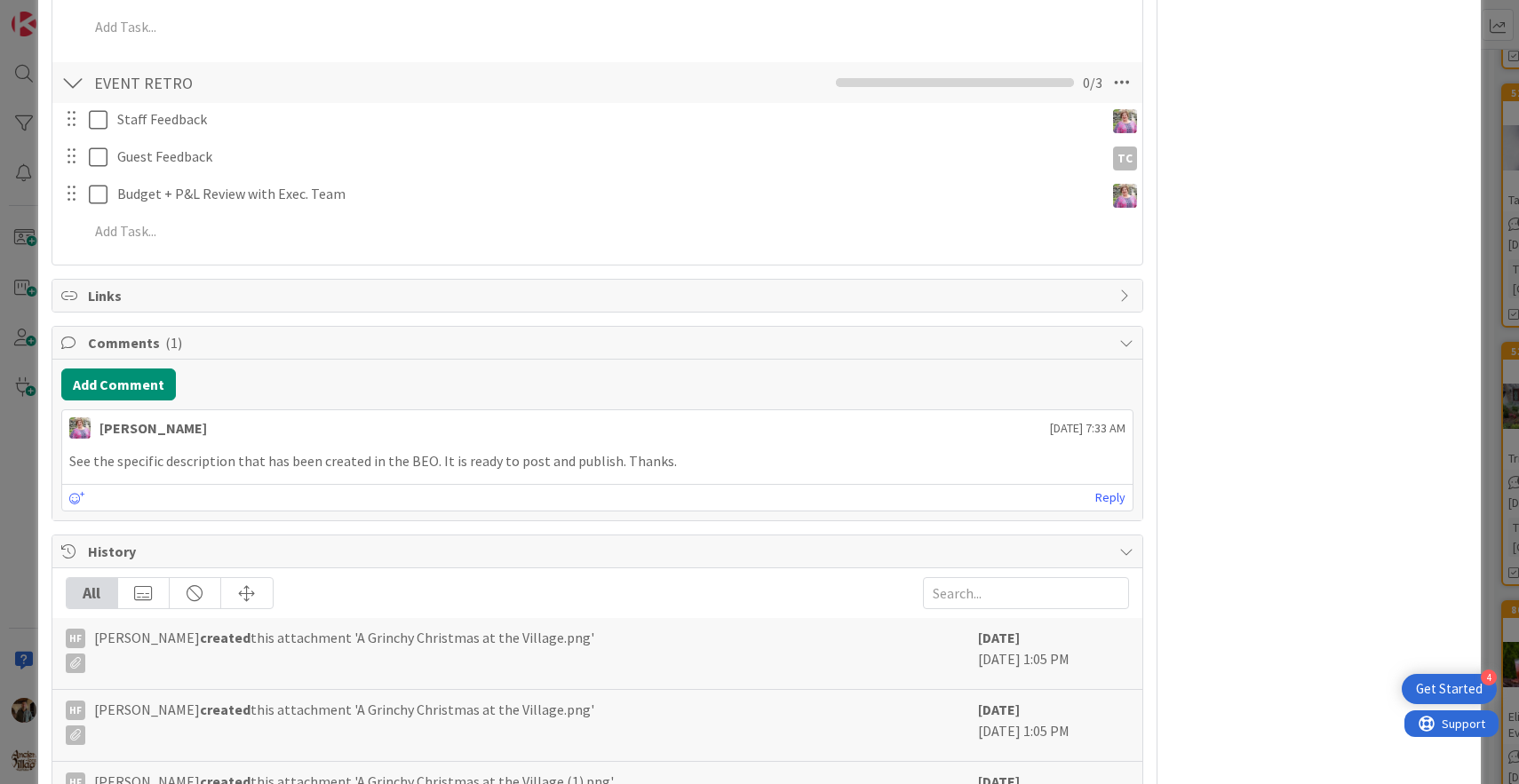
scroll to position [1503, 0]
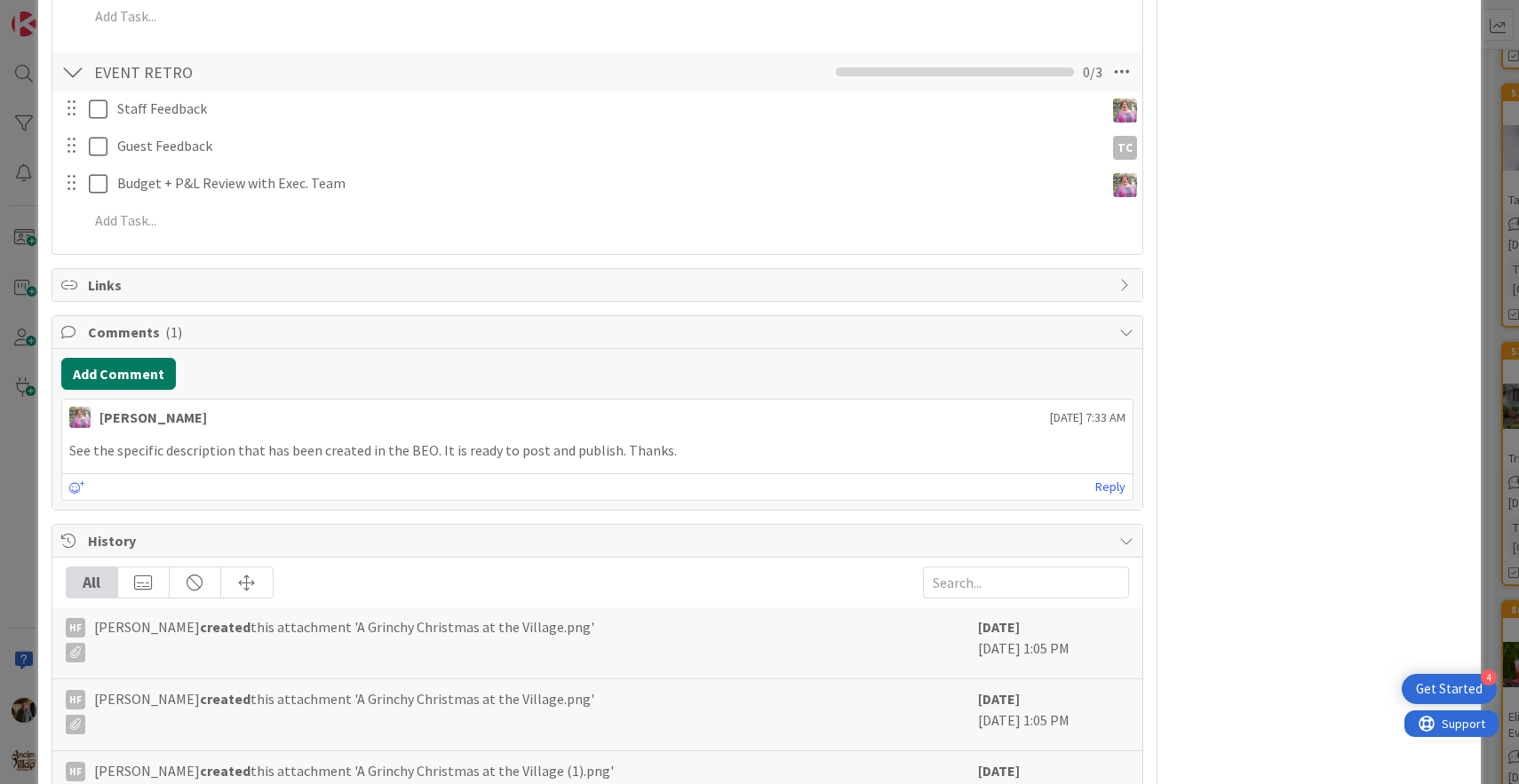
click at [152, 371] on button "Add Comment" at bounding box center [118, 373] width 114 height 32
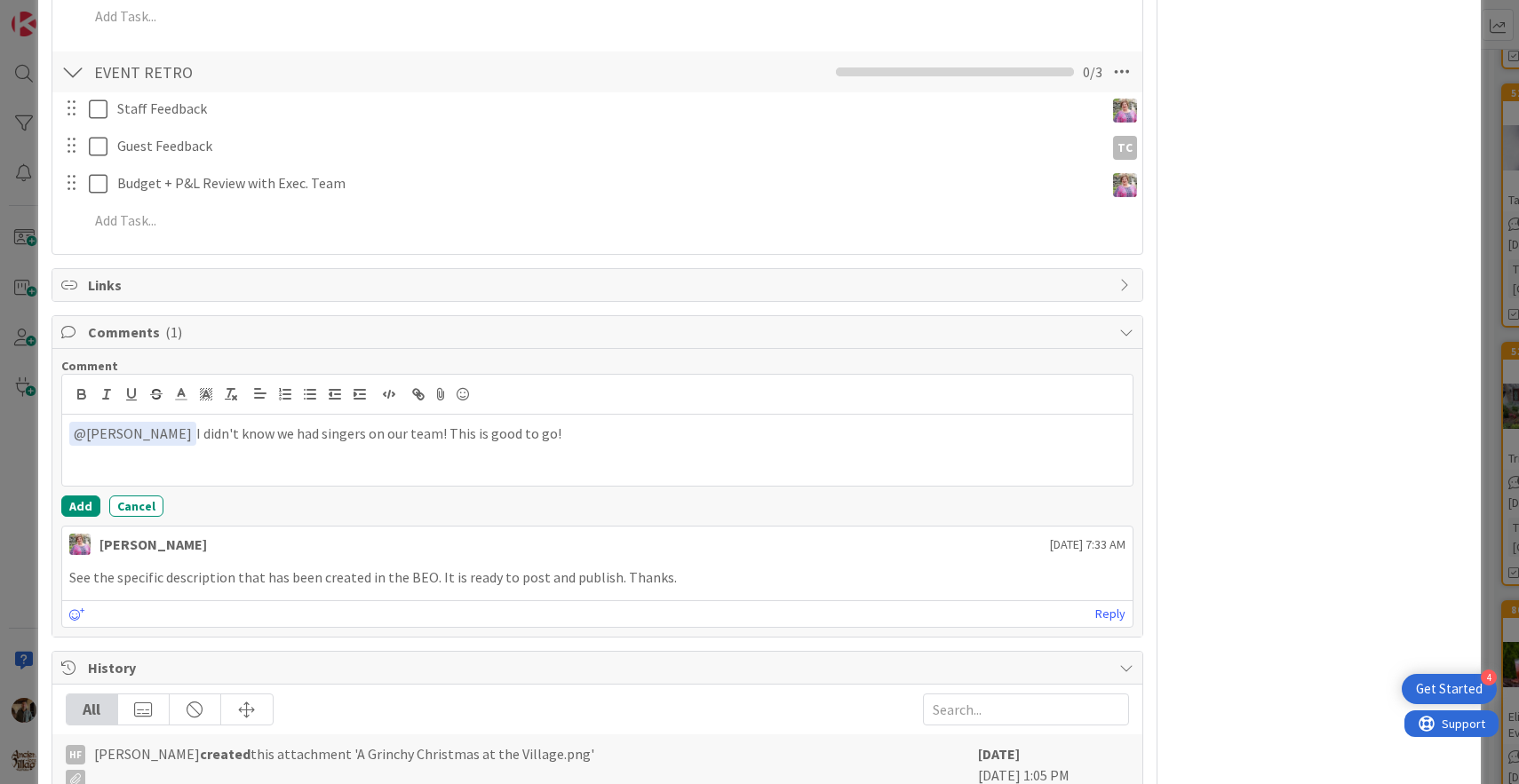
click at [314, 435] on p "﻿ @ [PERSON_NAME] ﻿ I didn't know we had singers on our team! This is good to g…" at bounding box center [598, 434] width 1058 height 24
click at [78, 501] on button "Add" at bounding box center [81, 506] width 39 height 21
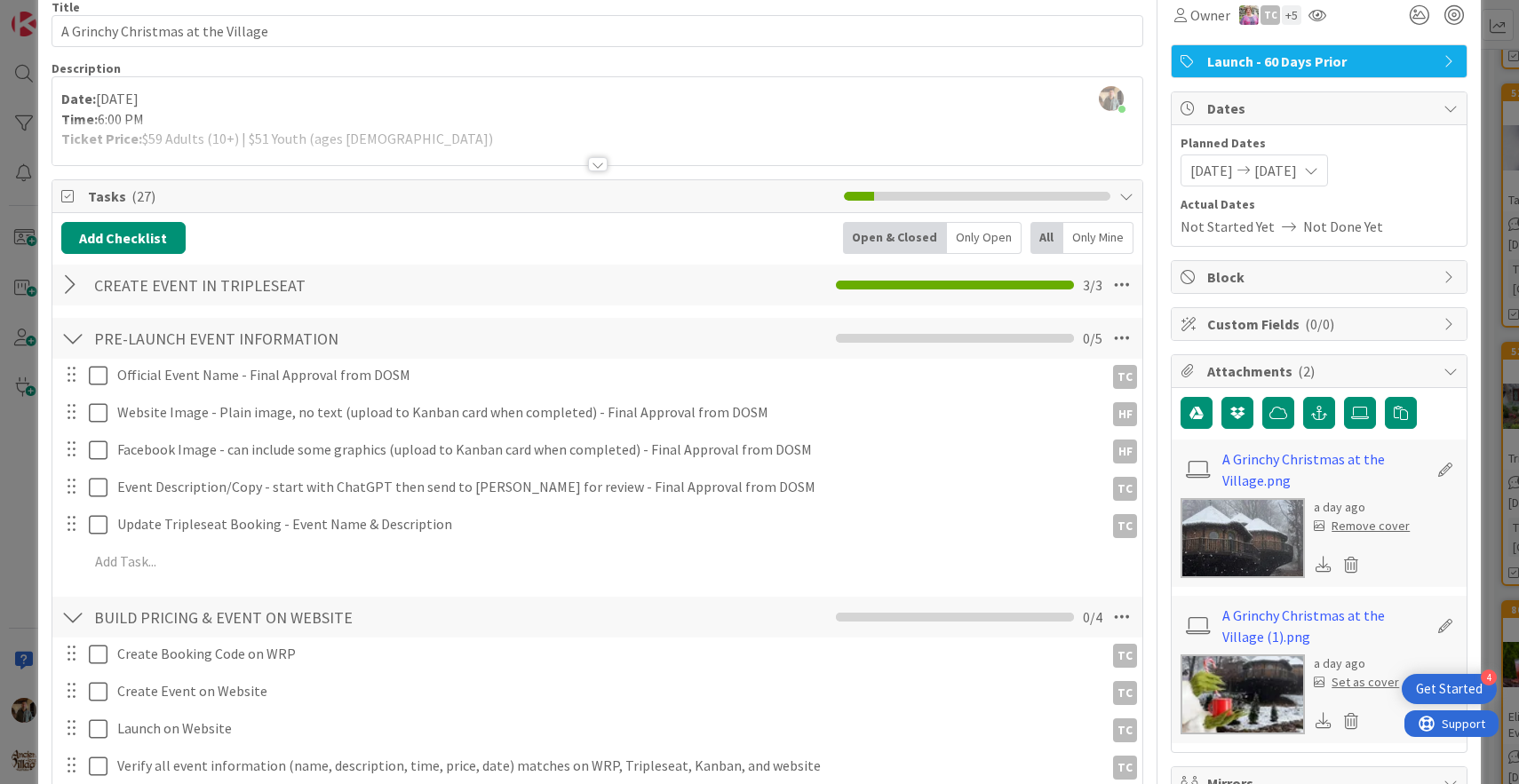
scroll to position [0, 0]
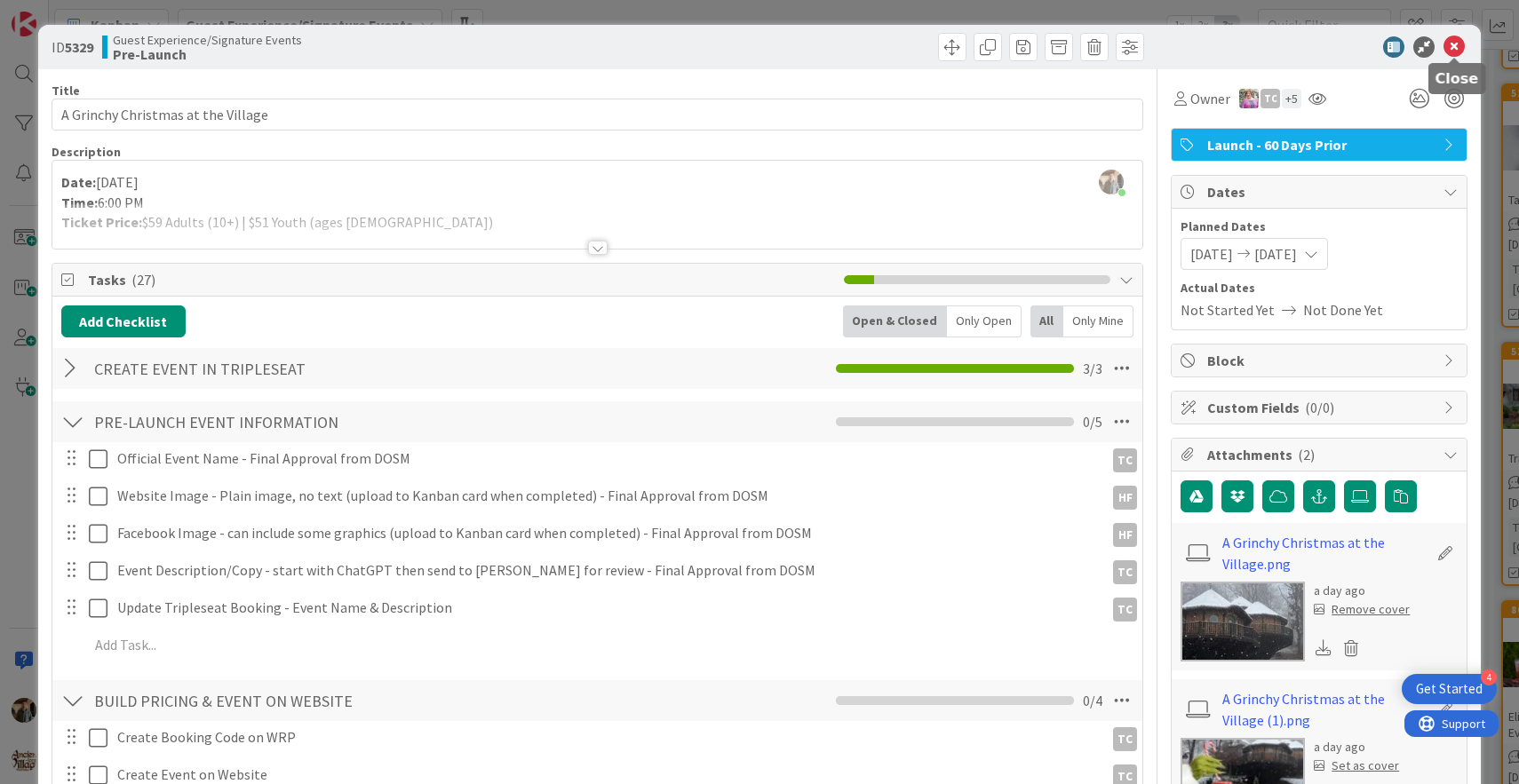
click at [1453, 44] on icon at bounding box center [1454, 47] width 21 height 21
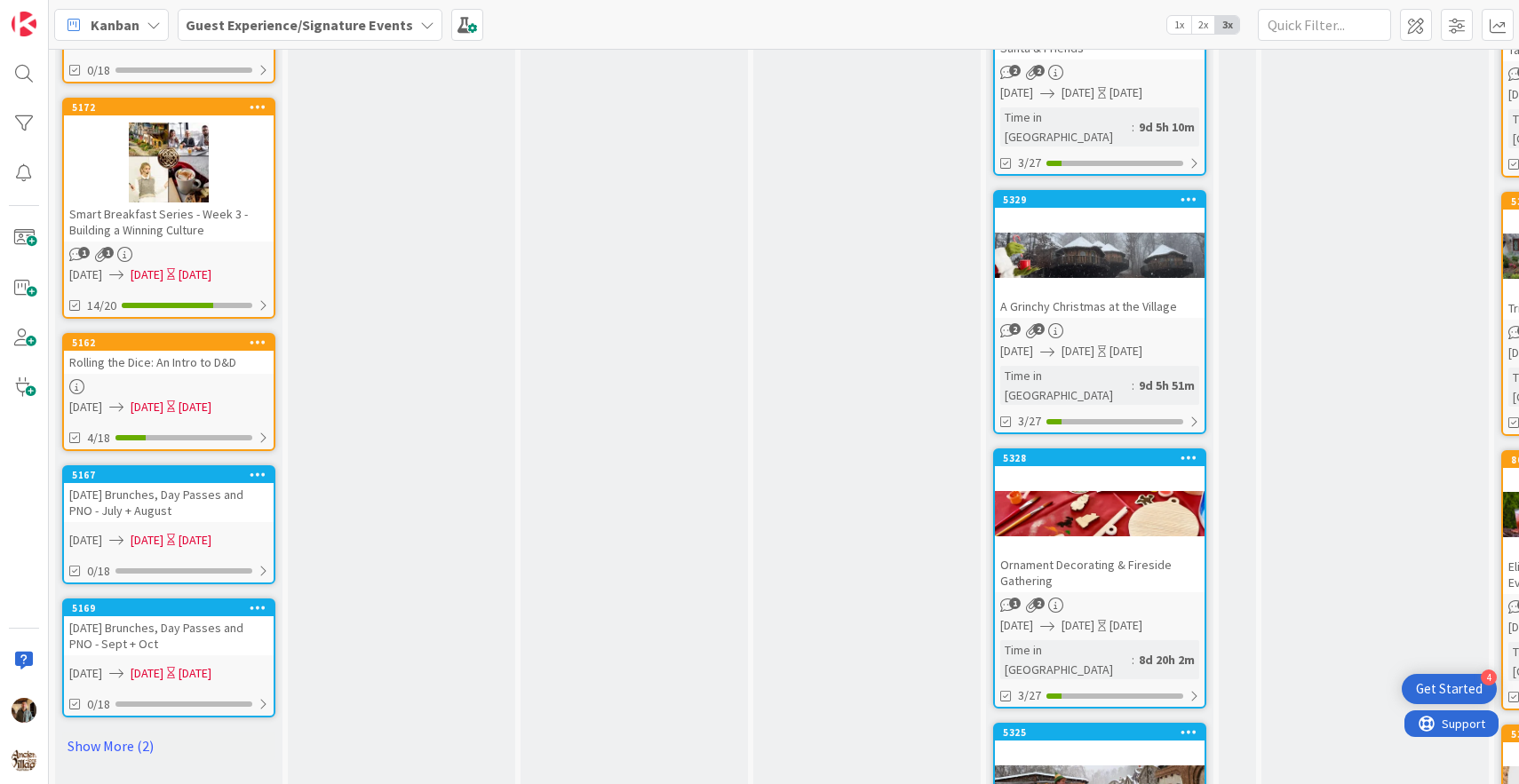
click at [1099, 553] on div "Ornament Decorating & Fireside Gathering" at bounding box center [1100, 573] width 210 height 39
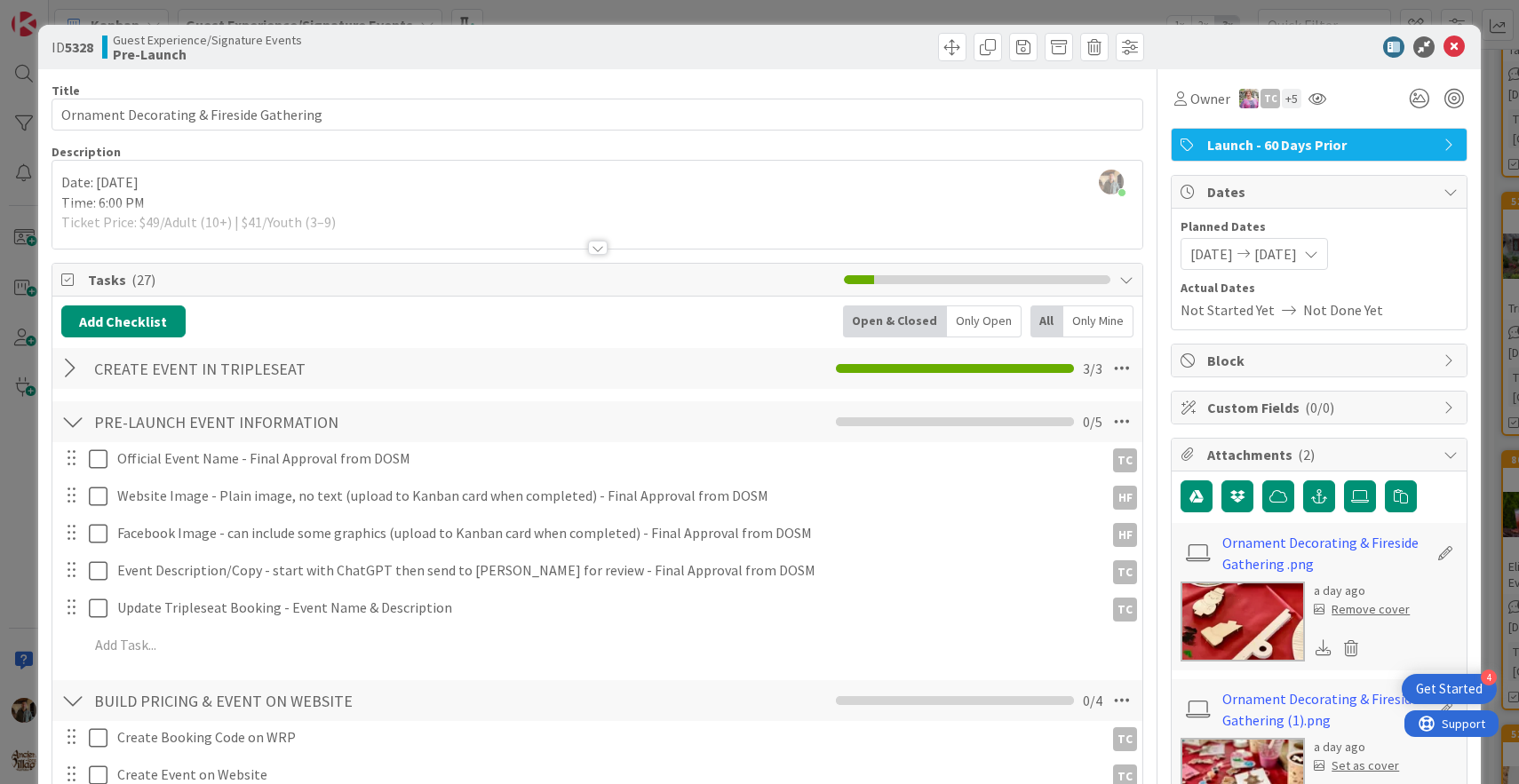
click at [594, 247] on div at bounding box center [598, 248] width 19 height 15
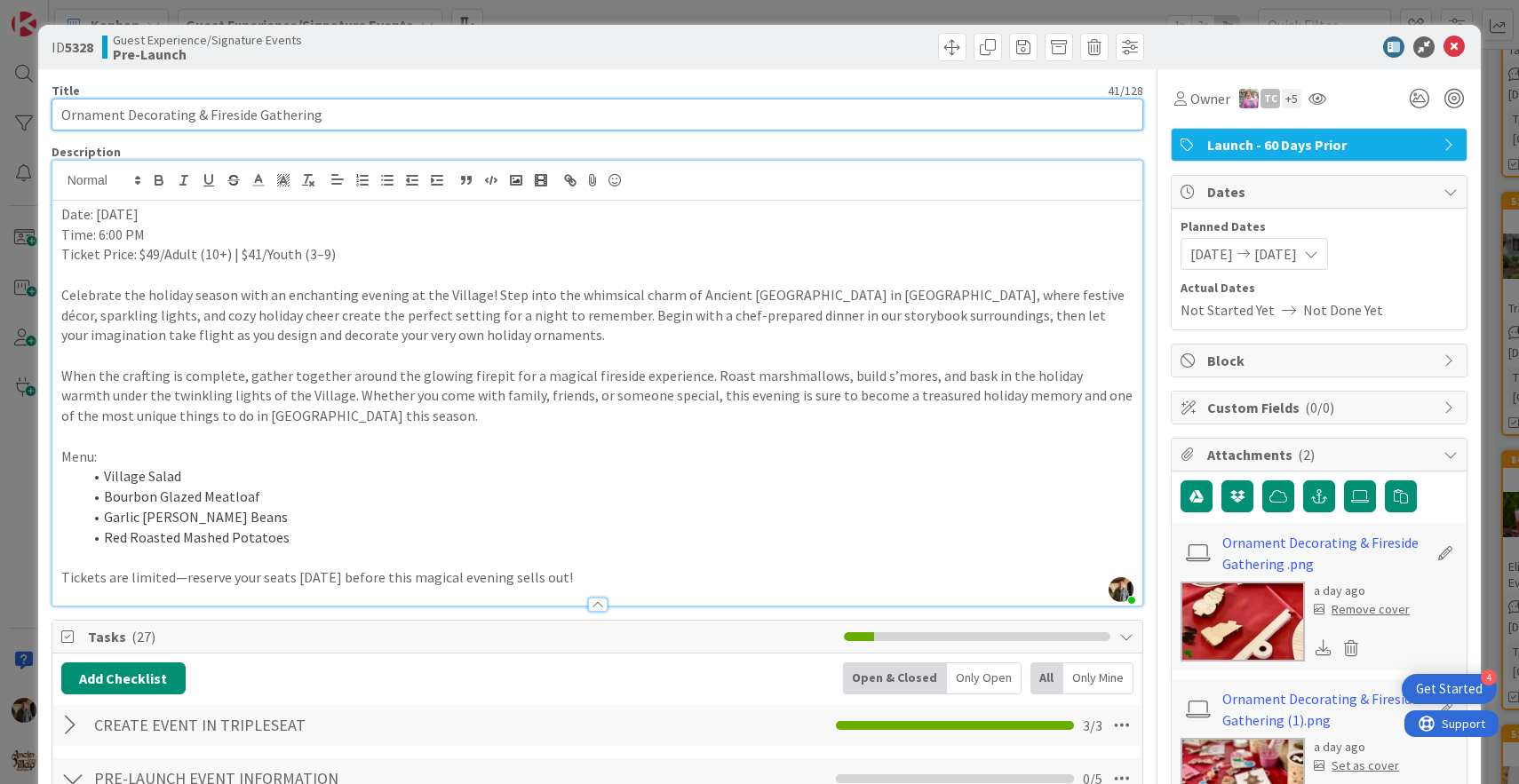
click at [189, 119] on input "Ornament Decorating & Fireside Gathering" at bounding box center [598, 114] width 1093 height 32
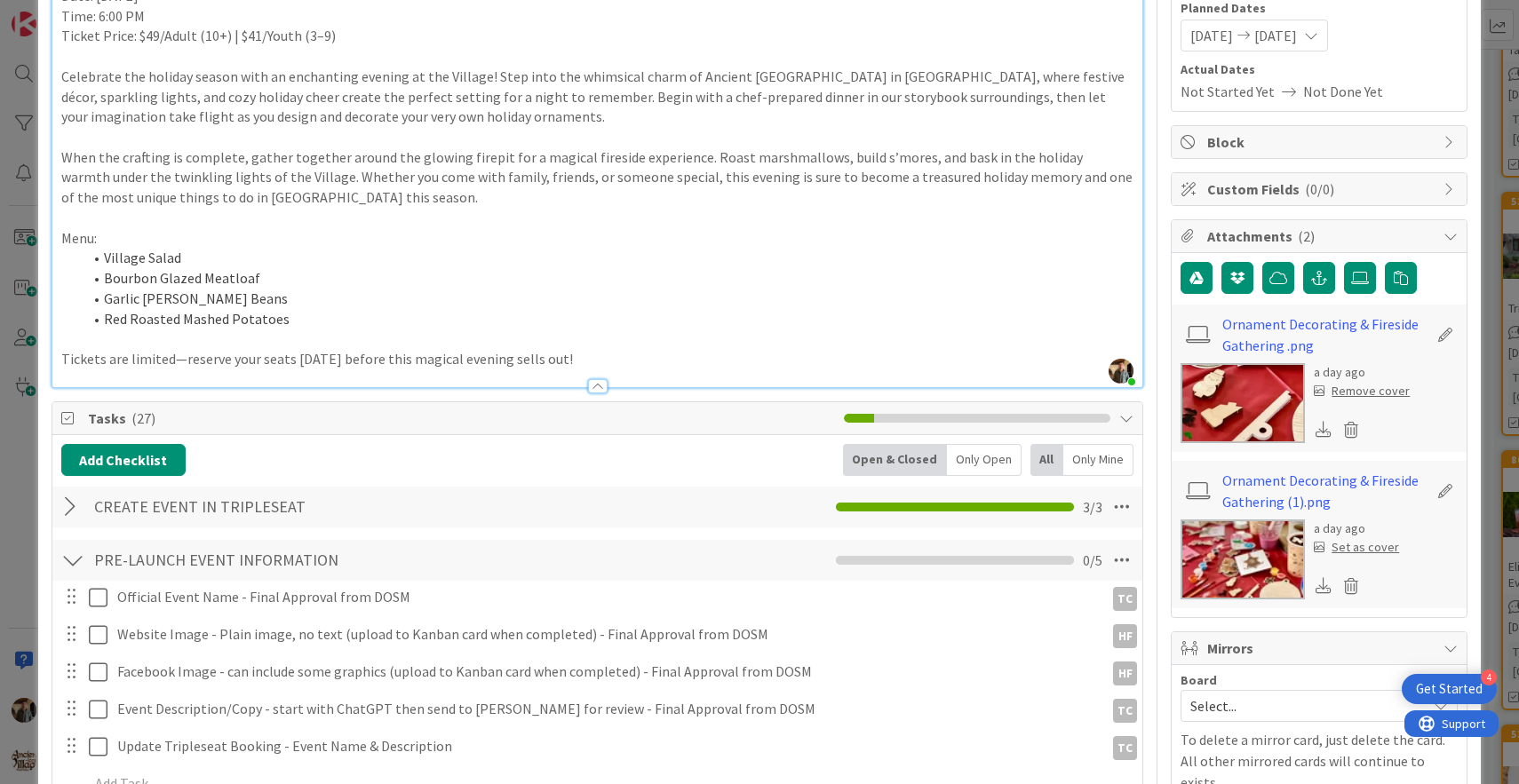
scroll to position [104, 0]
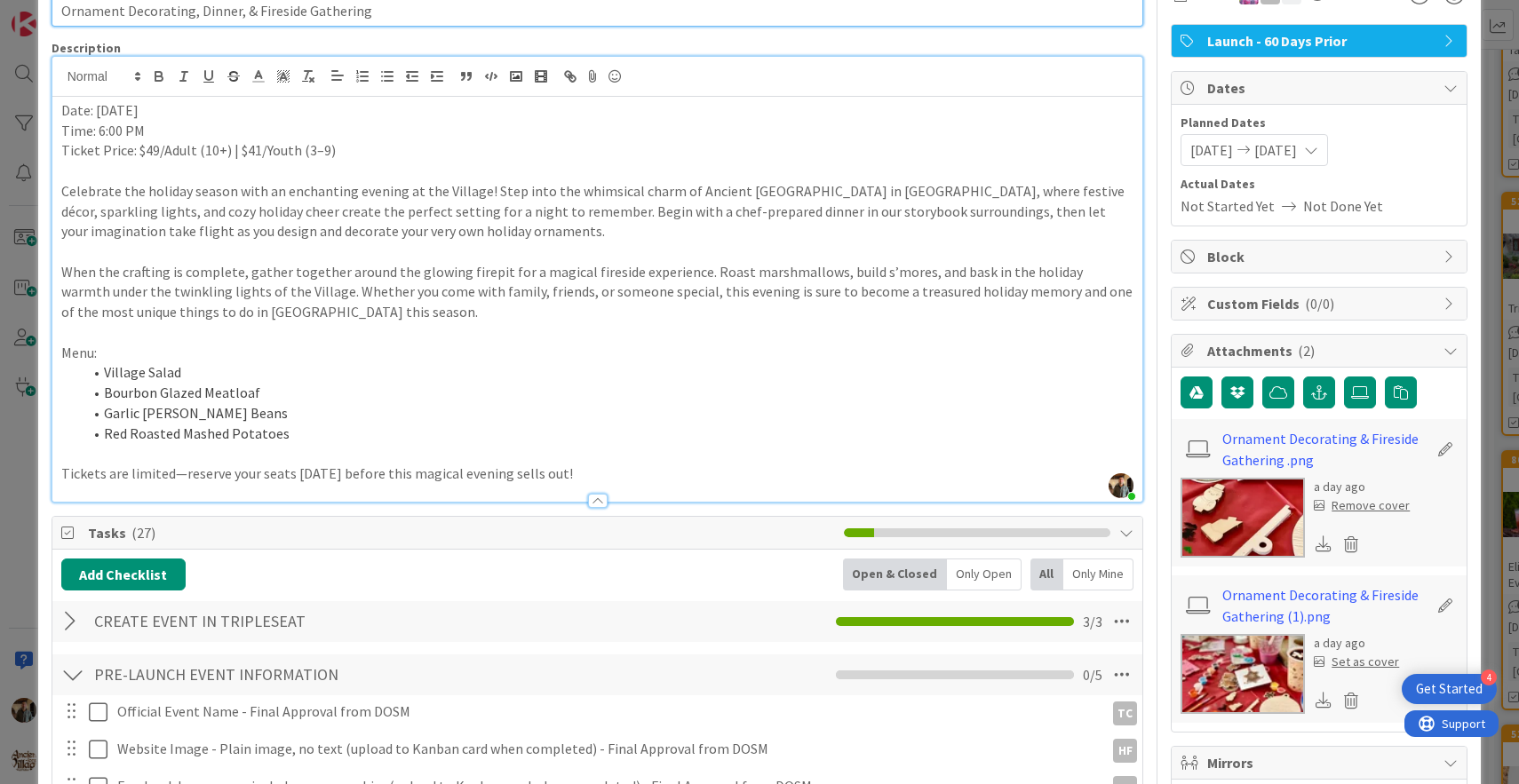
type input "Ornament Decorating, Dinner, & Fireside Gathering"
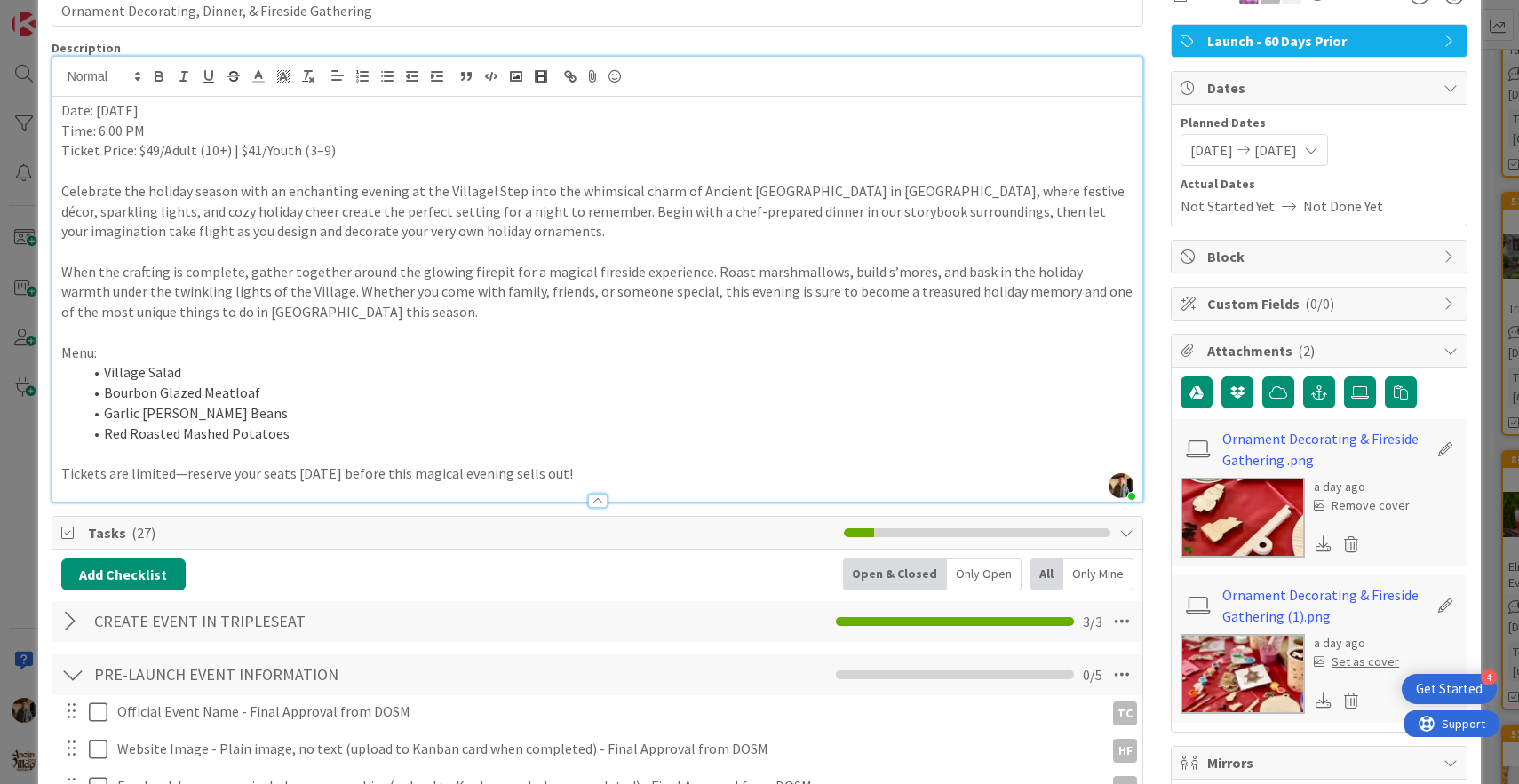
click at [1241, 518] on img at bounding box center [1244, 517] width 124 height 80
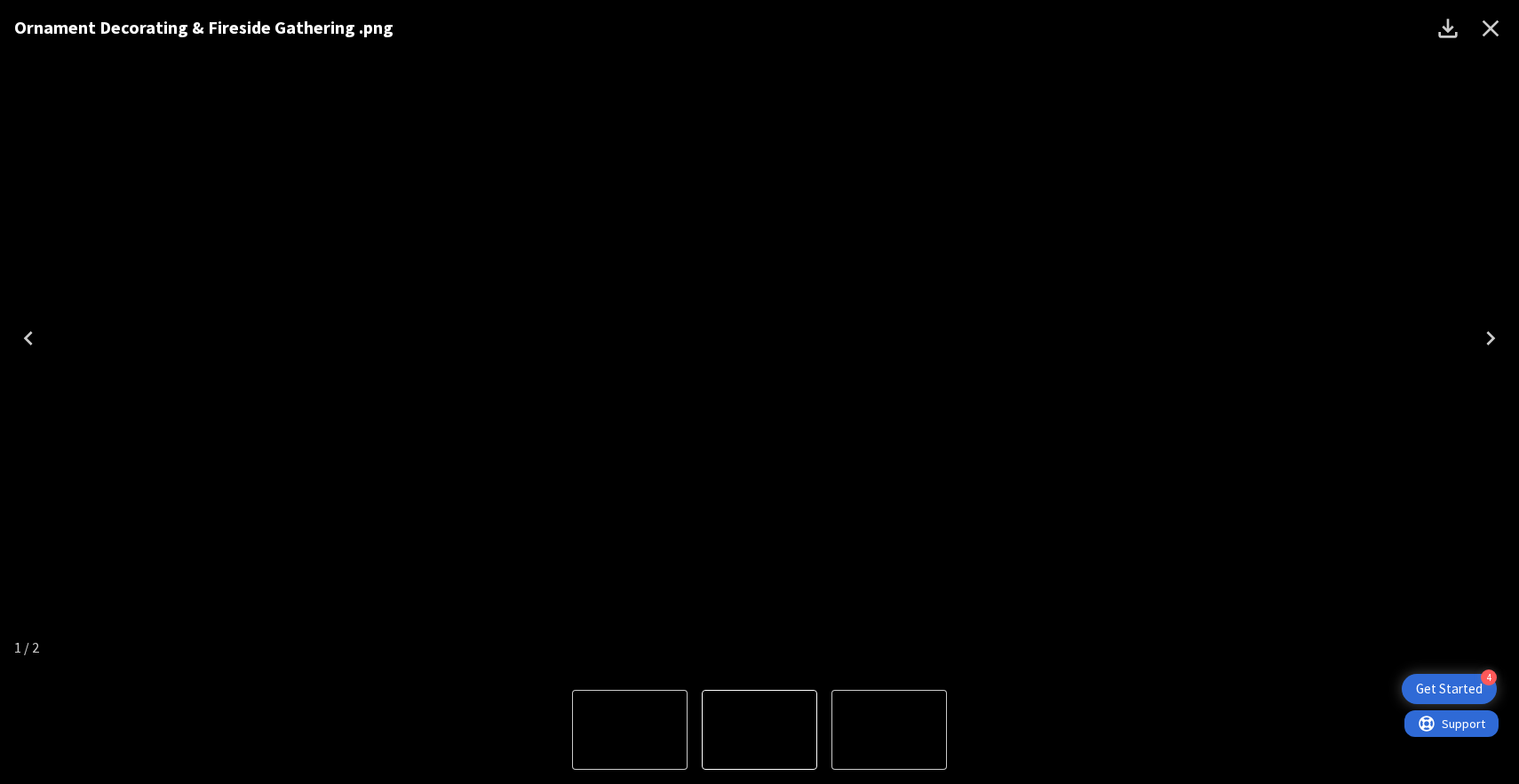
click at [1496, 334] on icon "Next" at bounding box center [1491, 338] width 28 height 28
click at [1488, 20] on icon "Close" at bounding box center [1491, 28] width 28 height 28
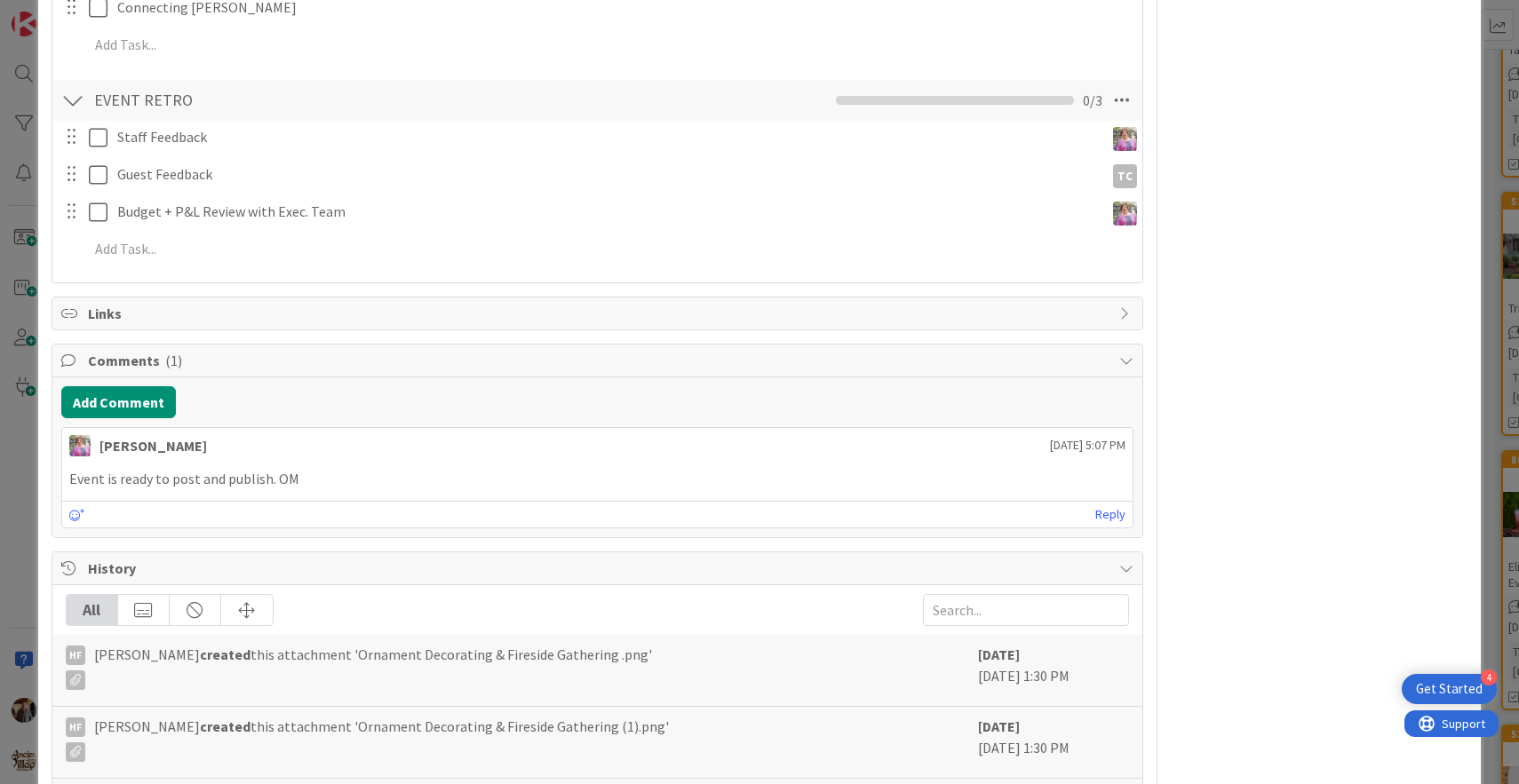
scroll to position [1842, 0]
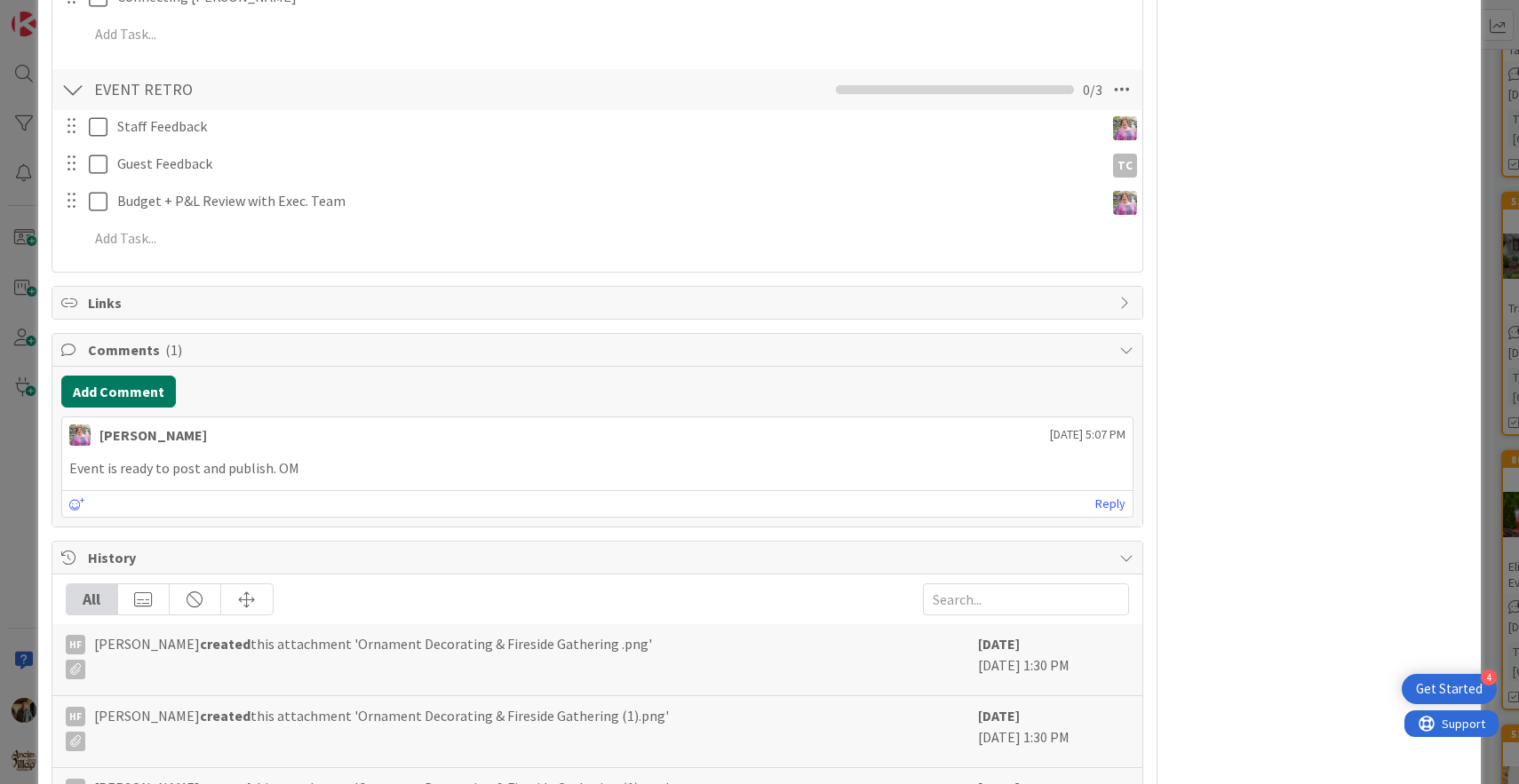
click at [146, 389] on button "Add Comment" at bounding box center [118, 392] width 114 height 32
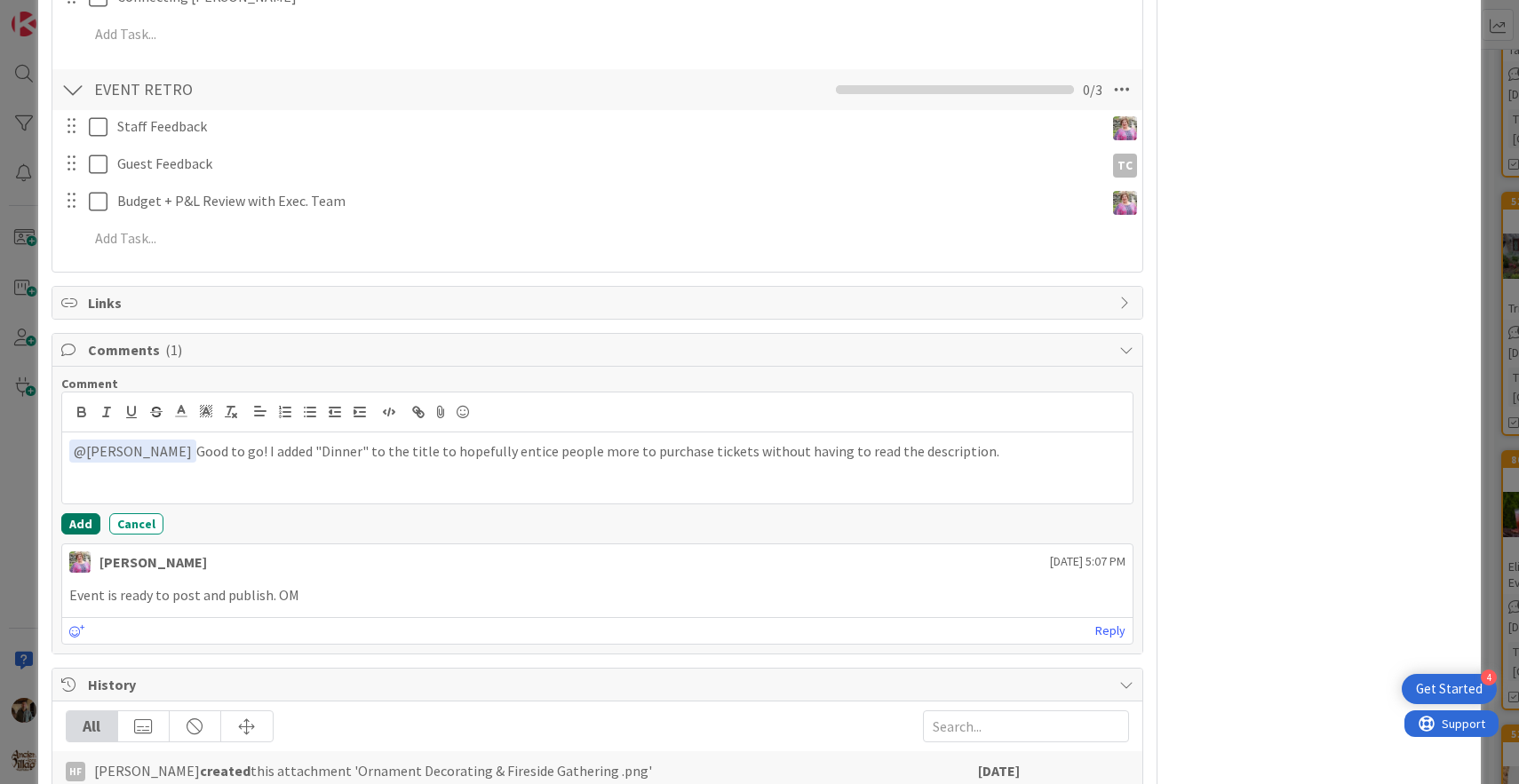
click at [75, 521] on button "Add" at bounding box center [81, 523] width 39 height 21
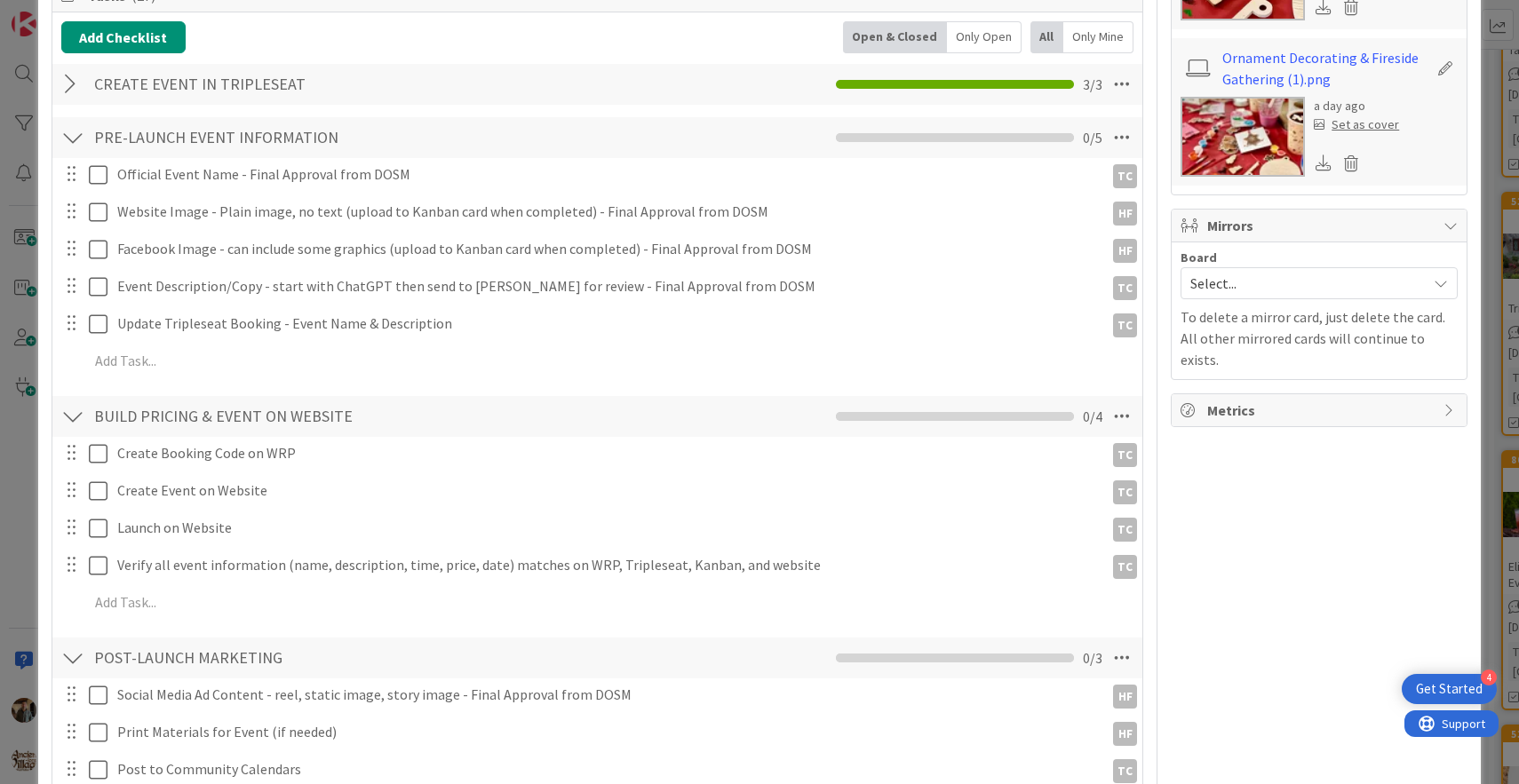
scroll to position [0, 0]
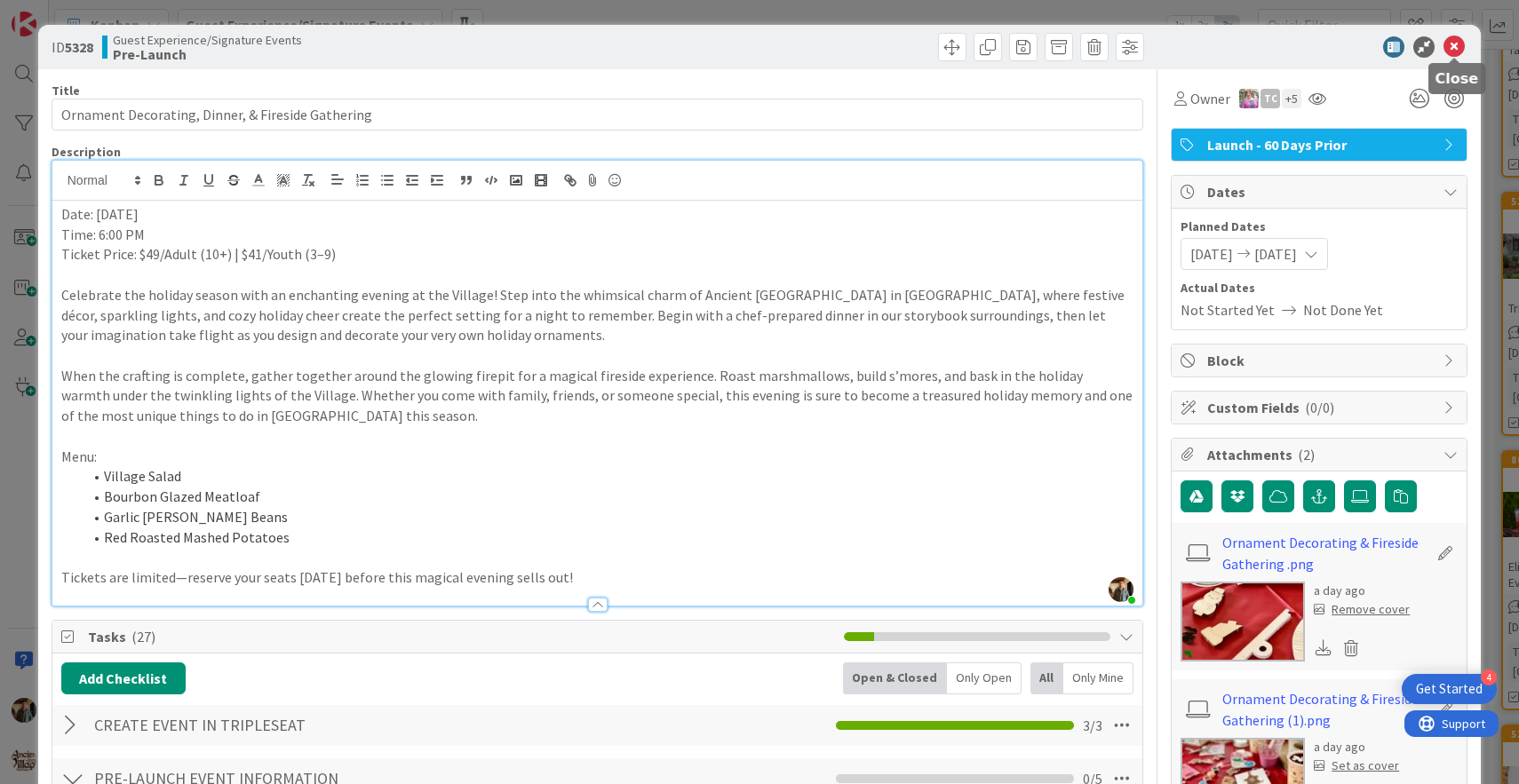
click at [1455, 45] on icon at bounding box center [1454, 47] width 21 height 21
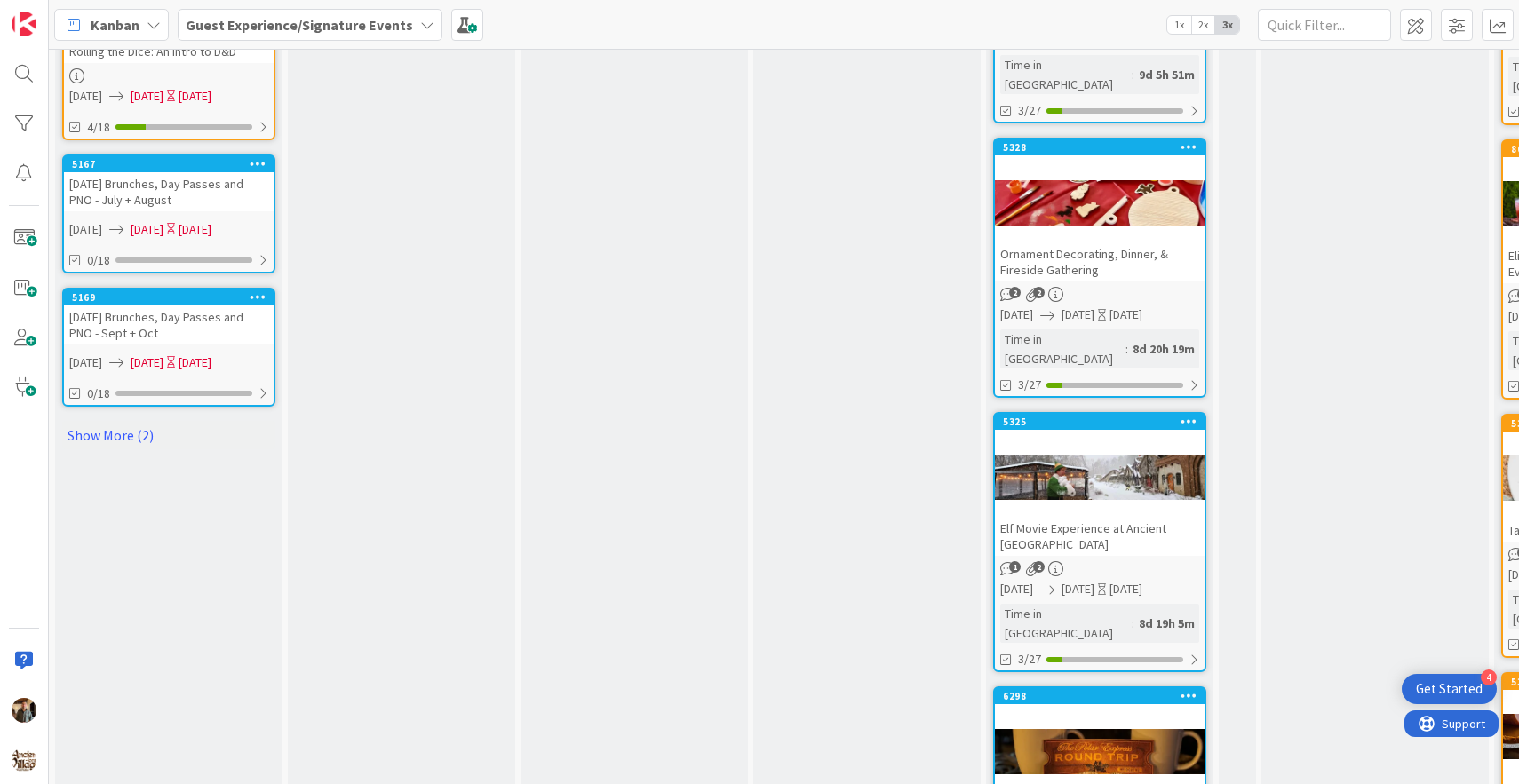
click at [1137, 437] on div at bounding box center [1100, 477] width 210 height 80
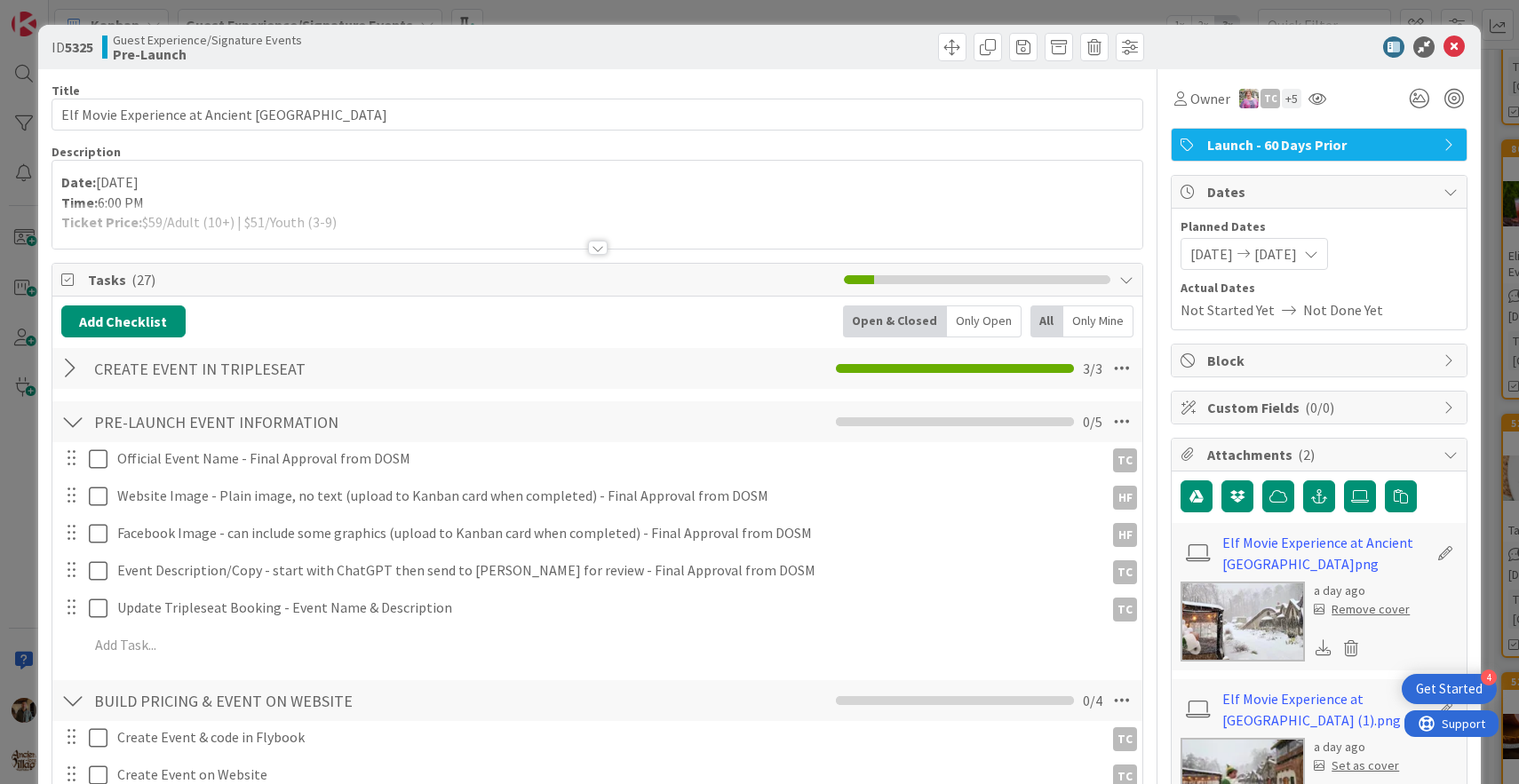
click at [1215, 620] on img at bounding box center [1244, 621] width 124 height 80
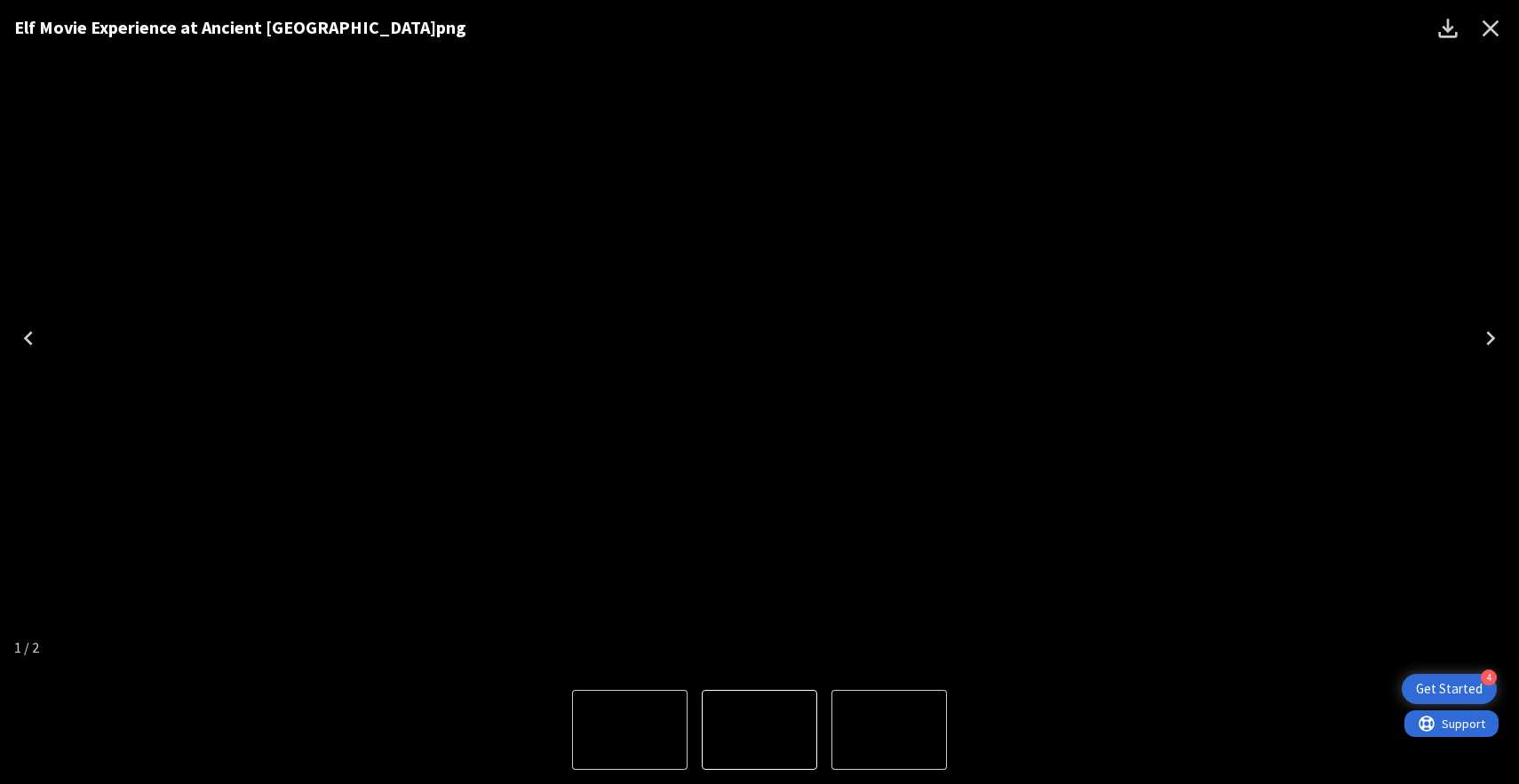
click at [1489, 342] on icon "Next" at bounding box center [1492, 338] width 9 height 15
click at [1488, 26] on icon "Close" at bounding box center [1492, 28] width 16 height 16
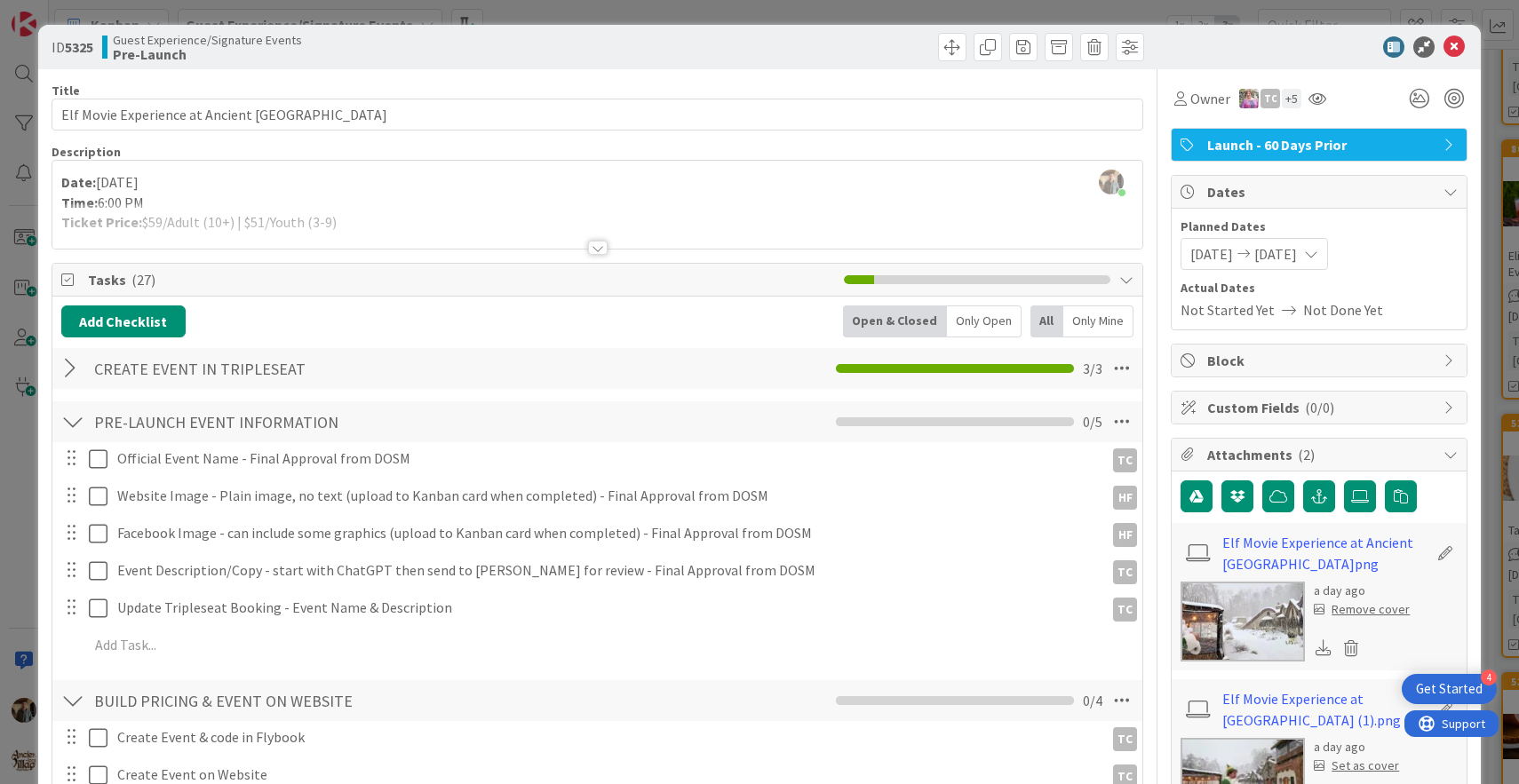
click at [602, 245] on div at bounding box center [598, 248] width 19 height 15
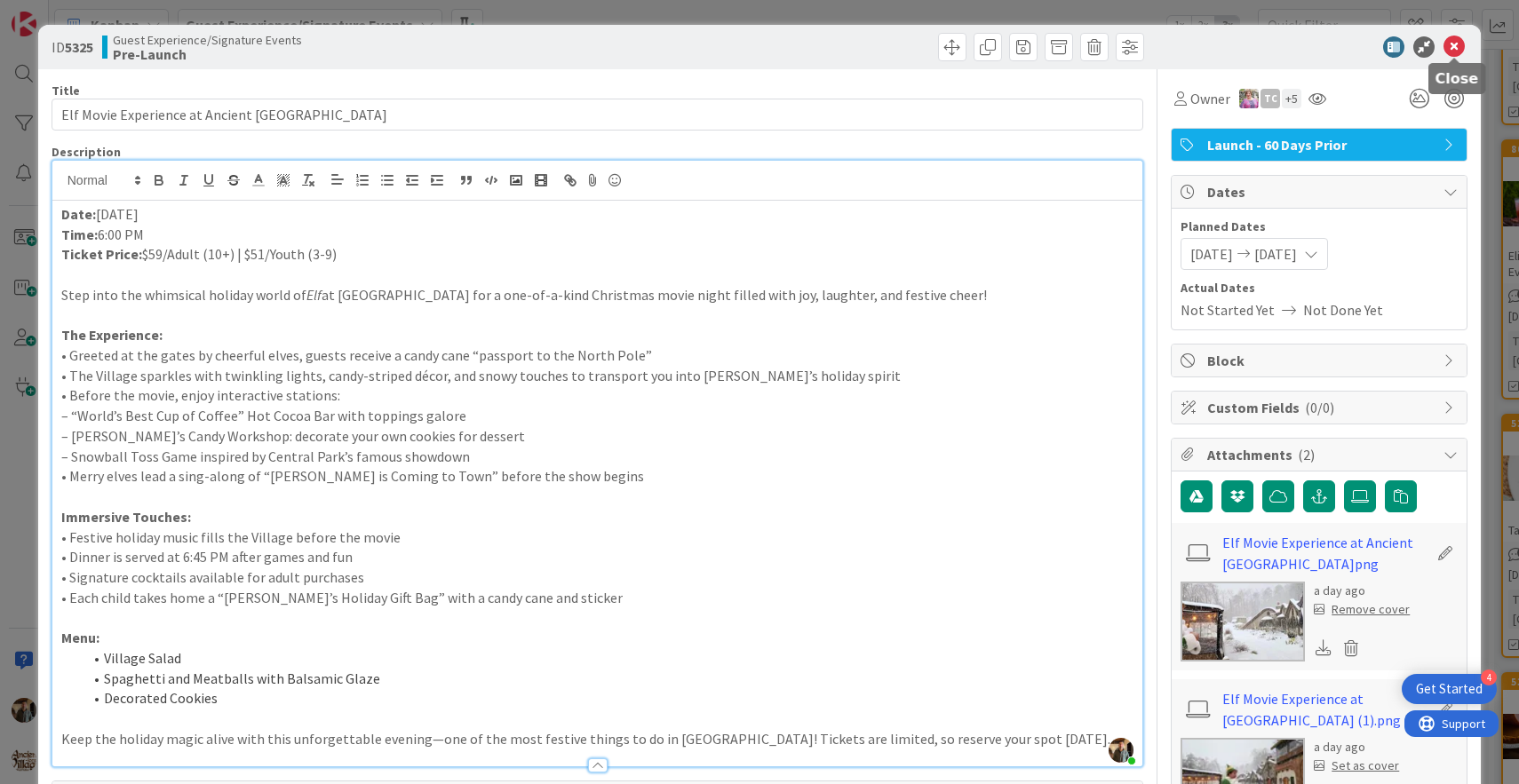
click at [1458, 46] on icon at bounding box center [1454, 47] width 21 height 21
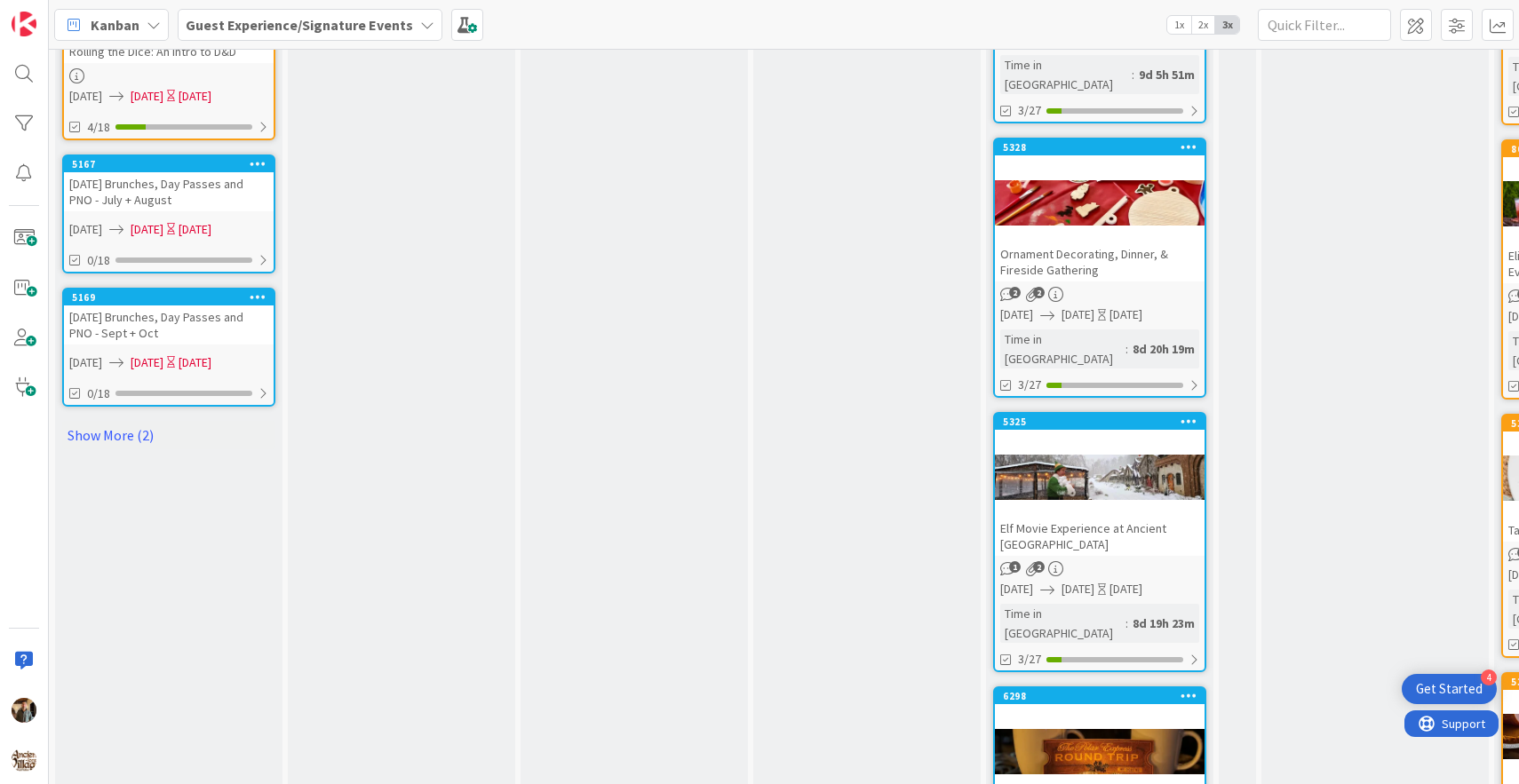
click at [1130, 437] on div at bounding box center [1100, 477] width 210 height 80
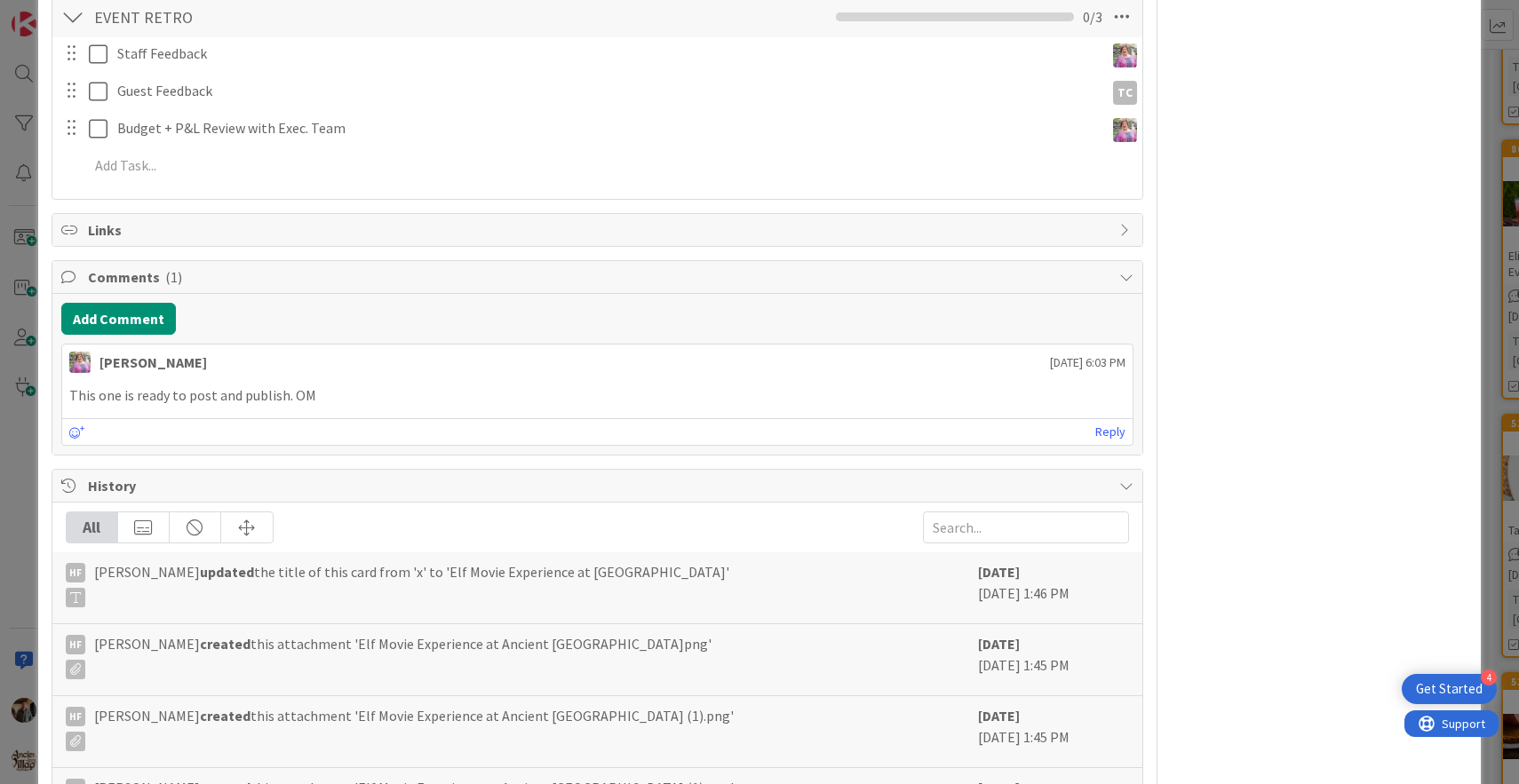
scroll to position [1596, 0]
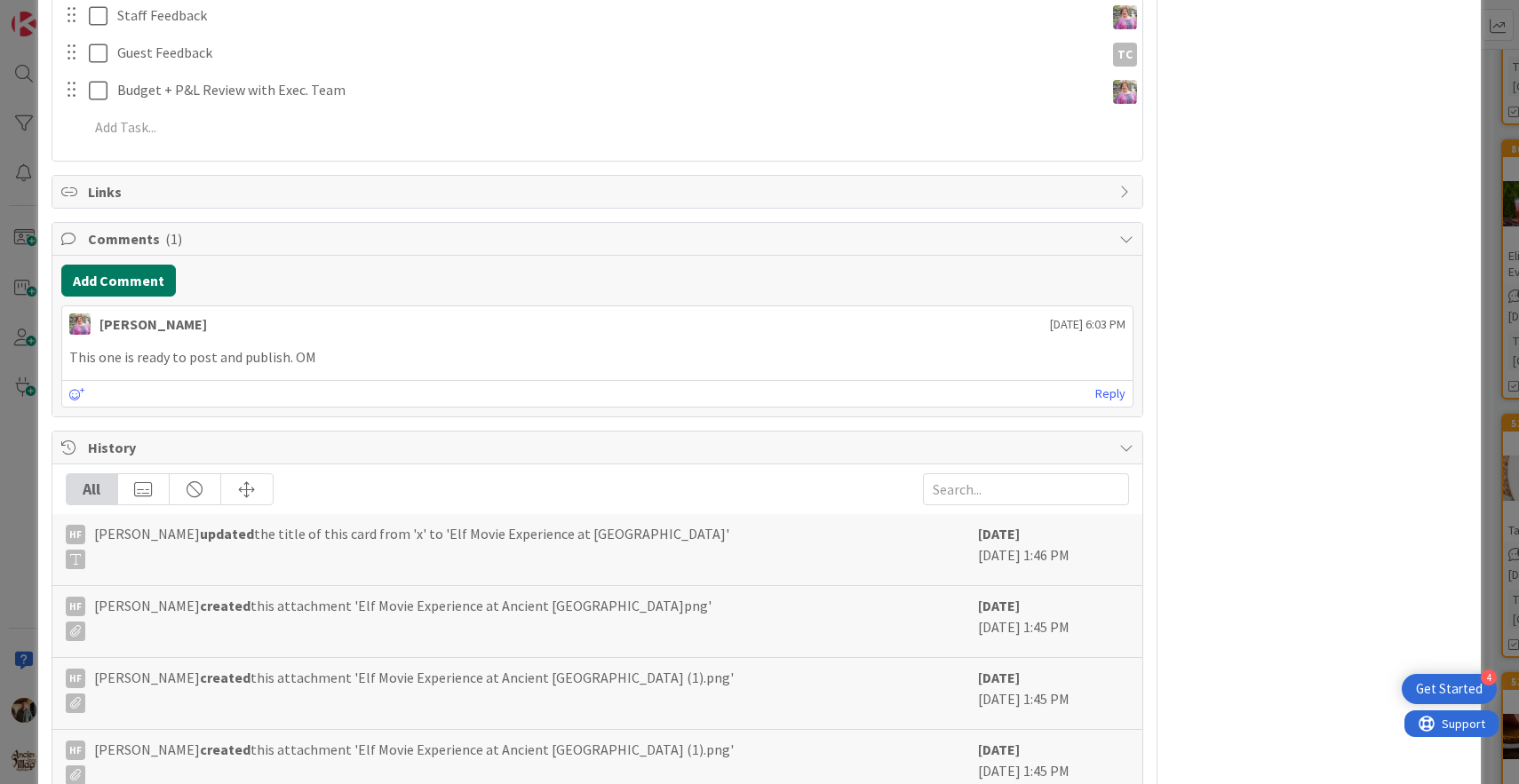
click at [159, 292] on button "Add Comment" at bounding box center [118, 280] width 114 height 32
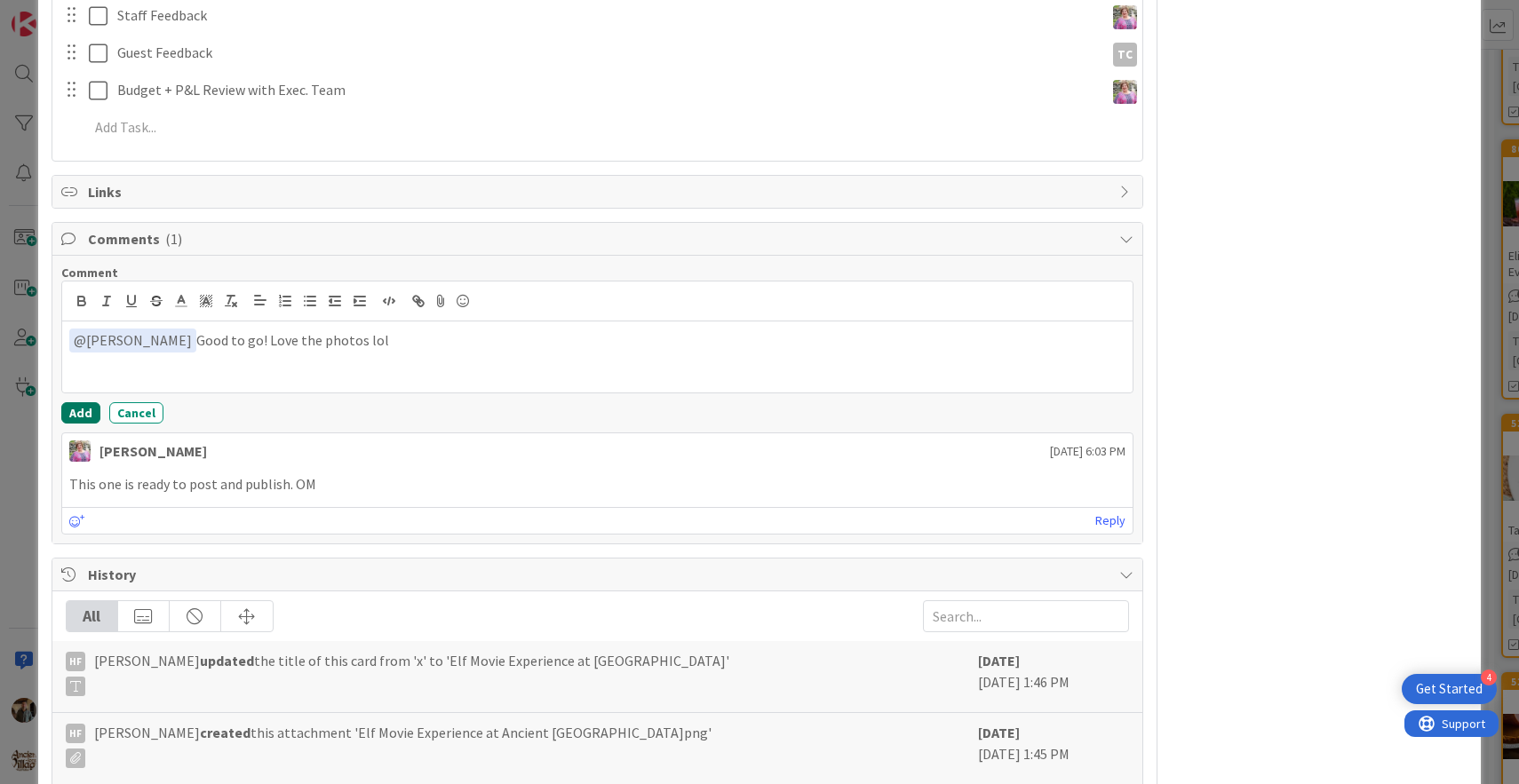
click at [76, 414] on button "Add" at bounding box center [81, 413] width 39 height 21
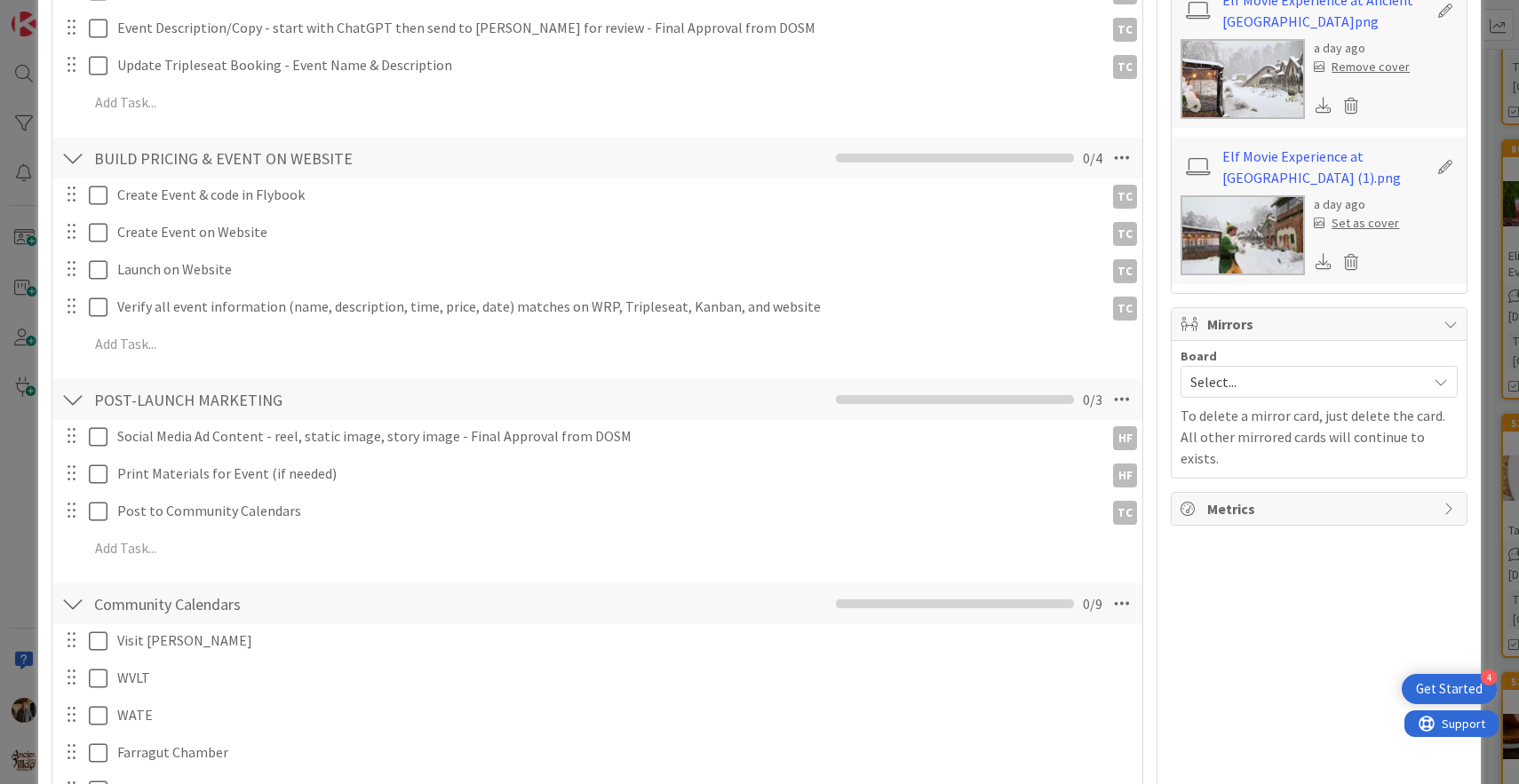
scroll to position [0, 0]
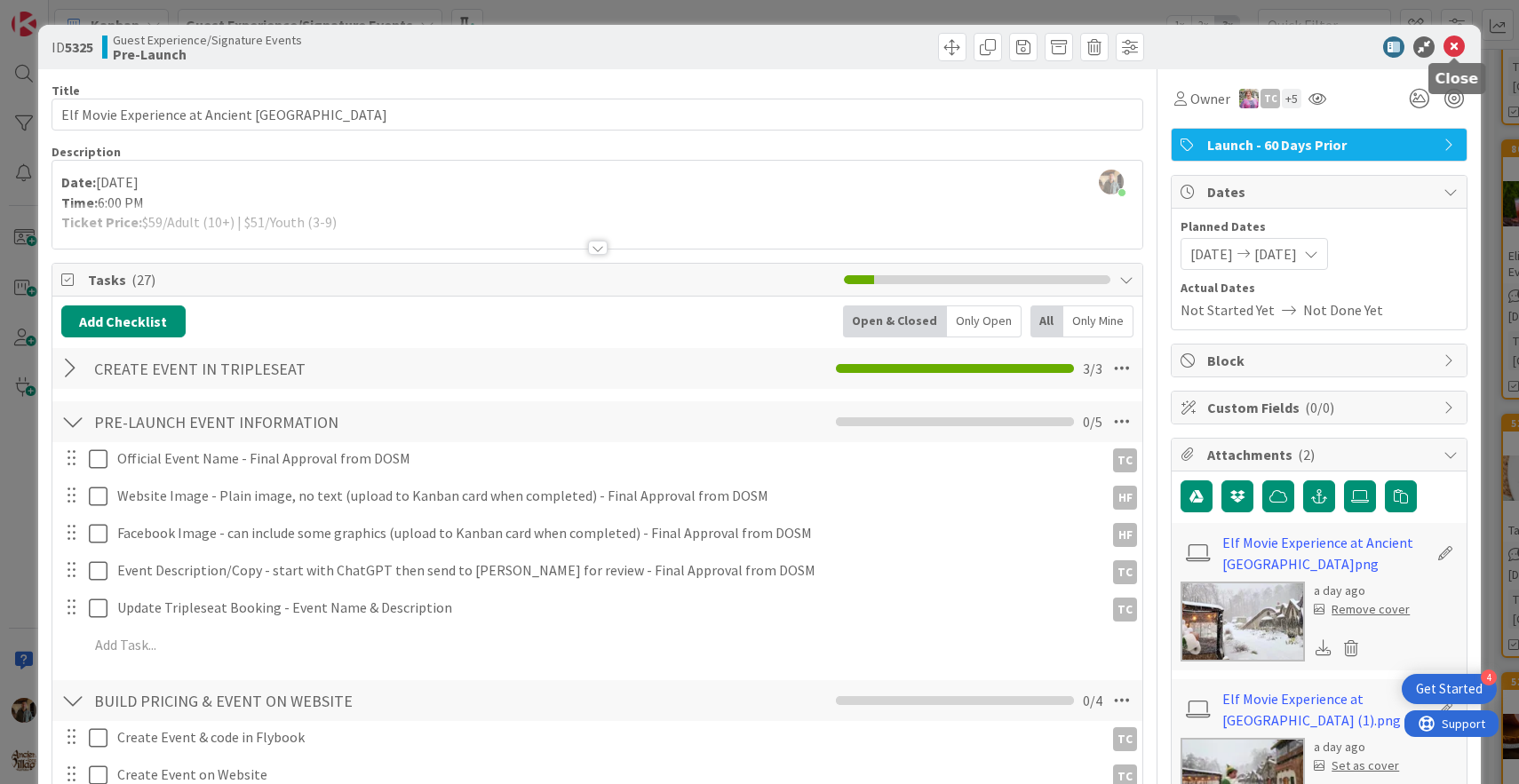
click at [1452, 47] on icon at bounding box center [1454, 47] width 21 height 21
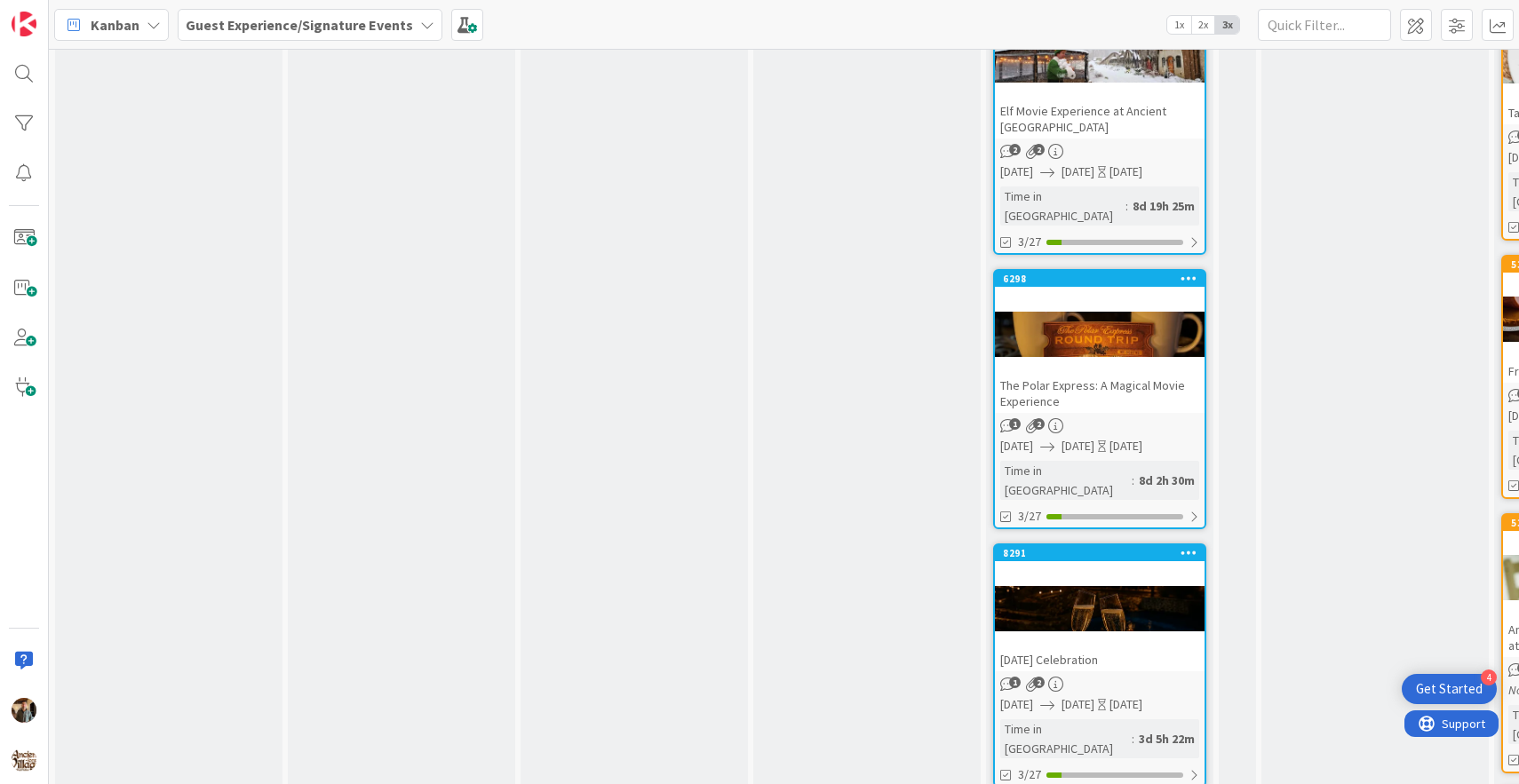
scroll to position [1842, 0]
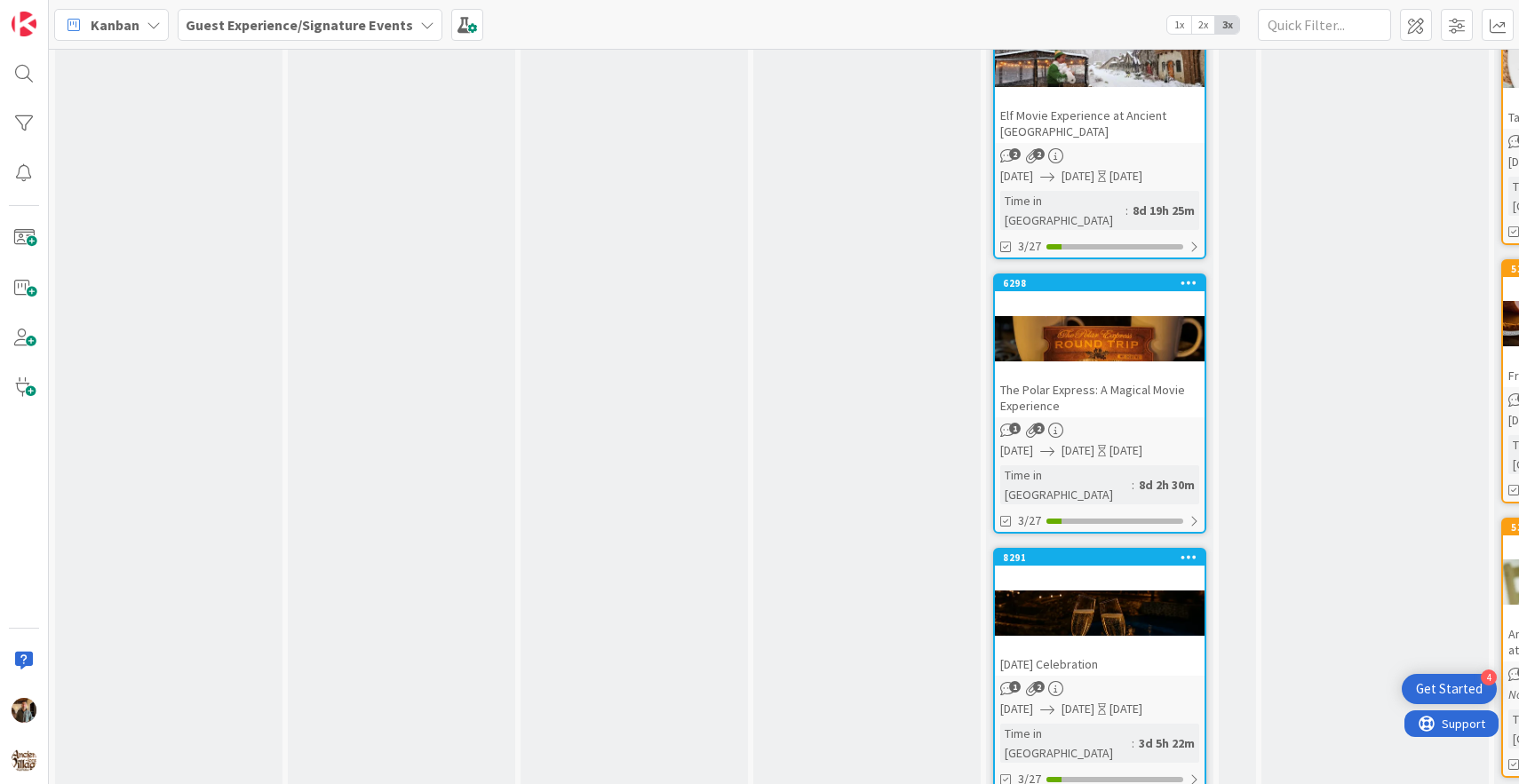
click at [1109, 298] on div at bounding box center [1100, 338] width 210 height 80
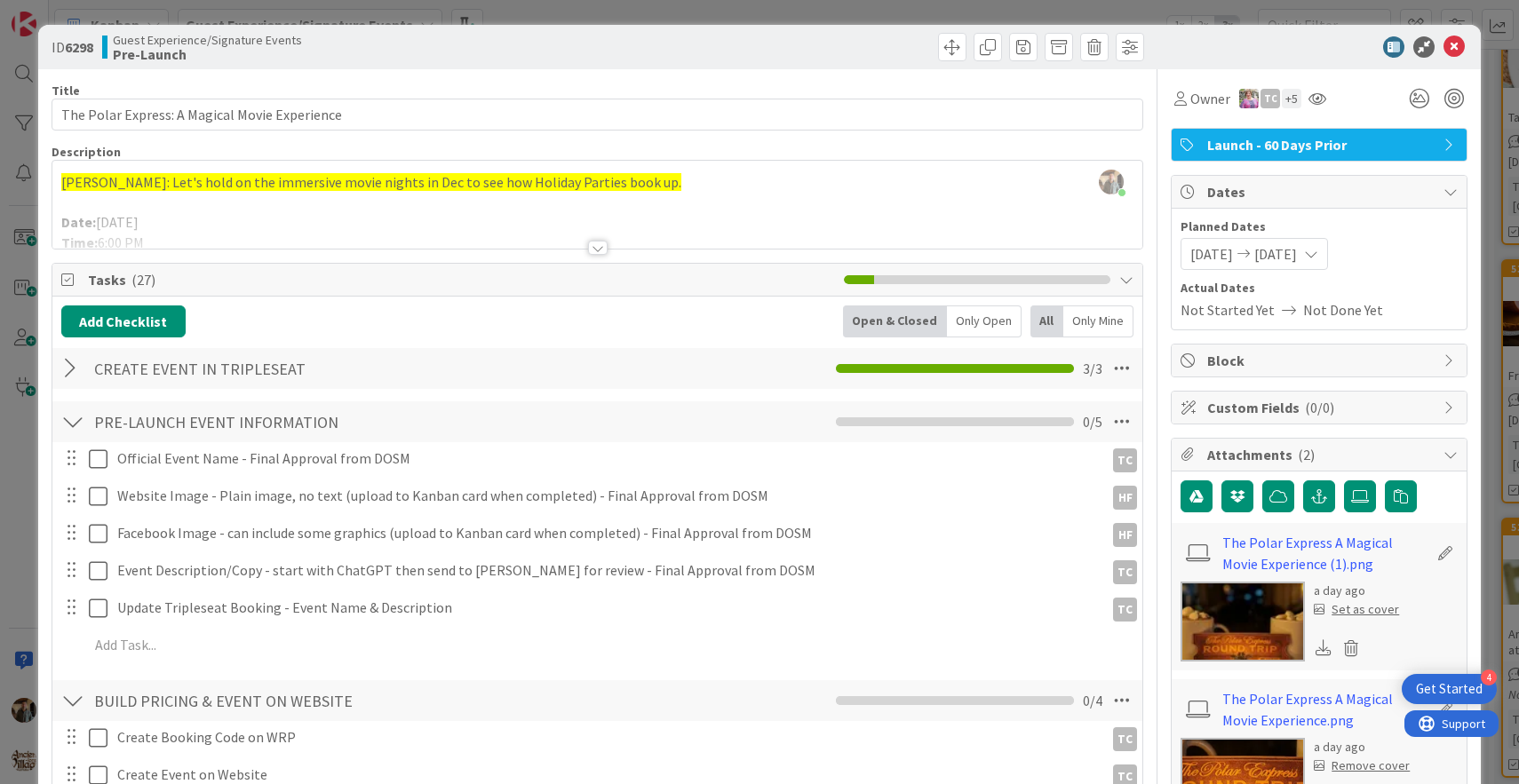
click at [598, 246] on div at bounding box center [598, 248] width 19 height 15
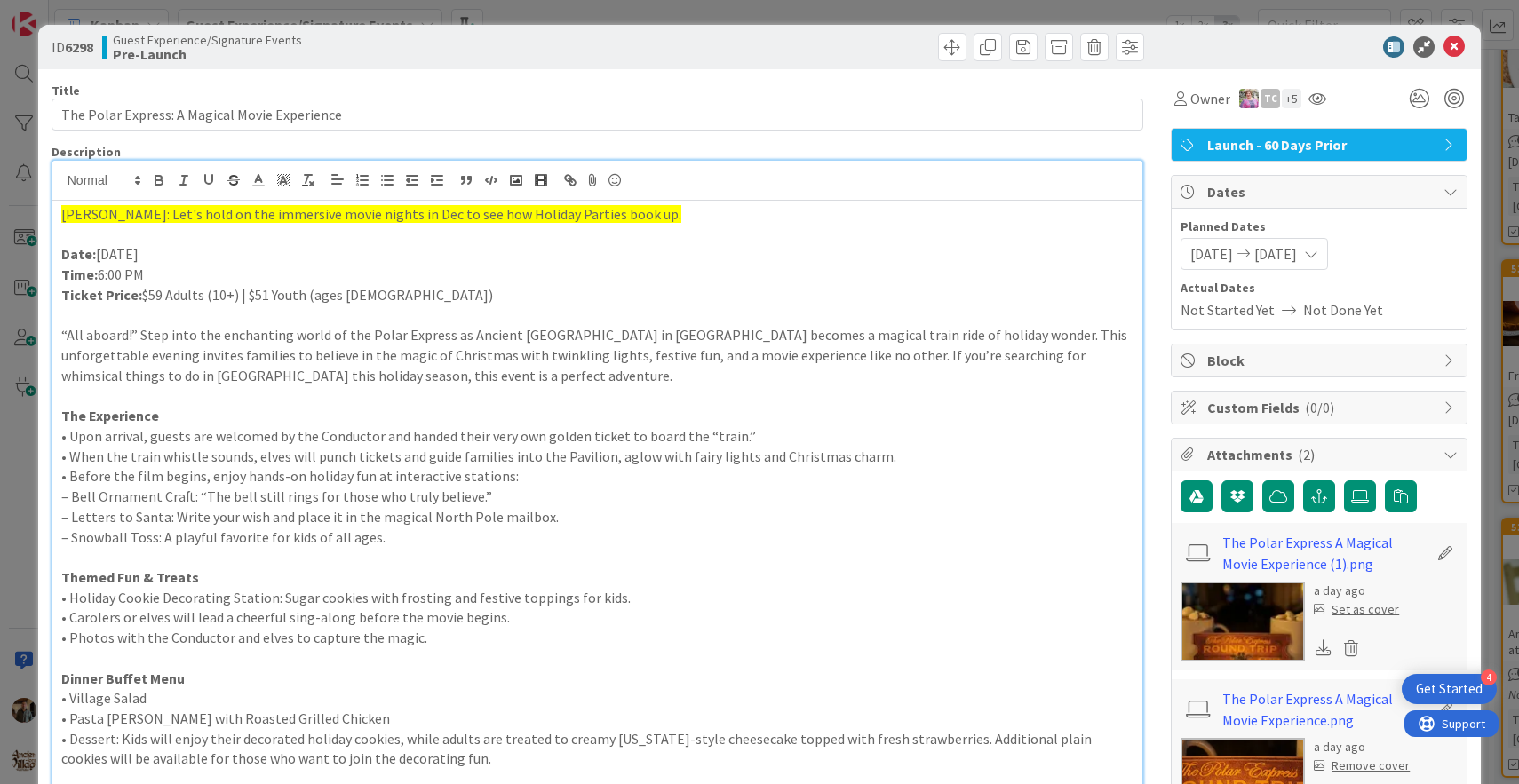
click at [1034, 265] on p "Time: 6:00 PM" at bounding box center [598, 274] width 1073 height 20
click at [1385, 94] on div "Owner TC + 5" at bounding box center [1320, 98] width 296 height 32
click at [1251, 547] on link "The Polar Express A Magical Movie Experience (1).png" at bounding box center [1325, 553] width 206 height 43
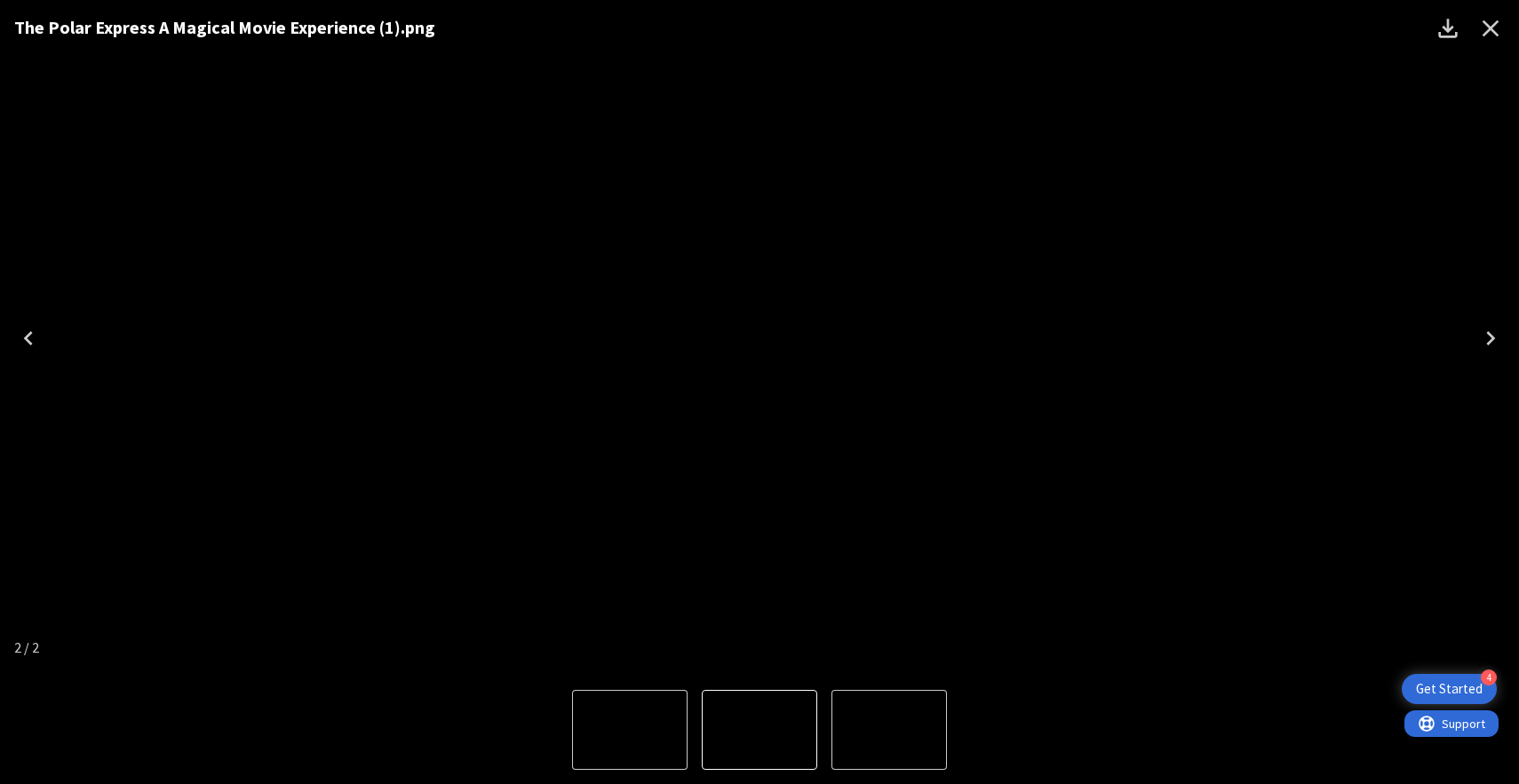
click at [1488, 335] on icon "Next" at bounding box center [1491, 338] width 28 height 28
click at [1487, 36] on icon "Close" at bounding box center [1491, 28] width 28 height 28
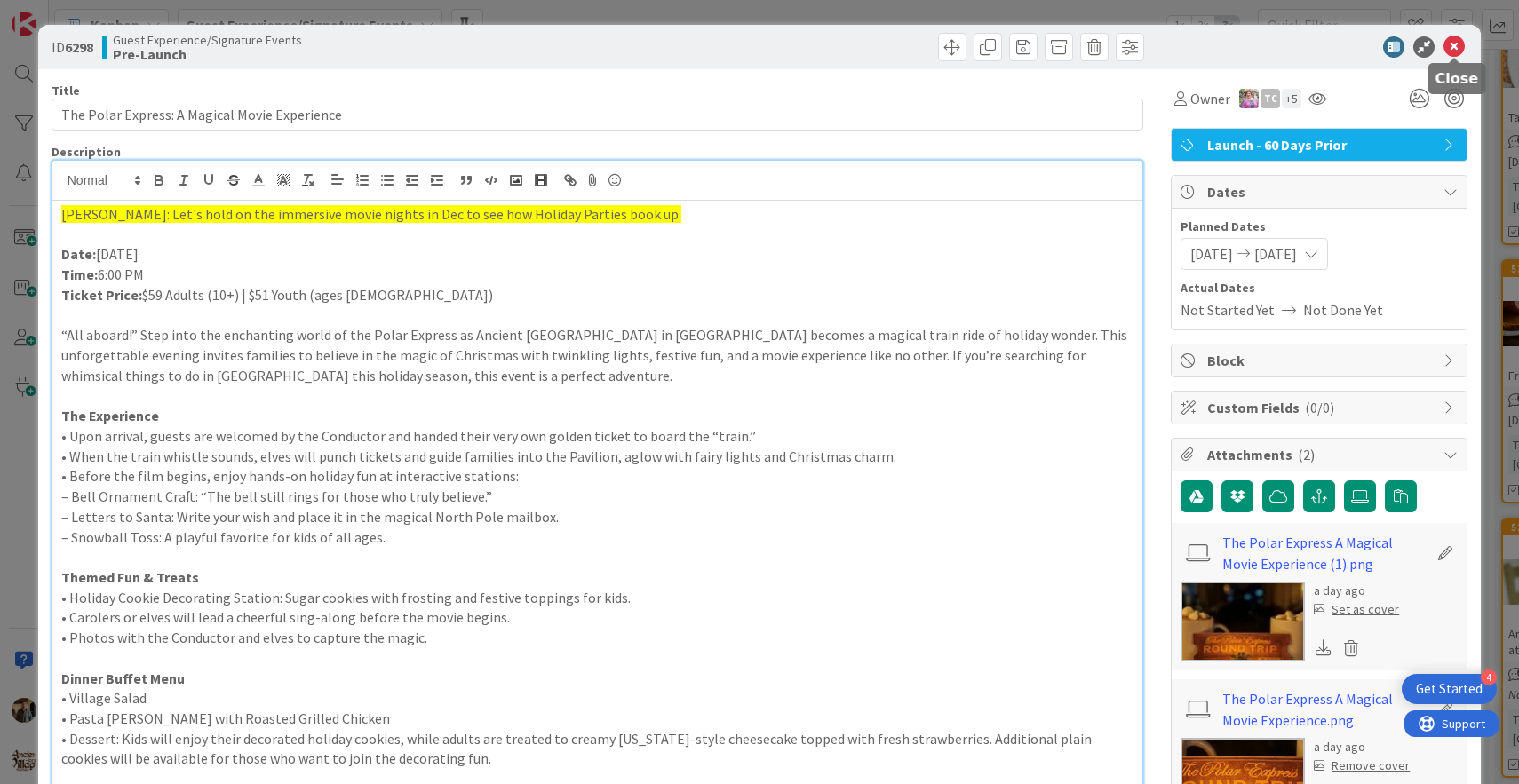
click at [1452, 51] on icon at bounding box center [1454, 47] width 21 height 21
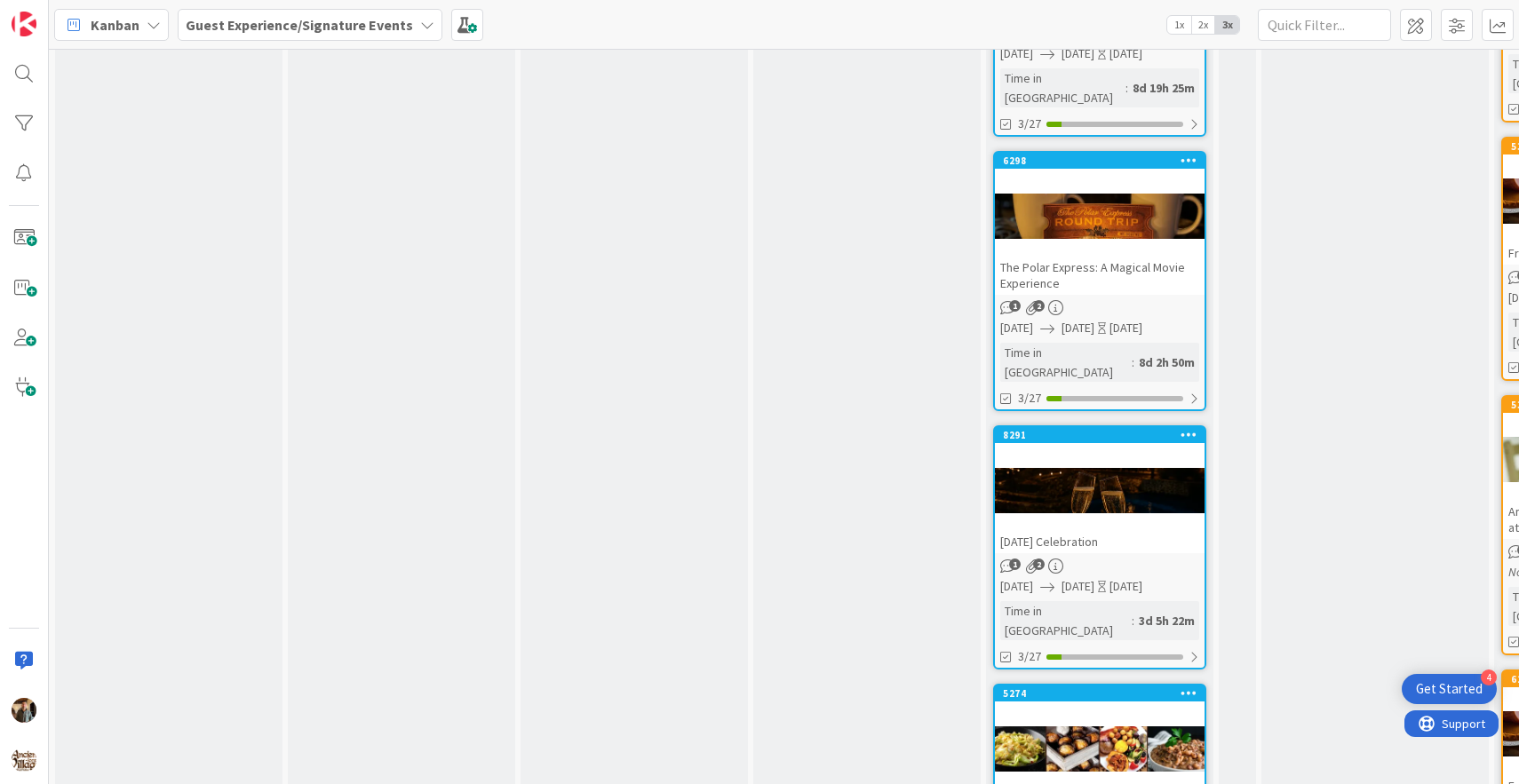
click at [1094, 709] on div at bounding box center [1100, 748] width 210 height 80
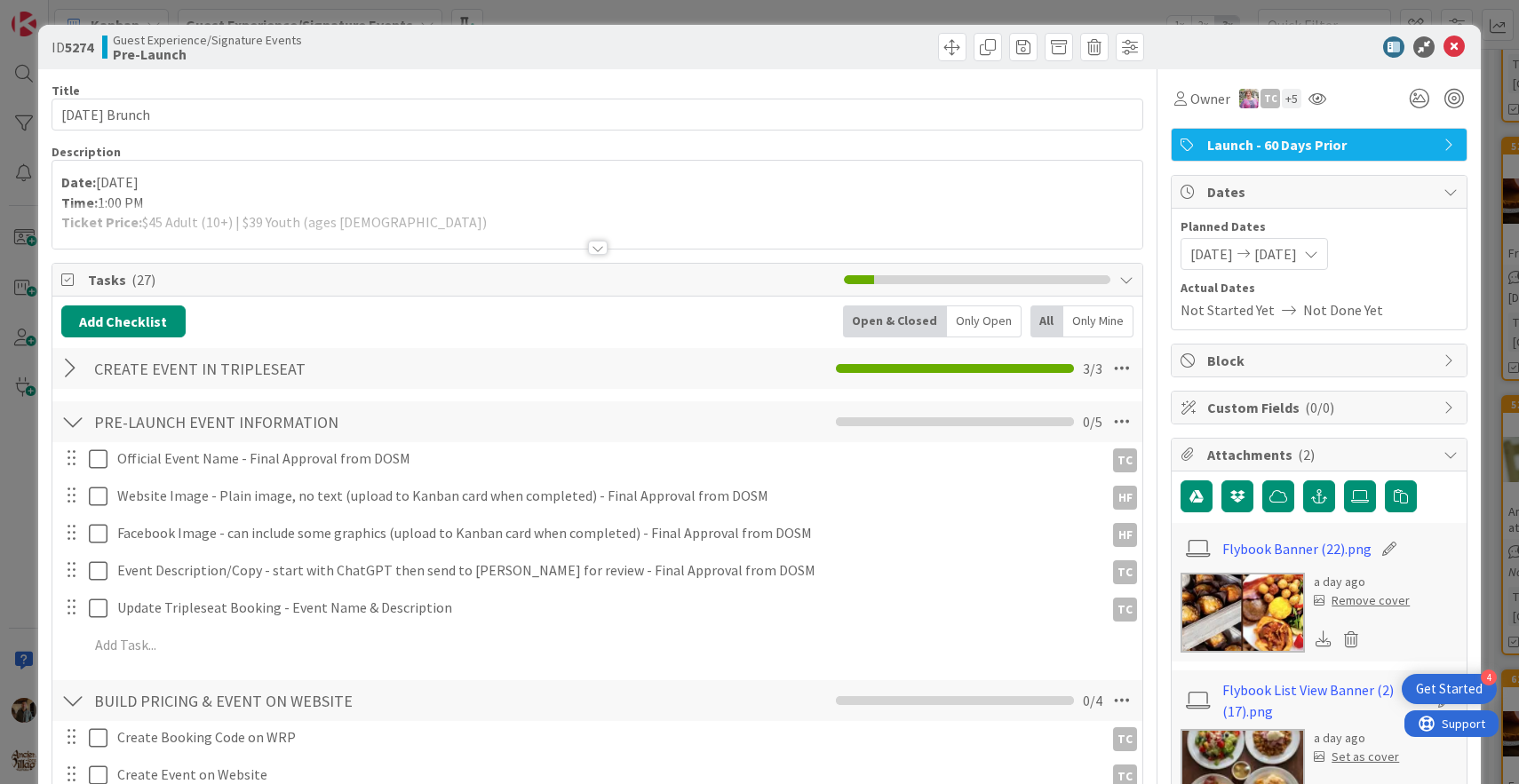
click at [1253, 592] on img at bounding box center [1244, 612] width 124 height 80
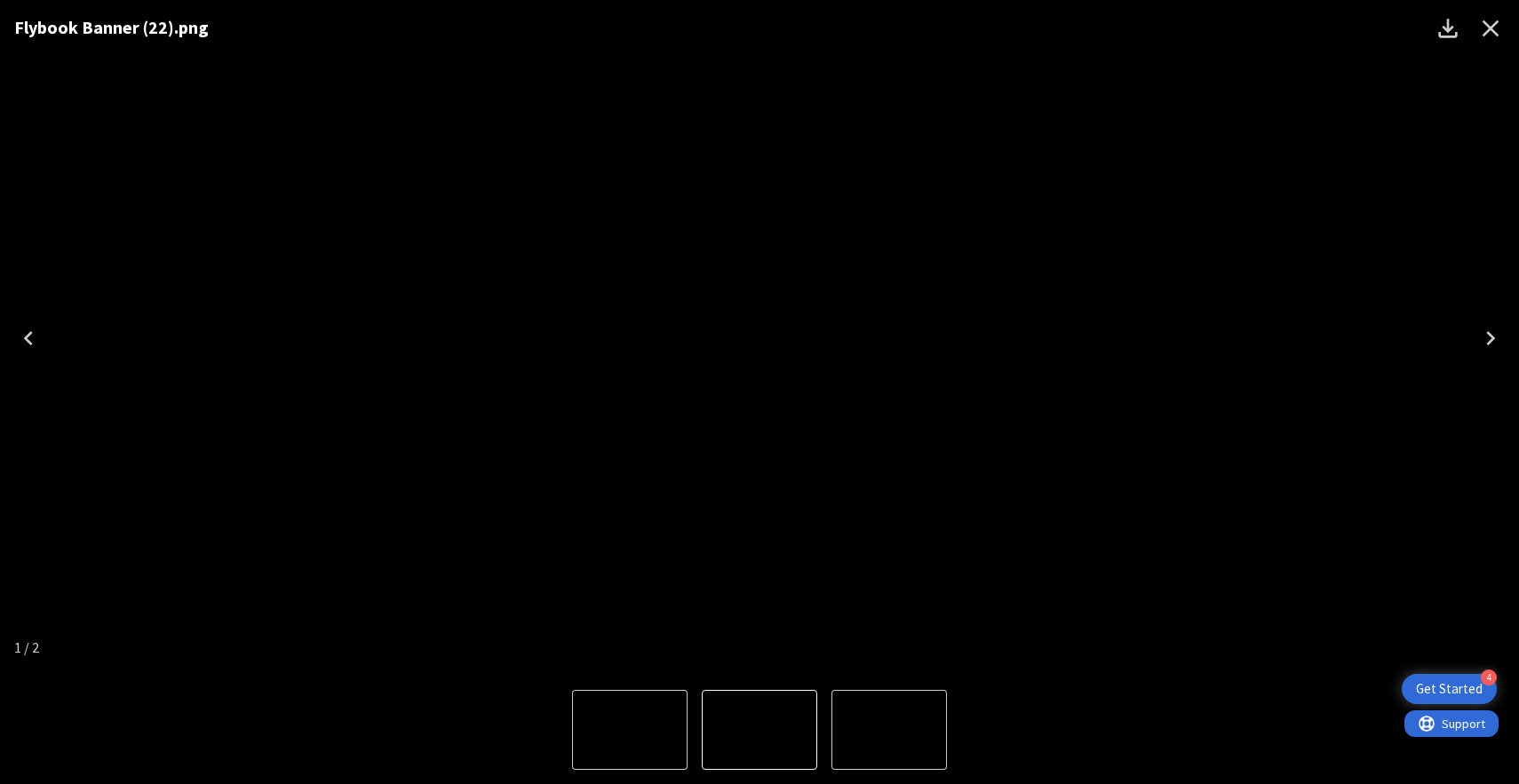
click at [1487, 33] on icon "Close" at bounding box center [1492, 28] width 16 height 16
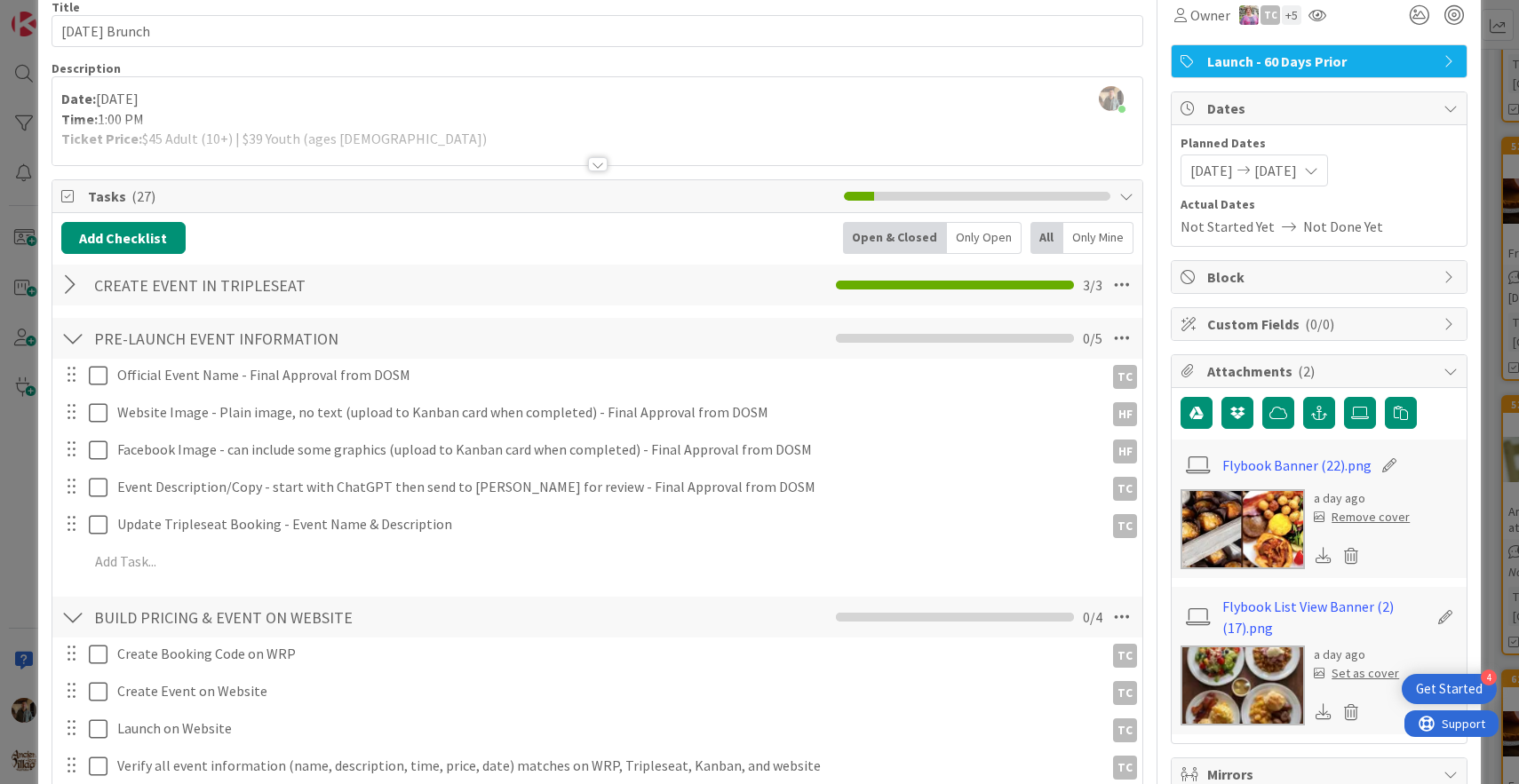
scroll to position [104, 0]
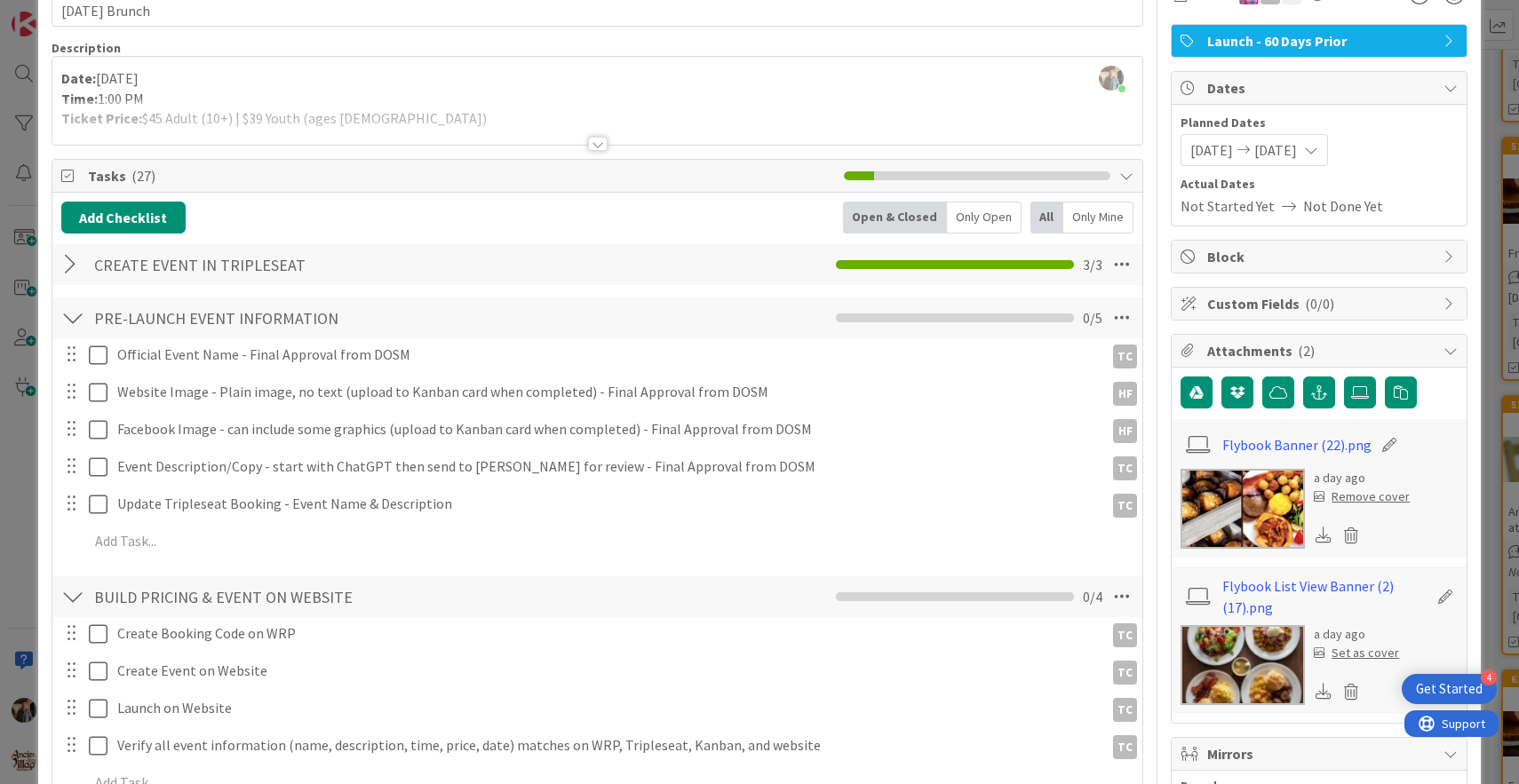
click at [1264, 511] on img at bounding box center [1244, 509] width 124 height 80
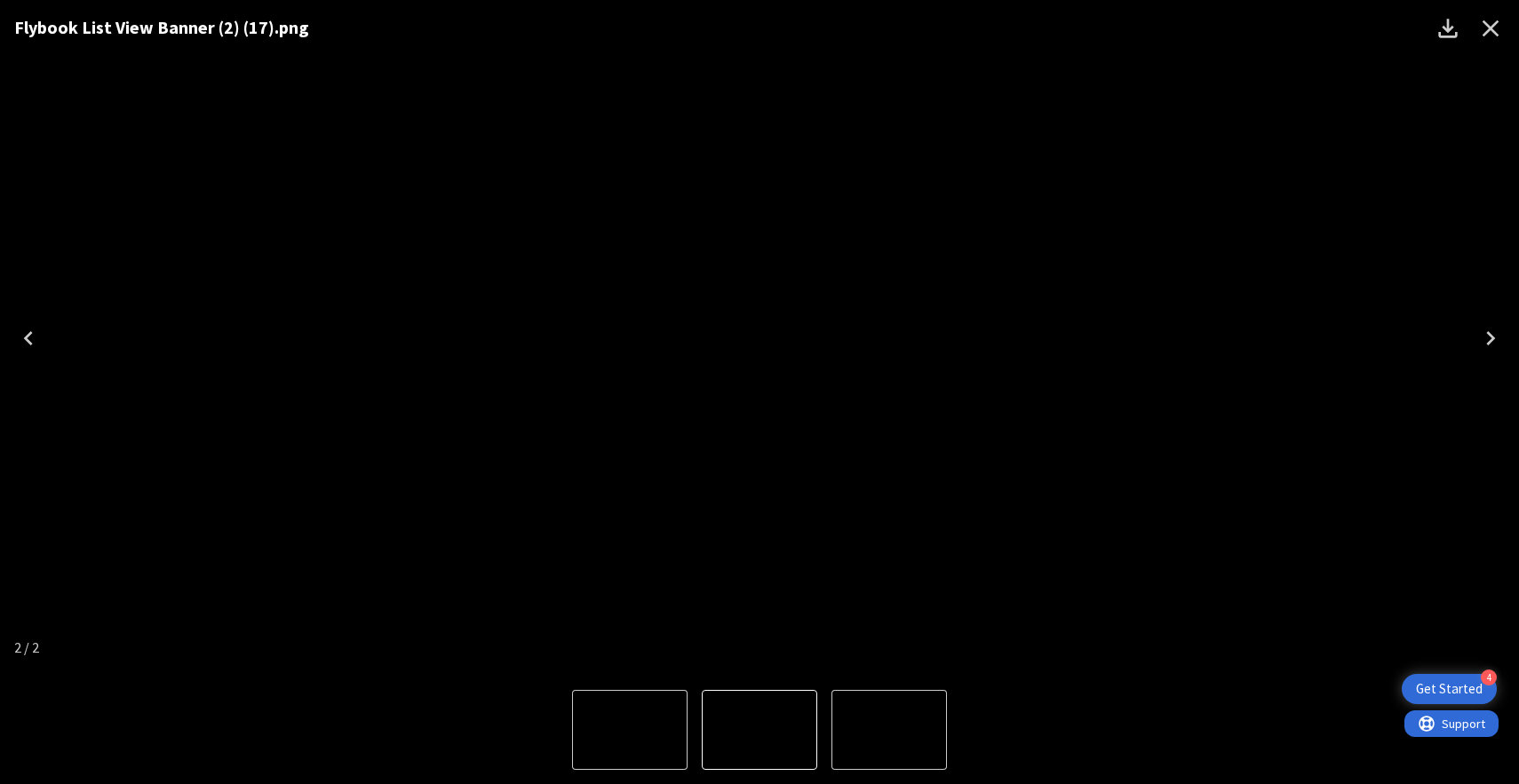
click at [1492, 28] on icon "Close" at bounding box center [1492, 28] width 16 height 16
